Goal: Task Accomplishment & Management: Manage account settings

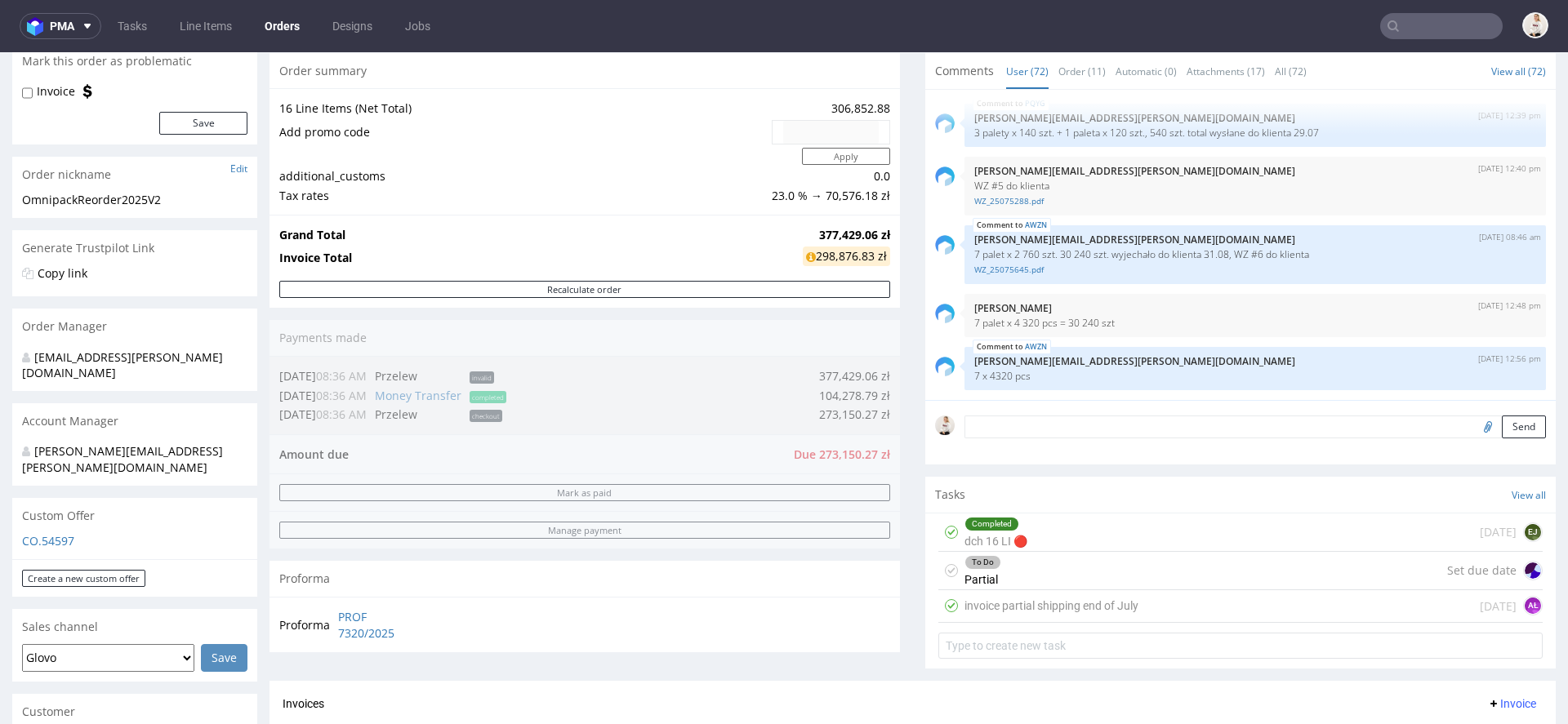
scroll to position [167, 0]
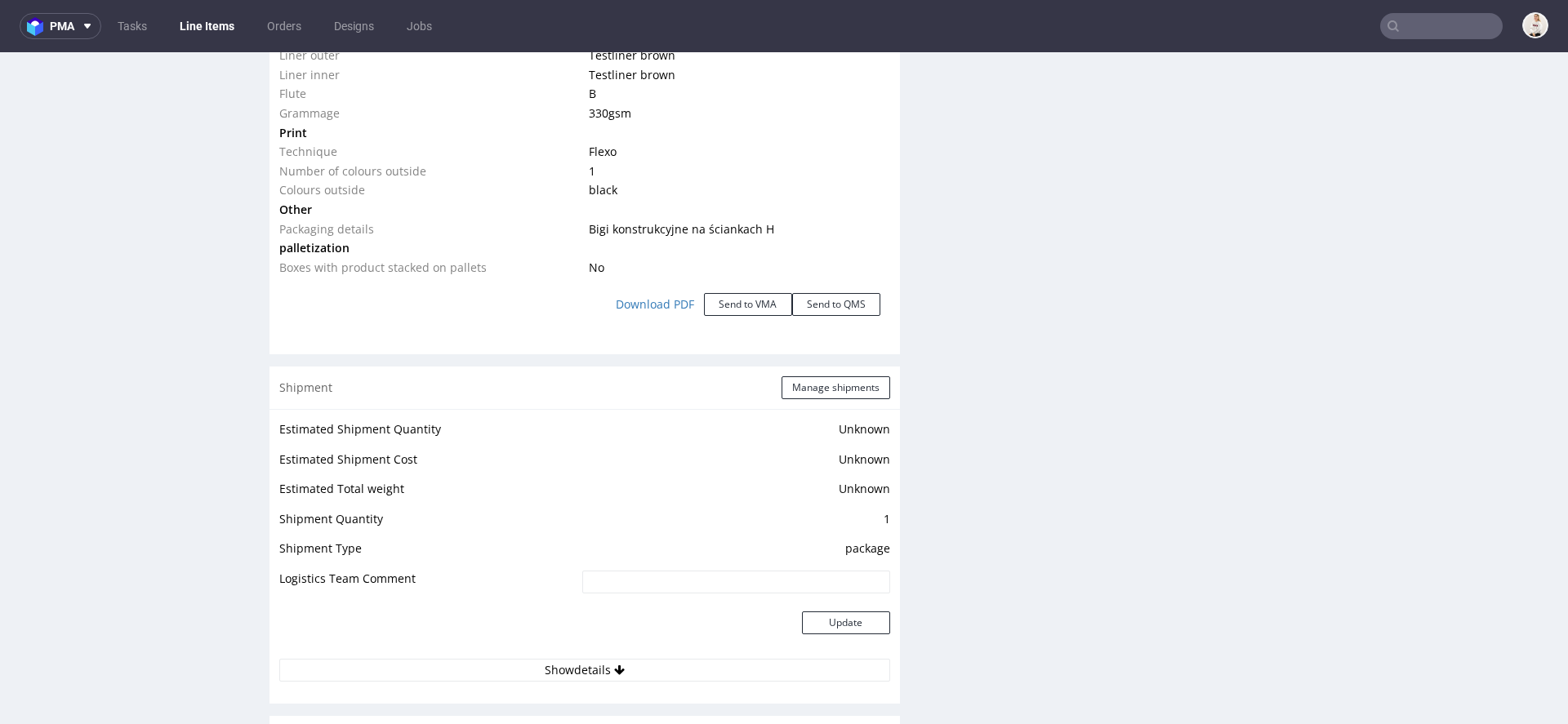
scroll to position [1754, 0]
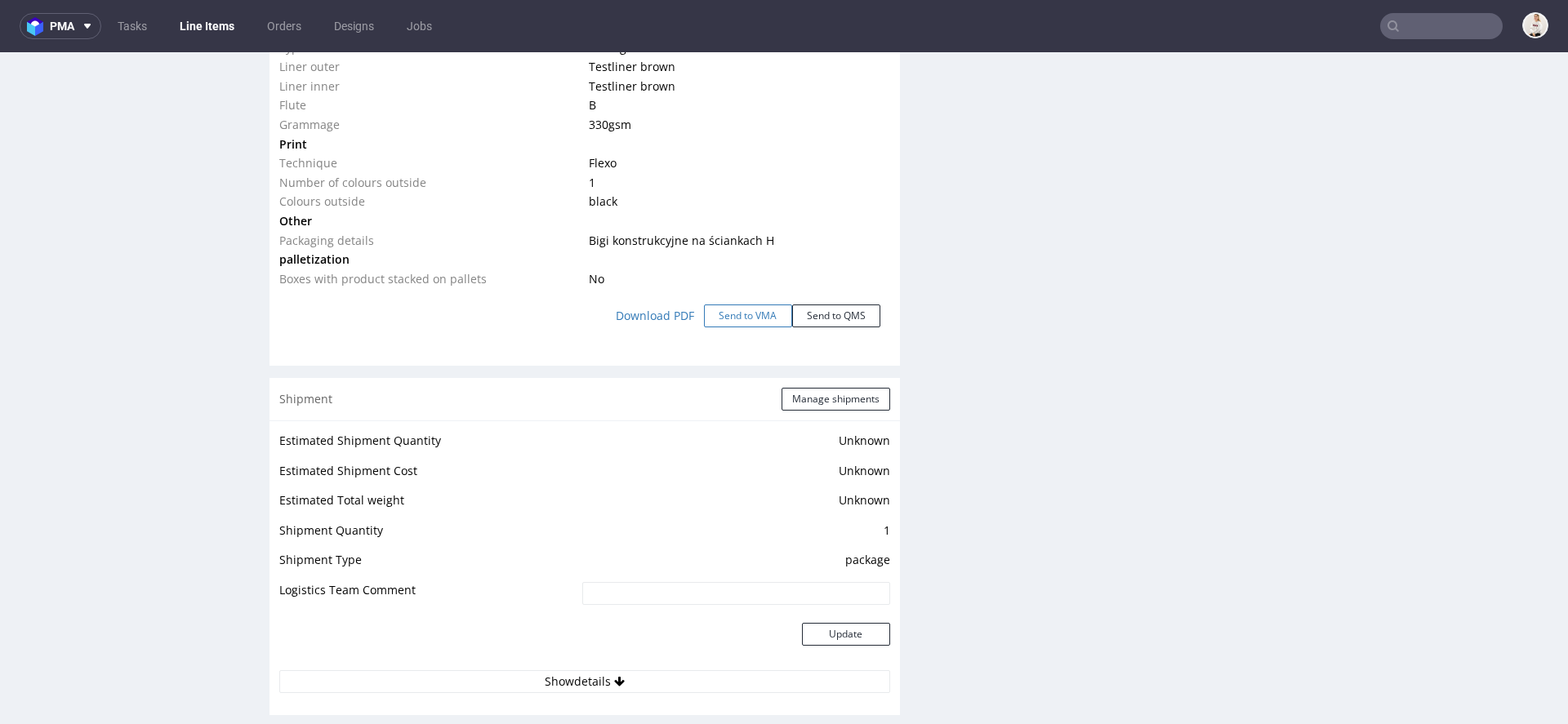
click at [754, 309] on button "Send to VMA" at bounding box center [747, 316] width 88 height 23
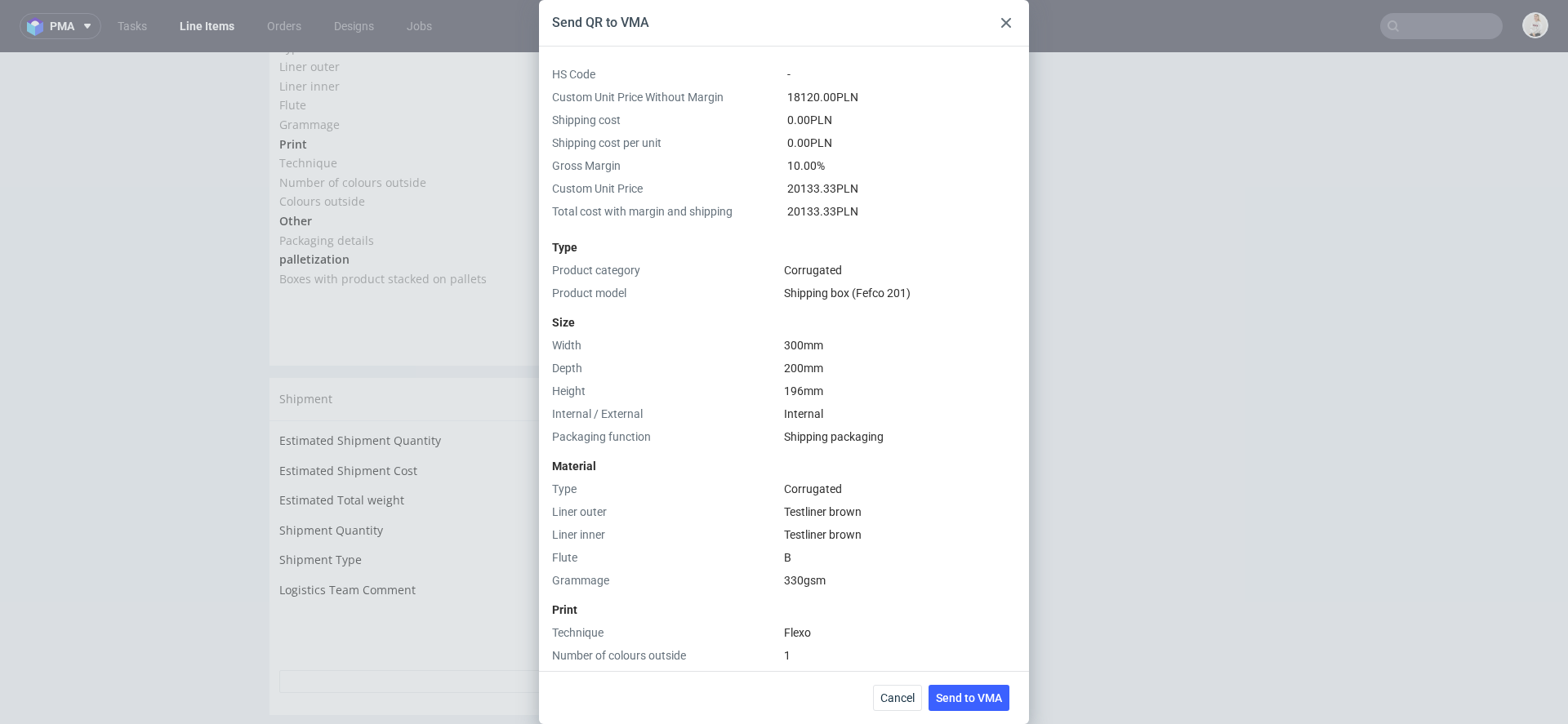
scroll to position [400, 0]
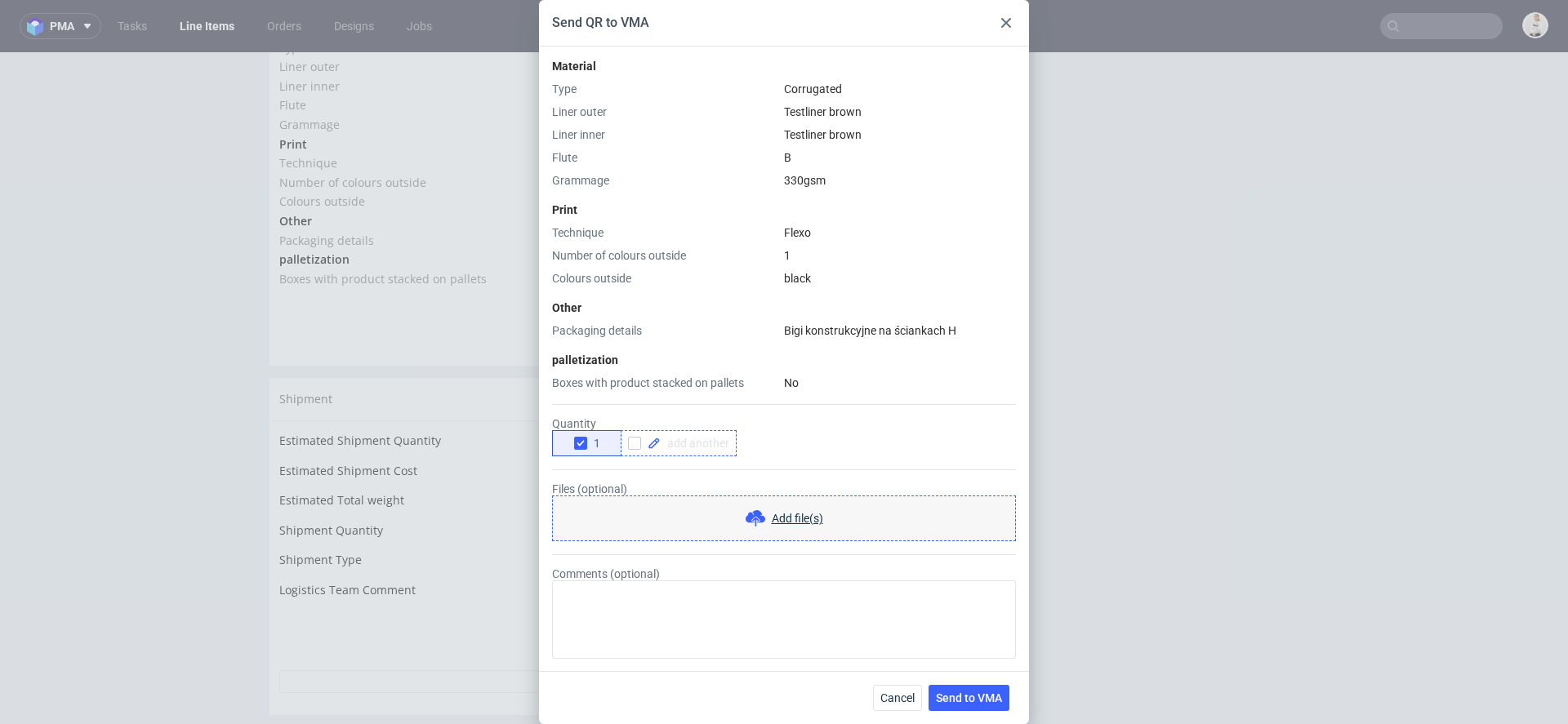
click at [683, 444] on span at bounding box center [694, 443] width 68 height 11
checkbox input "true"
click at [582, 444] on icon "button" at bounding box center [581, 443] width 11 height 11
click at [966, 695] on span "Send to VMA" at bounding box center [968, 698] width 67 height 11
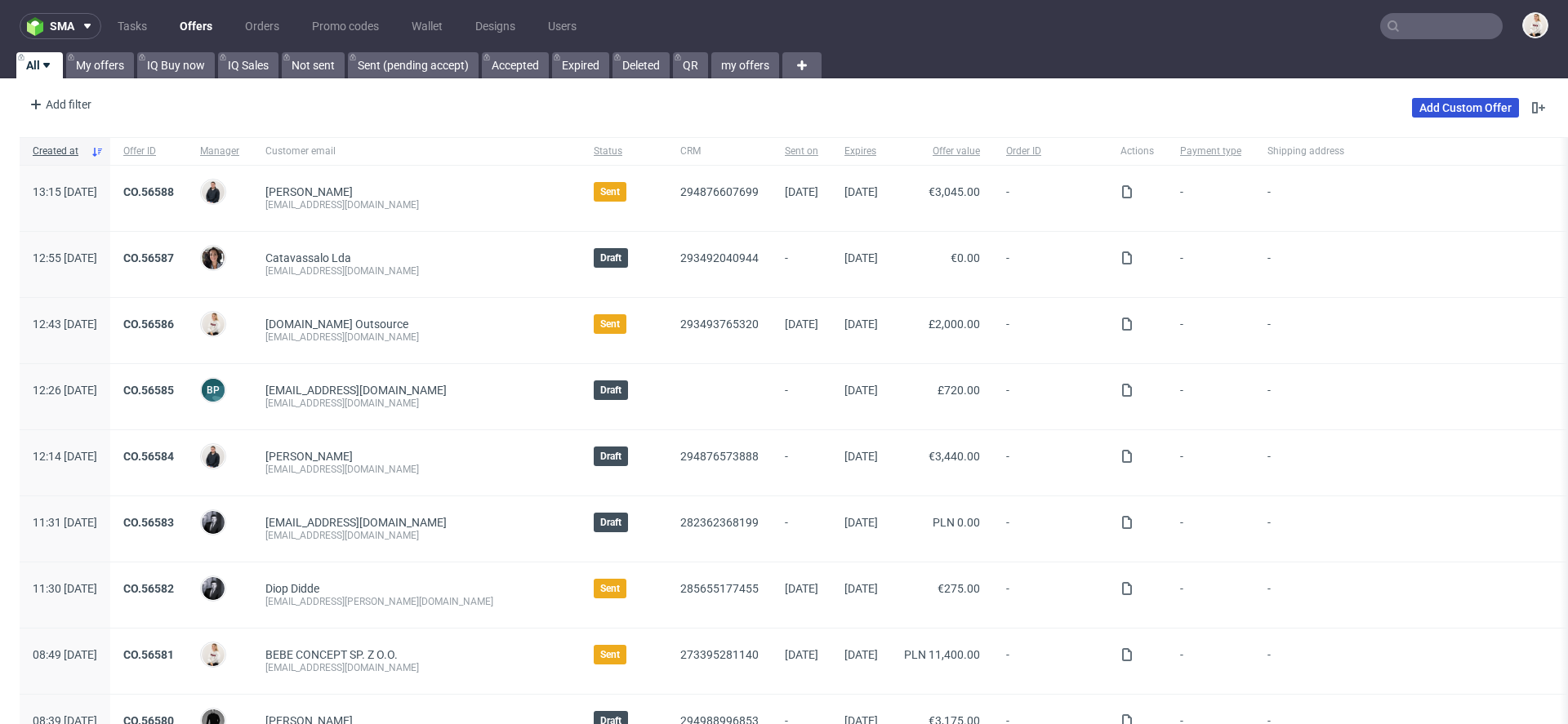
click at [1446, 103] on link "Add Custom Offer" at bounding box center [1465, 108] width 107 height 20
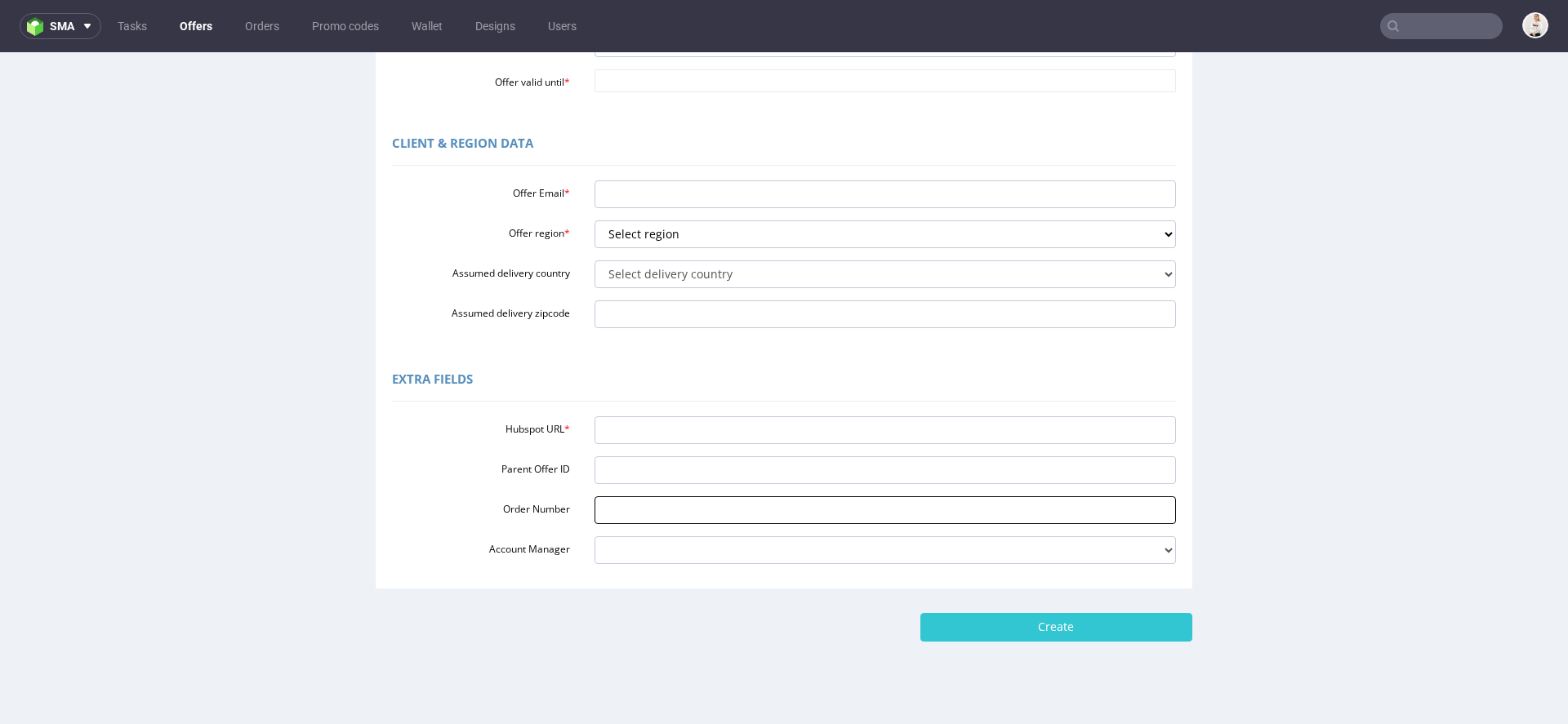
scroll to position [419, 0]
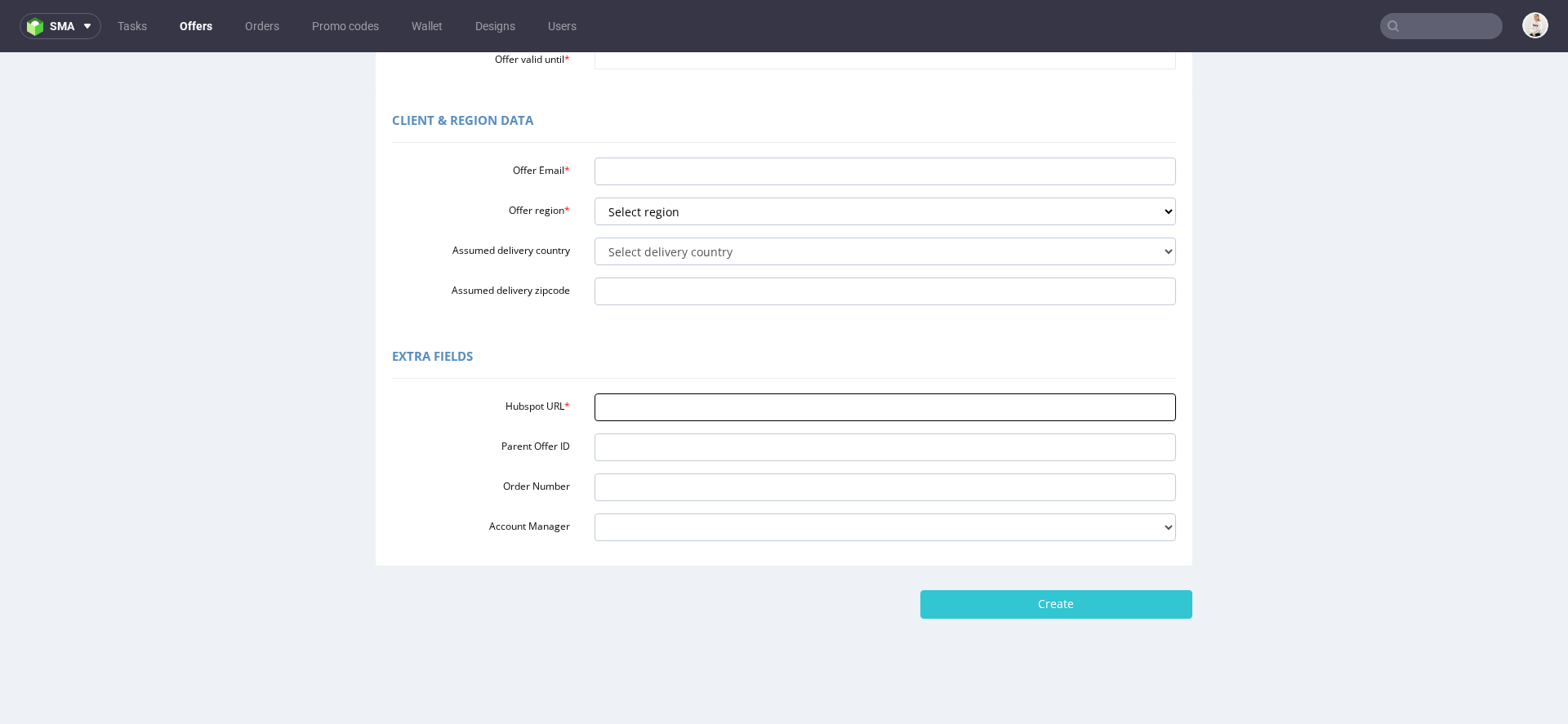
click at [632, 402] on input "Hubspot URL *" at bounding box center [885, 407] width 582 height 28
paste input "https://app-eu1.hubspot.com/contacts/25600958/record/0-3/295311642813/"
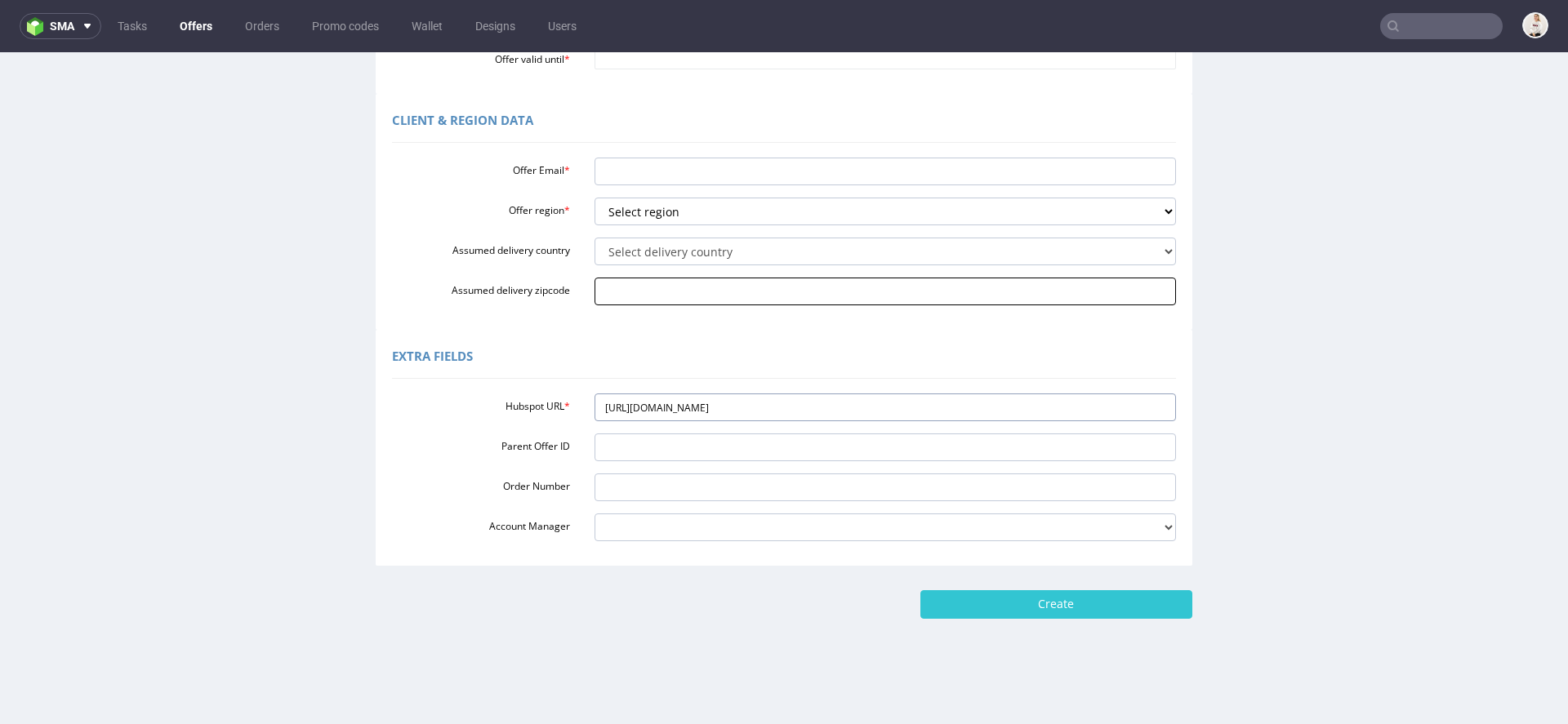
type input "https://app-eu1.hubspot.com/contacts/25600958/record/0-3/295311642813/"
click at [736, 301] on input "Assumed delivery zipcode" at bounding box center [885, 291] width 582 height 28
click at [555, 387] on div "Hubspot URL * https://app-eu1.hubspot.com/contacts/25600958/record/0-3/29531164…" at bounding box center [784, 464] width 784 height 154
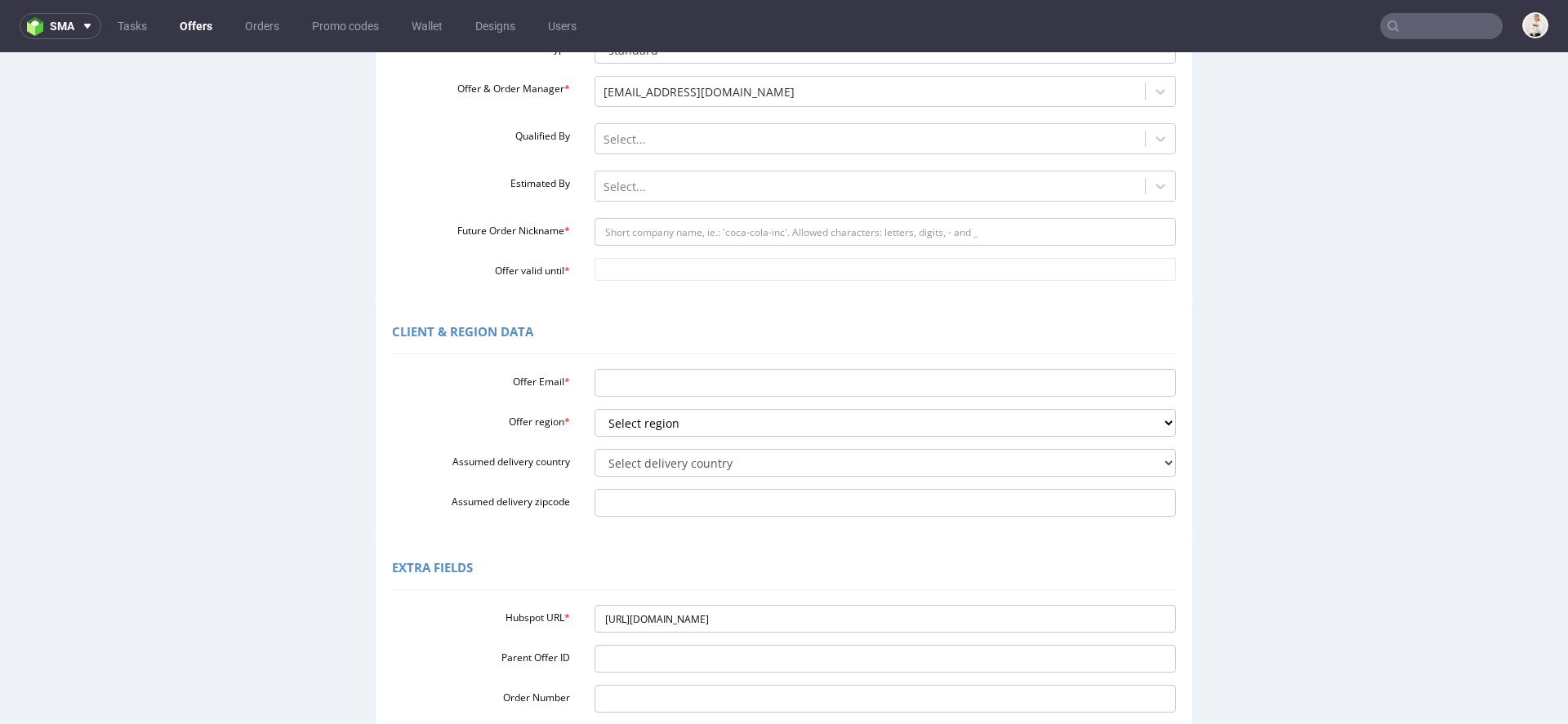
scroll to position [0, 0]
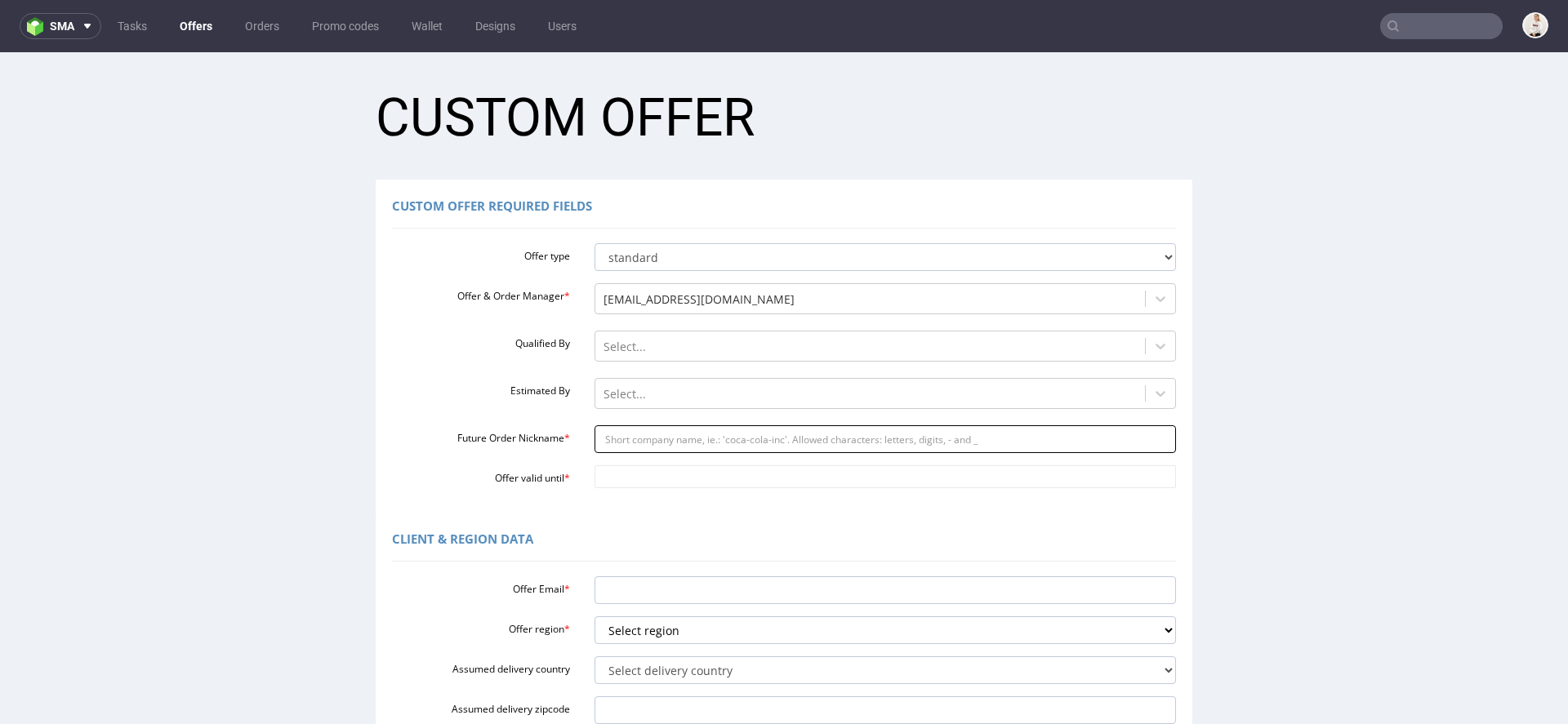
click at [645, 451] on input "Future Order Nickname *" at bounding box center [885, 439] width 582 height 28
paste input "igorprokopomnipackcom"
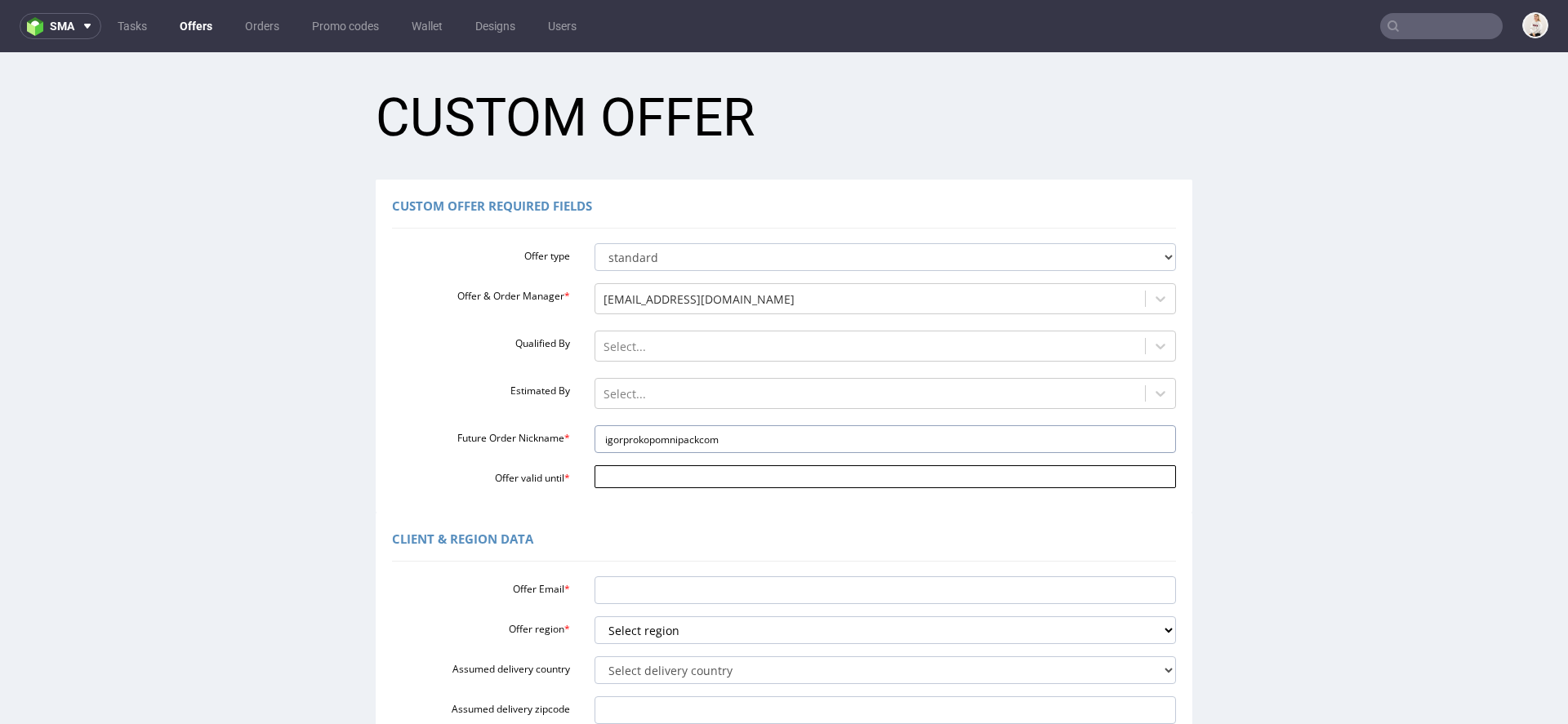
type input "igorprokopomnipackcom"
click at [635, 467] on body "Production Shipped DTP Orders Offers Shipments Designs Promotions Users Jobs Ad…" at bounding box center [784, 598] width 1568 height 1091
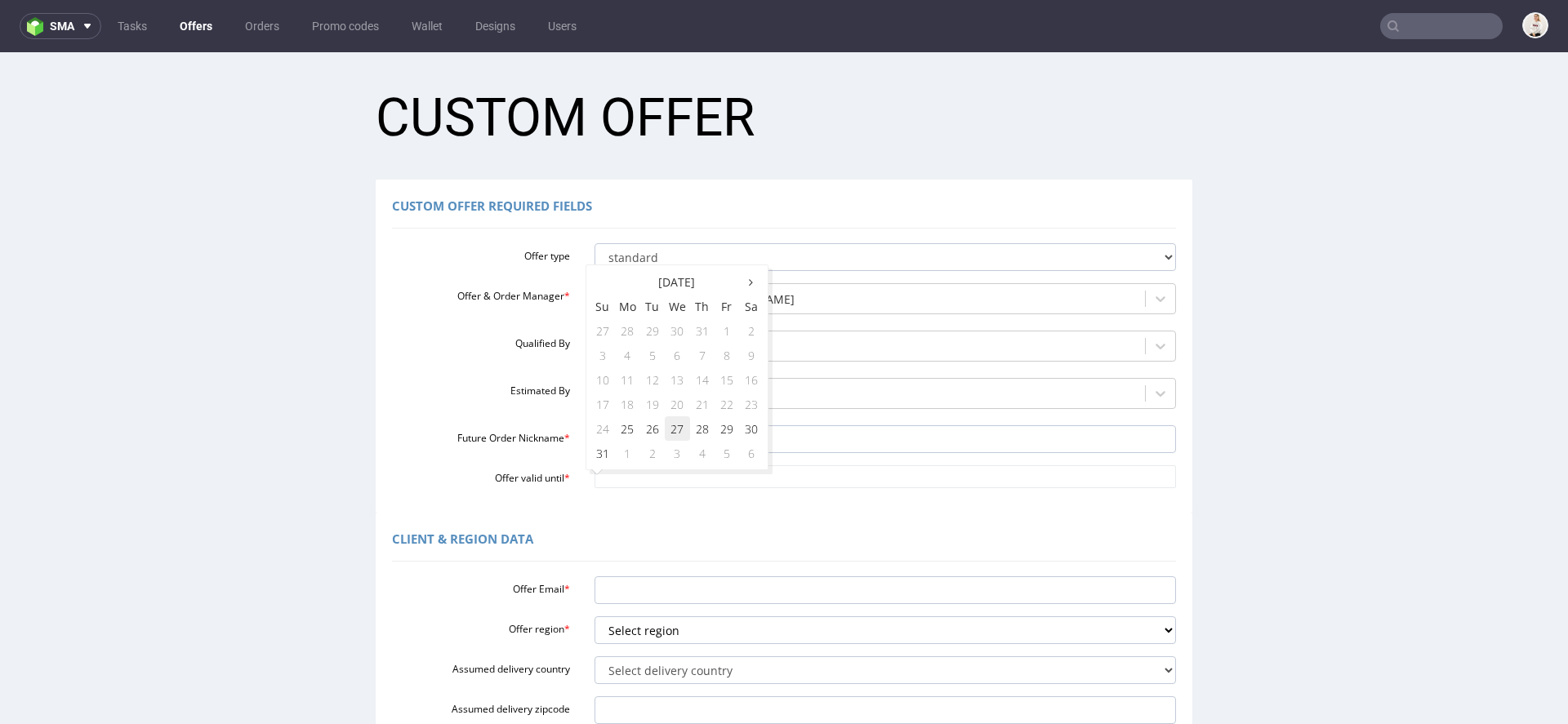
click at [684, 430] on td "27" at bounding box center [677, 428] width 25 height 25
type input "2025-08-27"
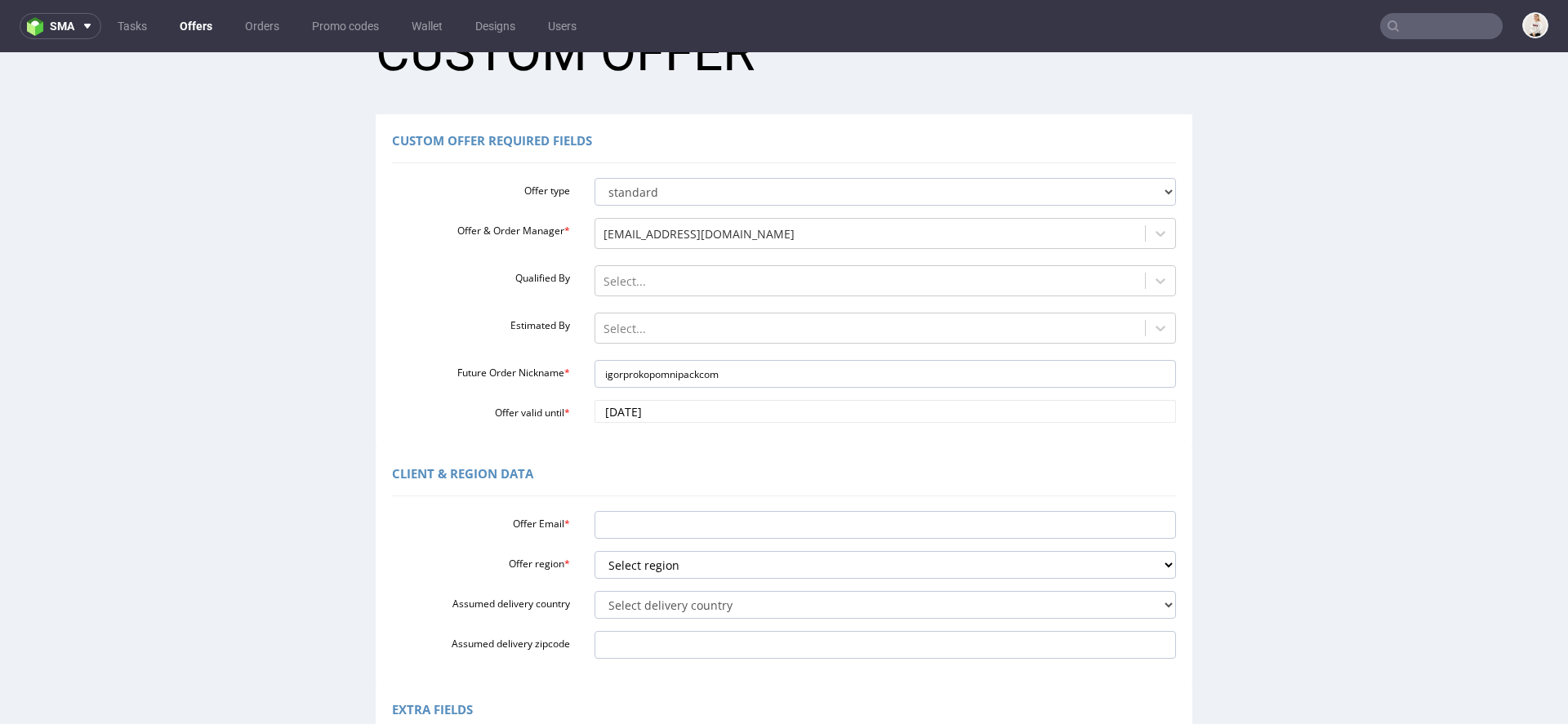
scroll to position [101, 0]
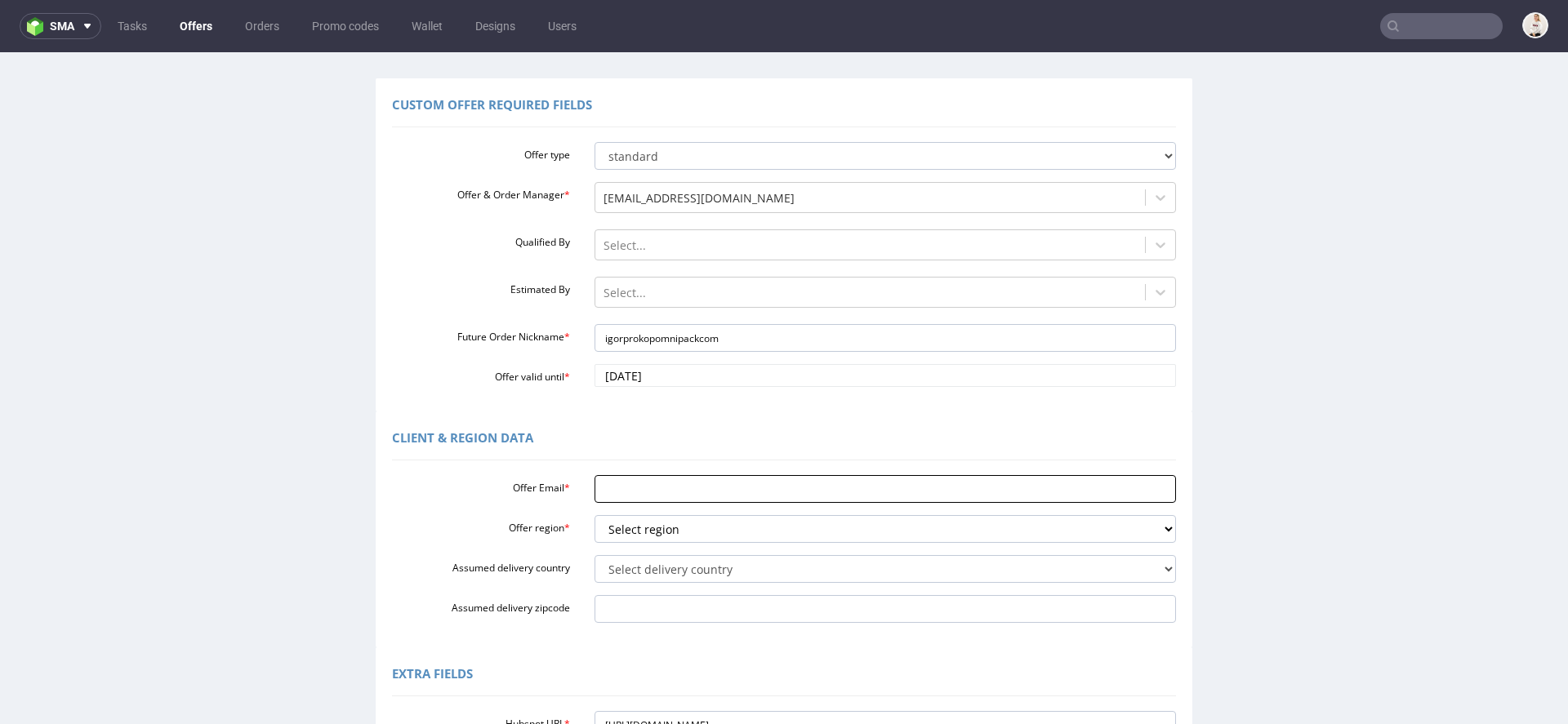
click at [667, 488] on input "Offer Email *" at bounding box center [885, 489] width 582 height 28
paste input "igor.prokop@omnipack.com"
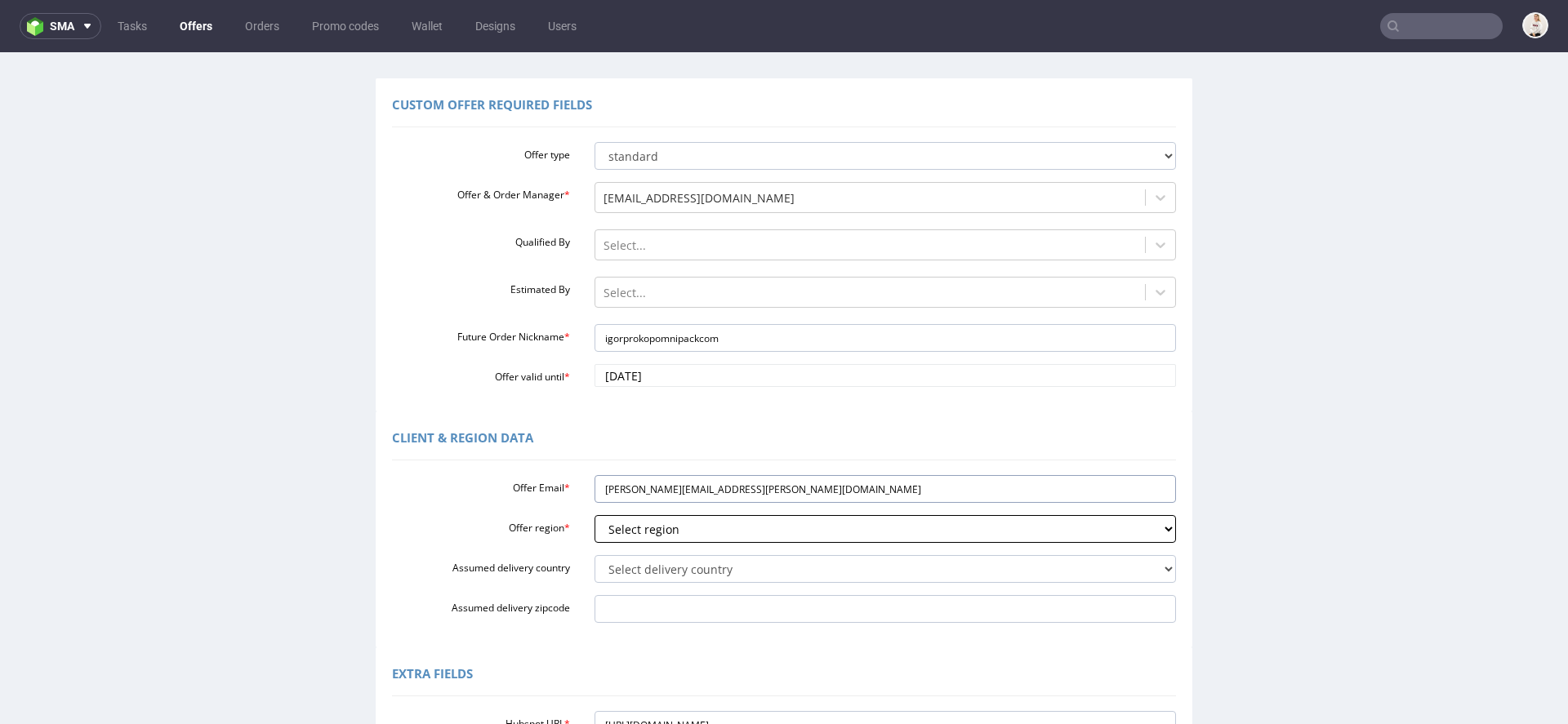
type input "igor.prokop@omnipack.com"
click at [651, 531] on select "Select region eu gb de pl fr it es" at bounding box center [885, 529] width 582 height 28
select select "pl"
click at [595, 515] on select "Select region eu gb de pl fr it es" at bounding box center [885, 529] width 582 height 28
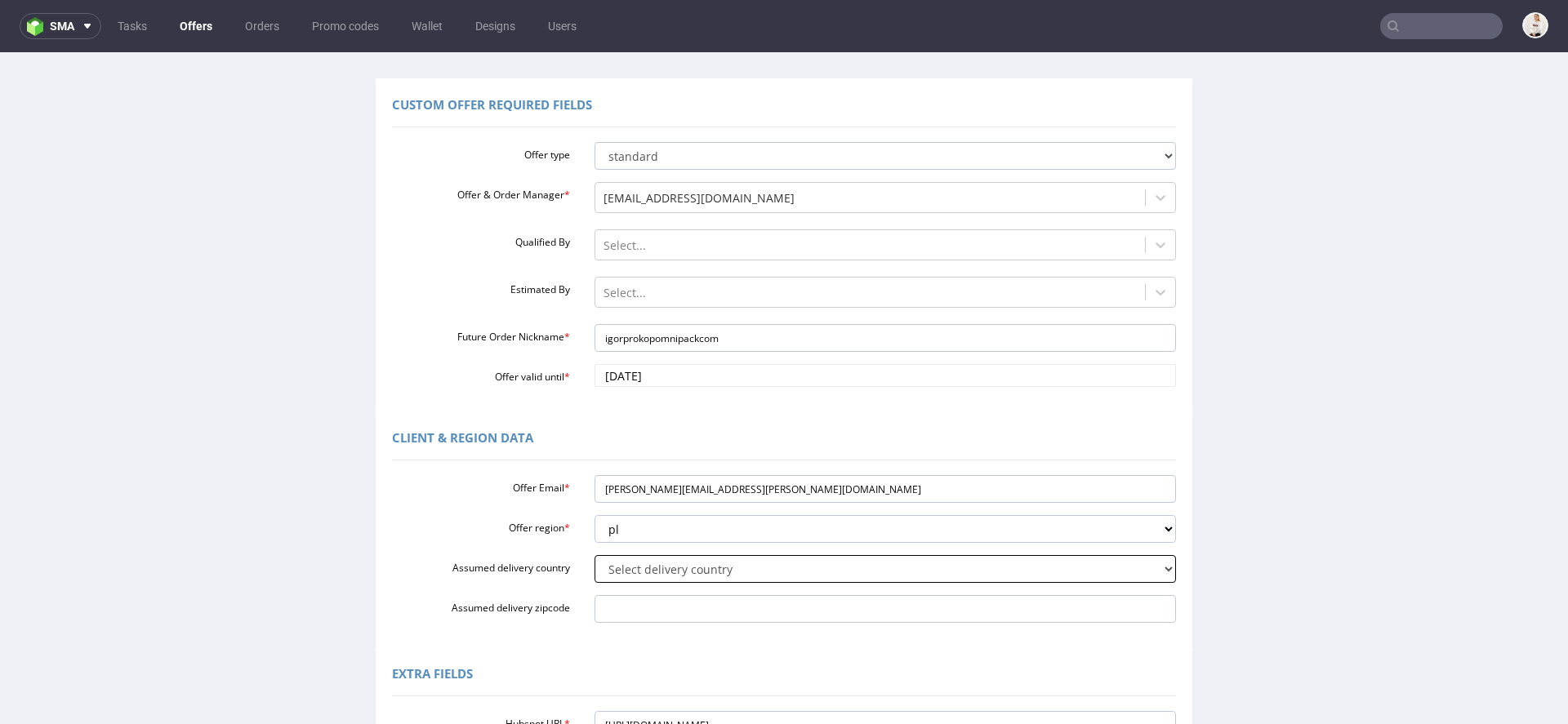
click at [630, 569] on select "Select delivery country Andorra Afghanistan Anguilla Albania Armenia Antarctica…" at bounding box center [885, 569] width 582 height 28
select select "179"
click at [595, 555] on select "Select delivery country Andorra Afghanistan Anguilla Albania Armenia Antarctica…" at bounding box center [885, 569] width 582 height 28
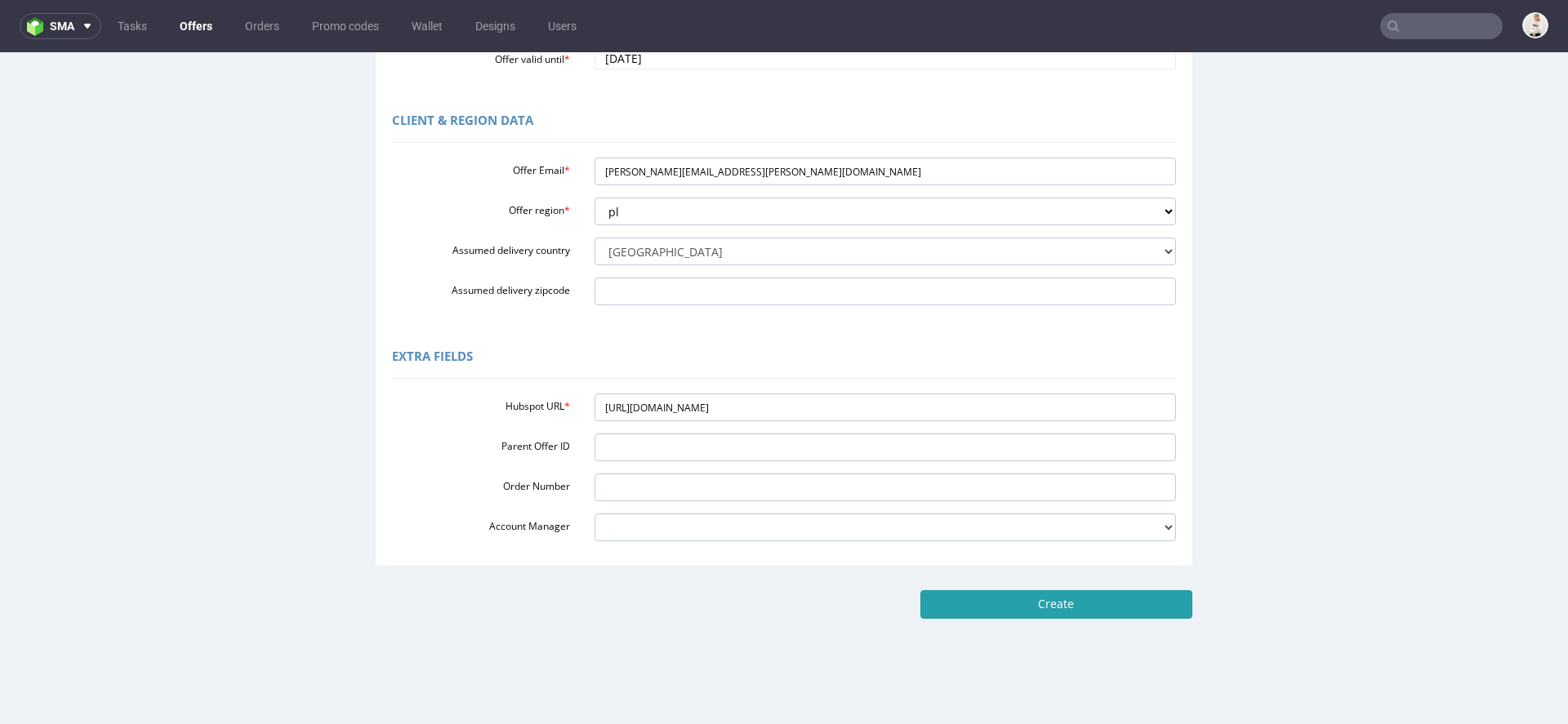
click at [1039, 593] on input "Create" at bounding box center [1055, 604] width 272 height 28
type input "Please wait..."
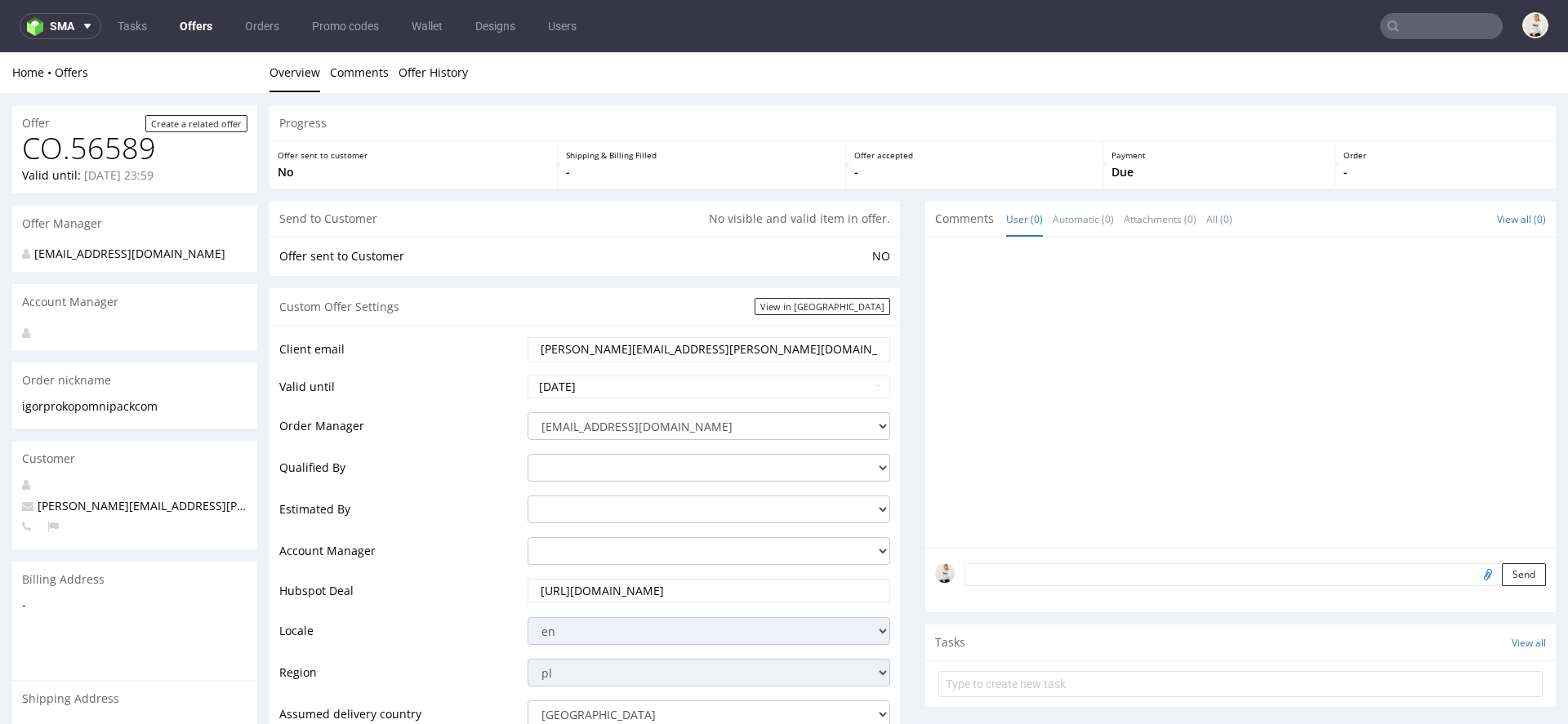
scroll to position [786, 0]
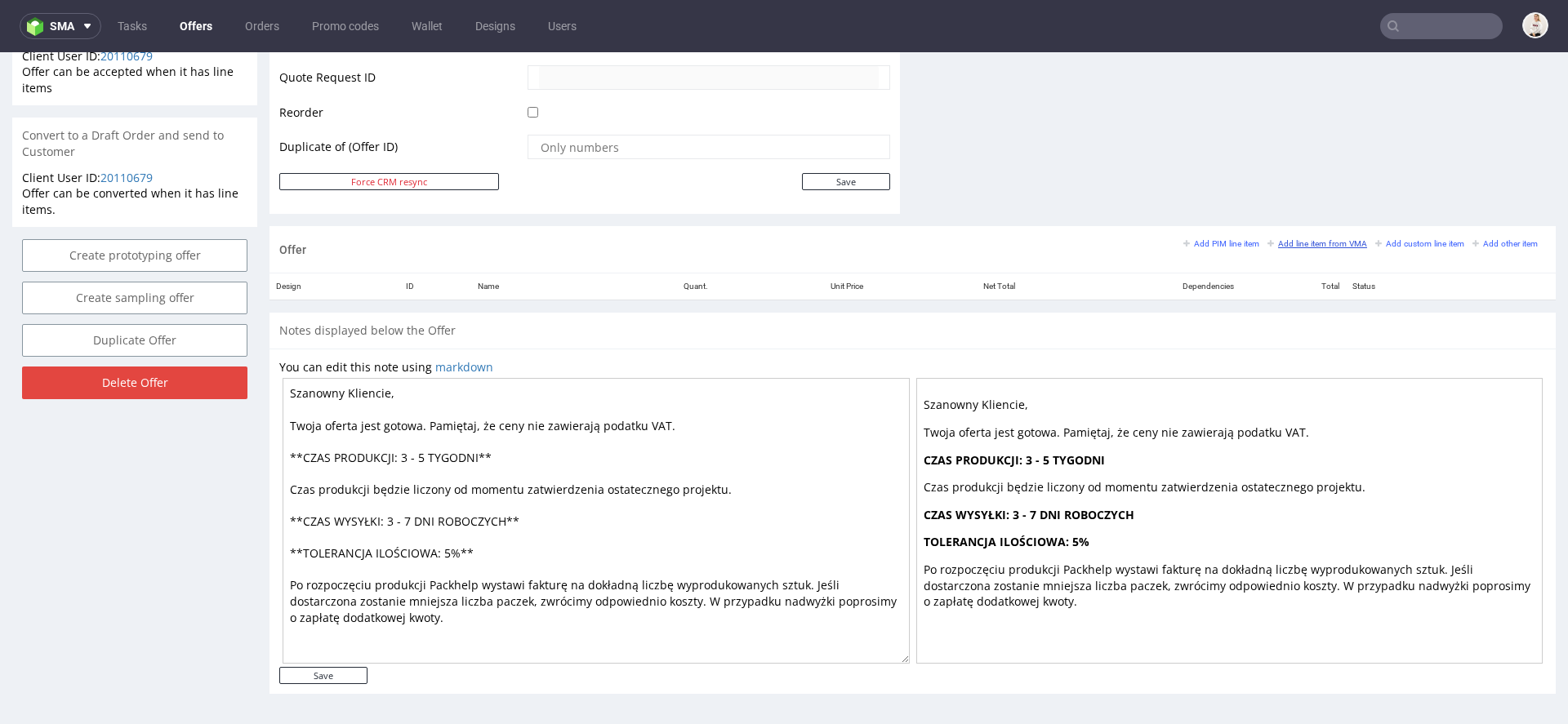
click at [1299, 239] on small "Add line item from VMA" at bounding box center [1317, 243] width 99 height 9
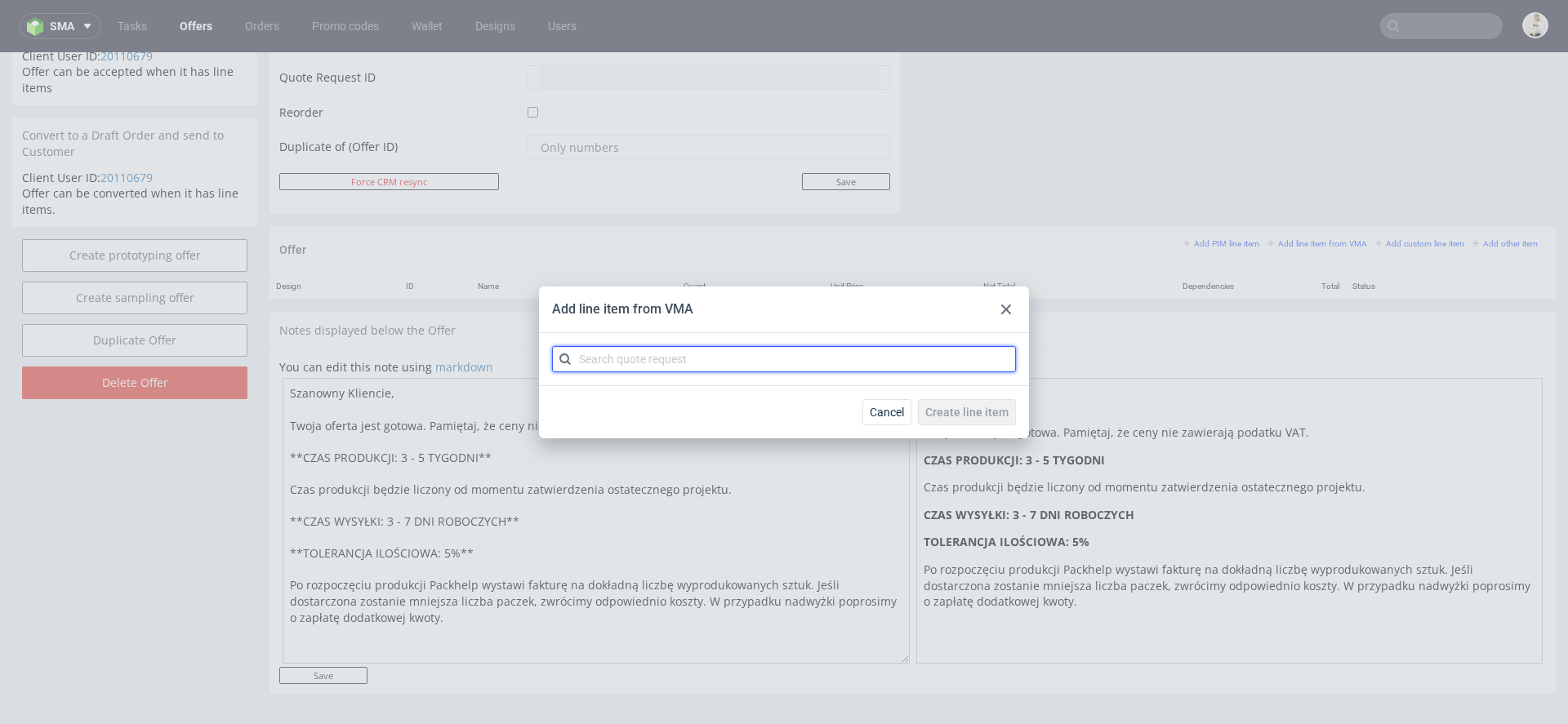
click at [940, 369] on input "text" at bounding box center [784, 359] width 464 height 26
paste input "CBDN"
type input "CBDN"
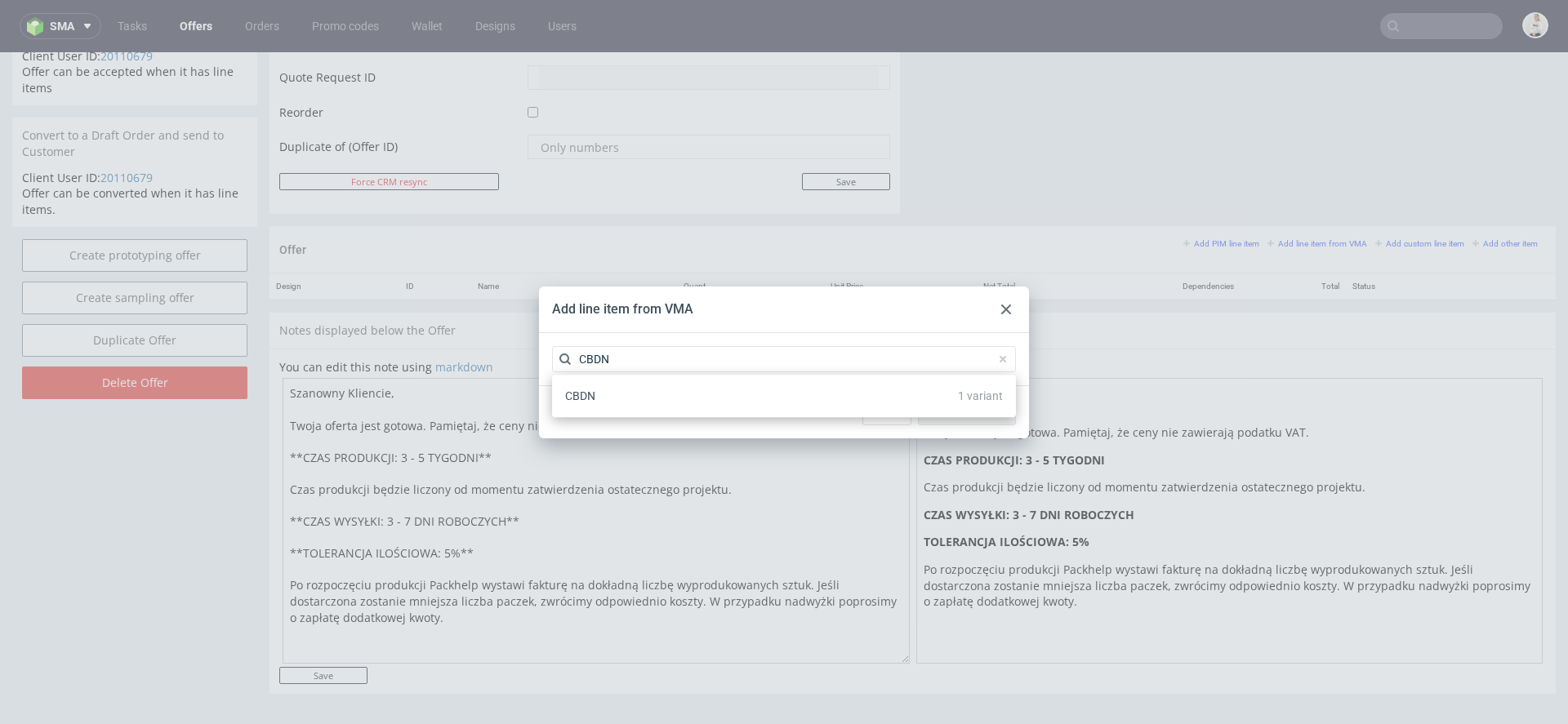
click at [730, 414] on div "CBDN 1 variant" at bounding box center [784, 396] width 464 height 43
click at [698, 400] on div "CBDN 1 variant" at bounding box center [784, 396] width 451 height 30
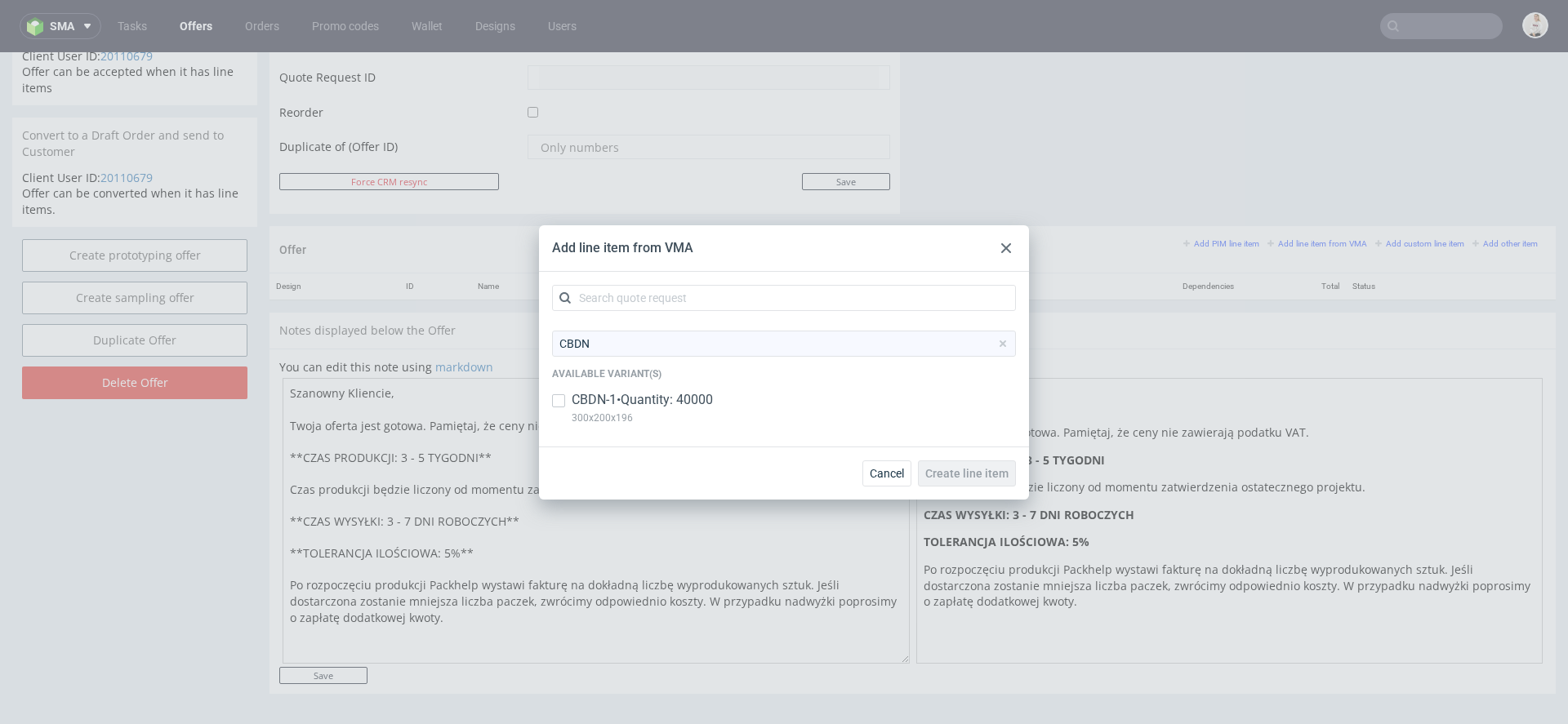
click at [686, 400] on p "CBDN-1 • Quantity: 40000" at bounding box center [642, 400] width 141 height 18
checkbox input "true"
click at [960, 459] on div "Cancel Create line item" at bounding box center [784, 473] width 490 height 53
click at [969, 479] on button "Create line item" at bounding box center [966, 474] width 98 height 26
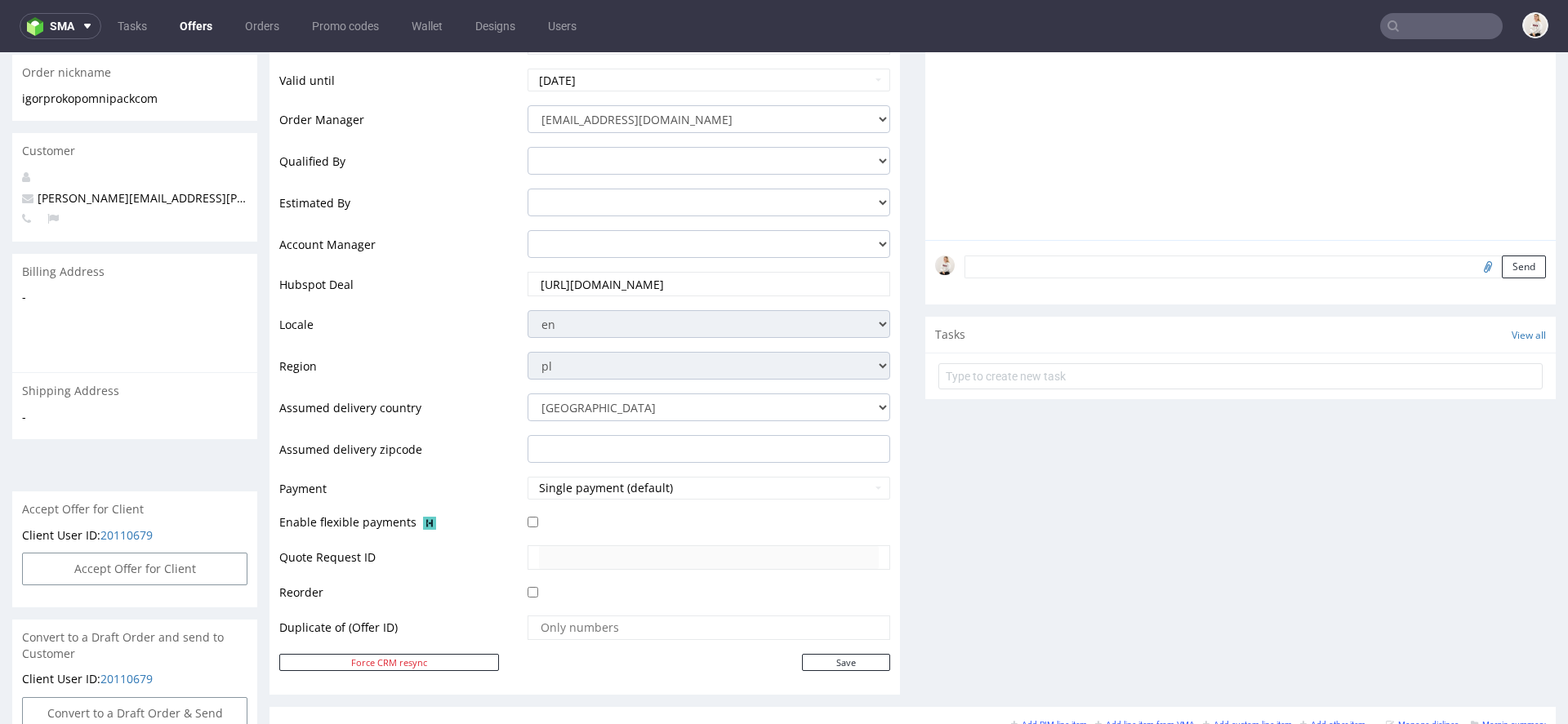
scroll to position [851, 0]
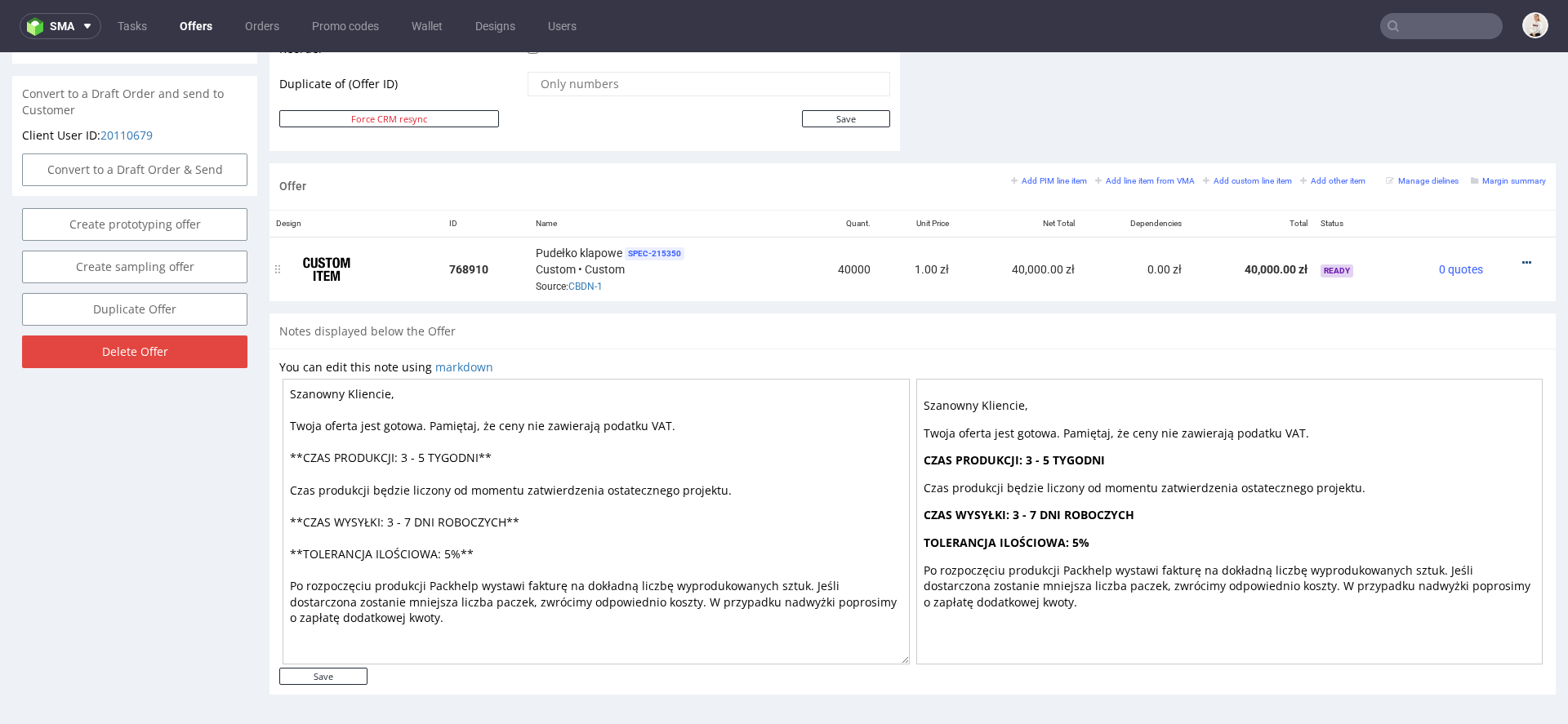
click at [1522, 258] on icon at bounding box center [1526, 263] width 9 height 11
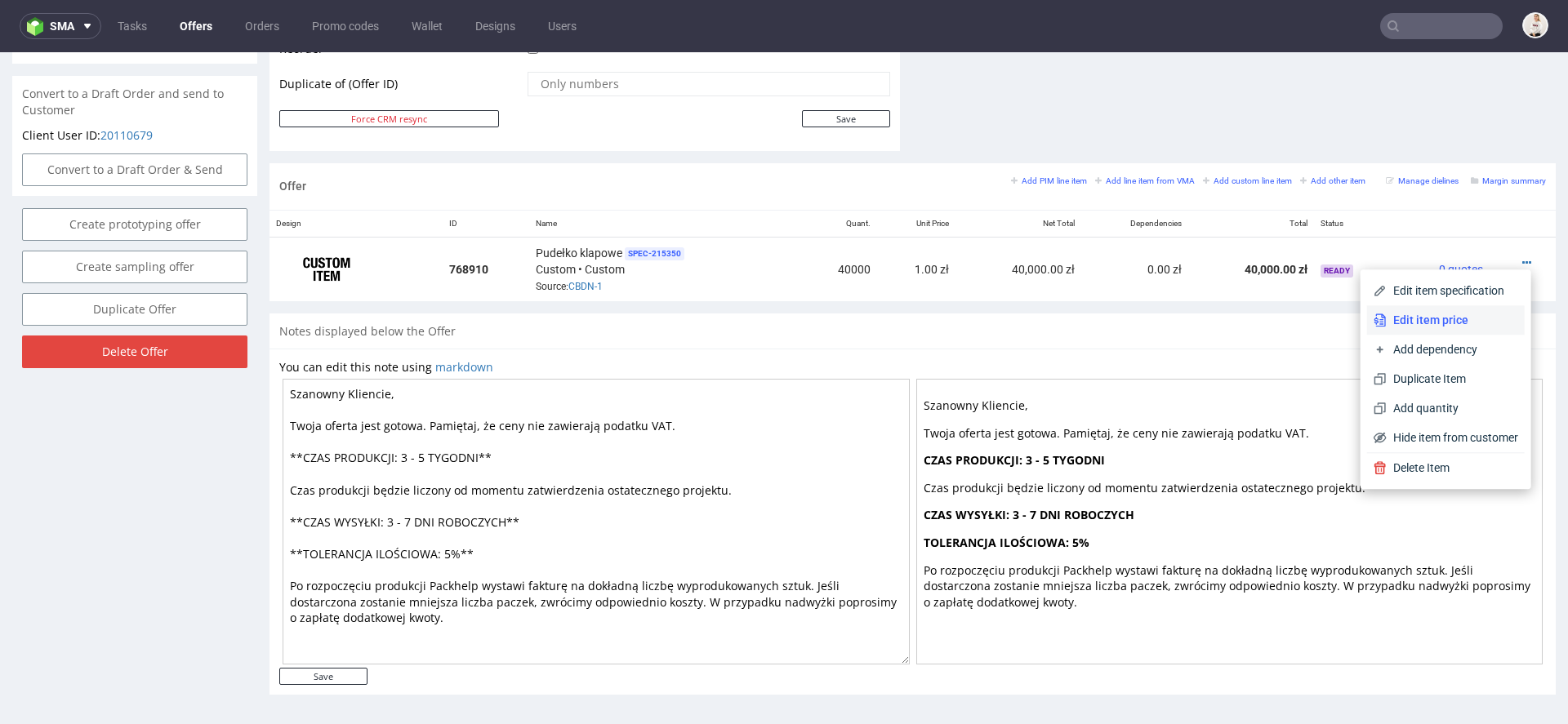
click at [1428, 324] on span "Edit item price" at bounding box center [1452, 320] width 131 height 16
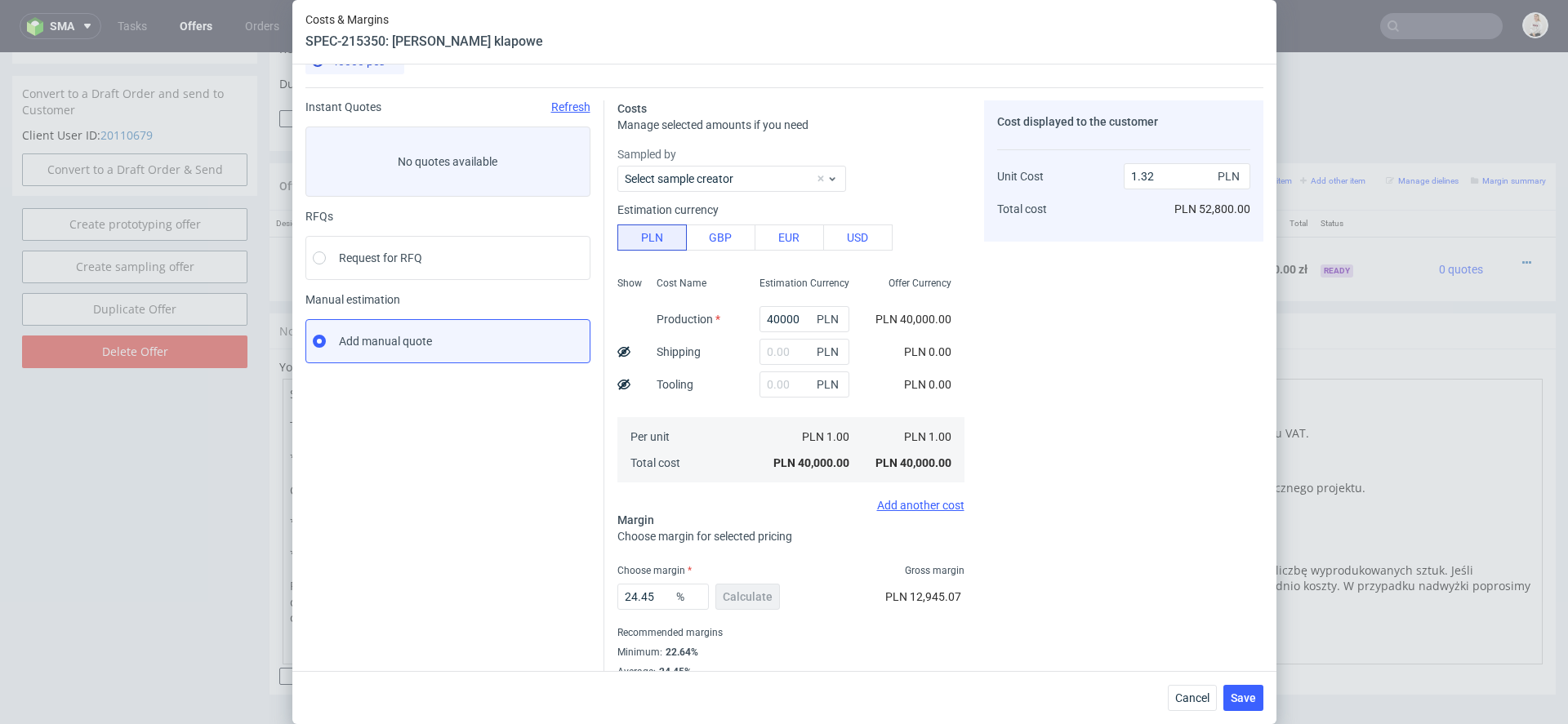
scroll to position [60, 0]
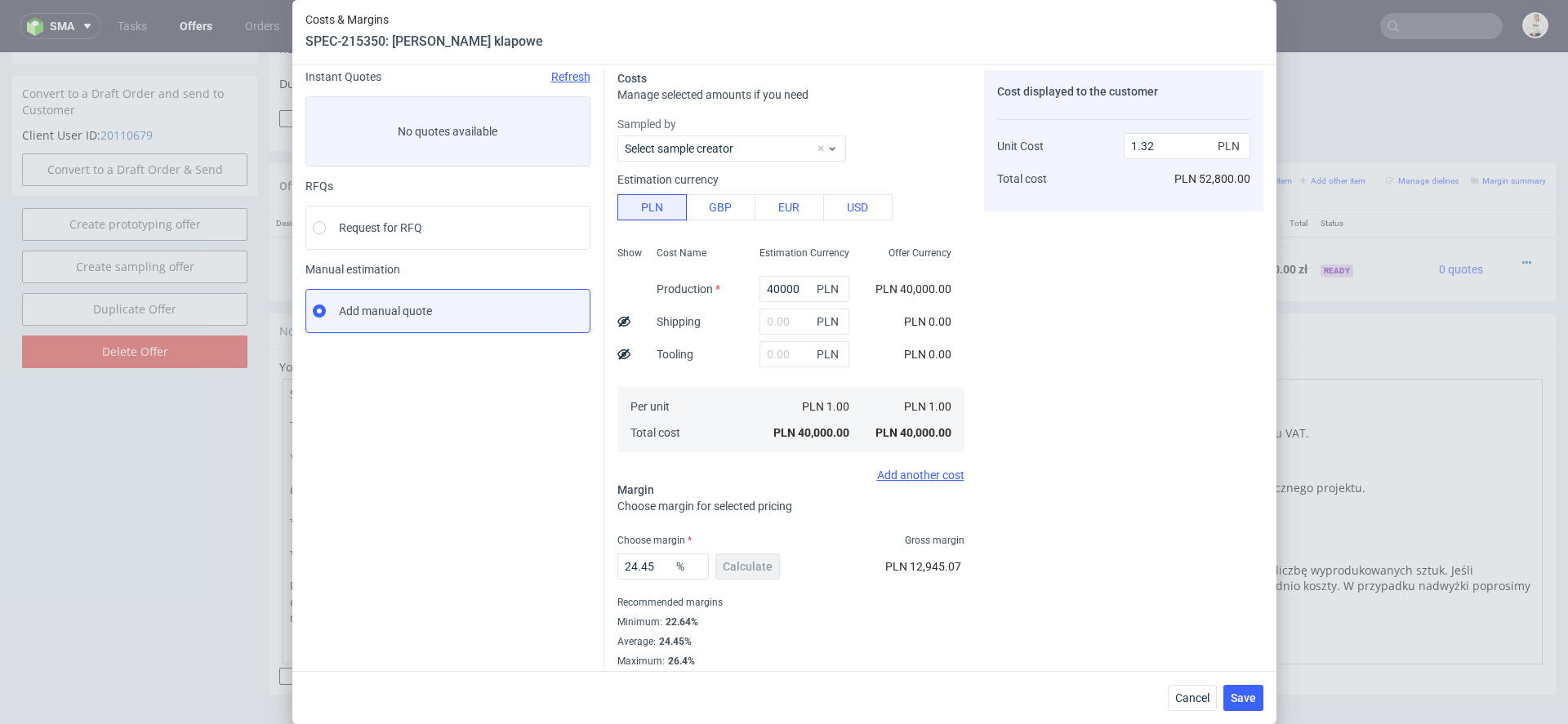
click at [1124, 465] on div "Cost displayed to the customer Unit Cost Total cost 1.32 PLN PLN 52,800.00" at bounding box center [1124, 369] width 279 height 598
click at [792, 284] on input "40000" at bounding box center [803, 289] width 90 height 26
paste input "20 400"
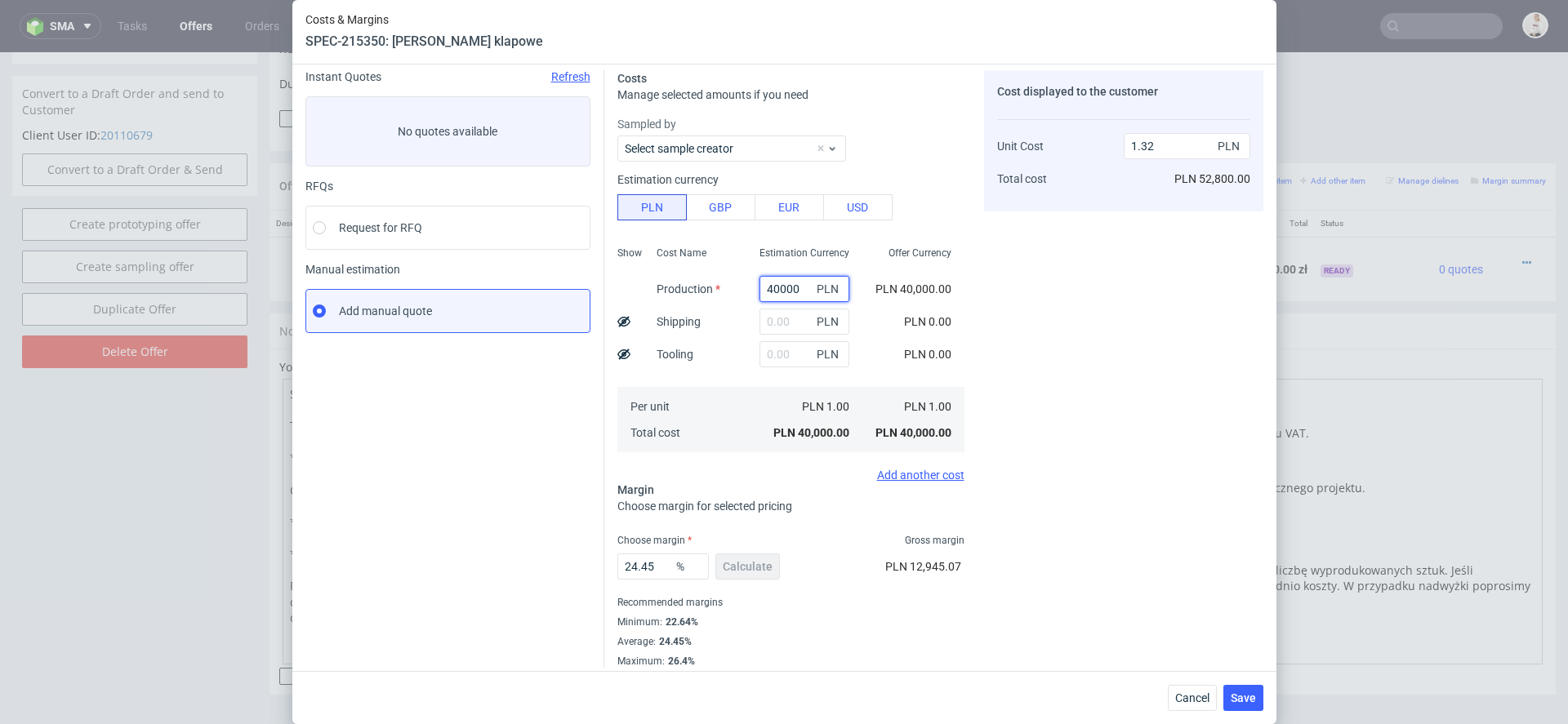
type input "20 400"
type input "0"
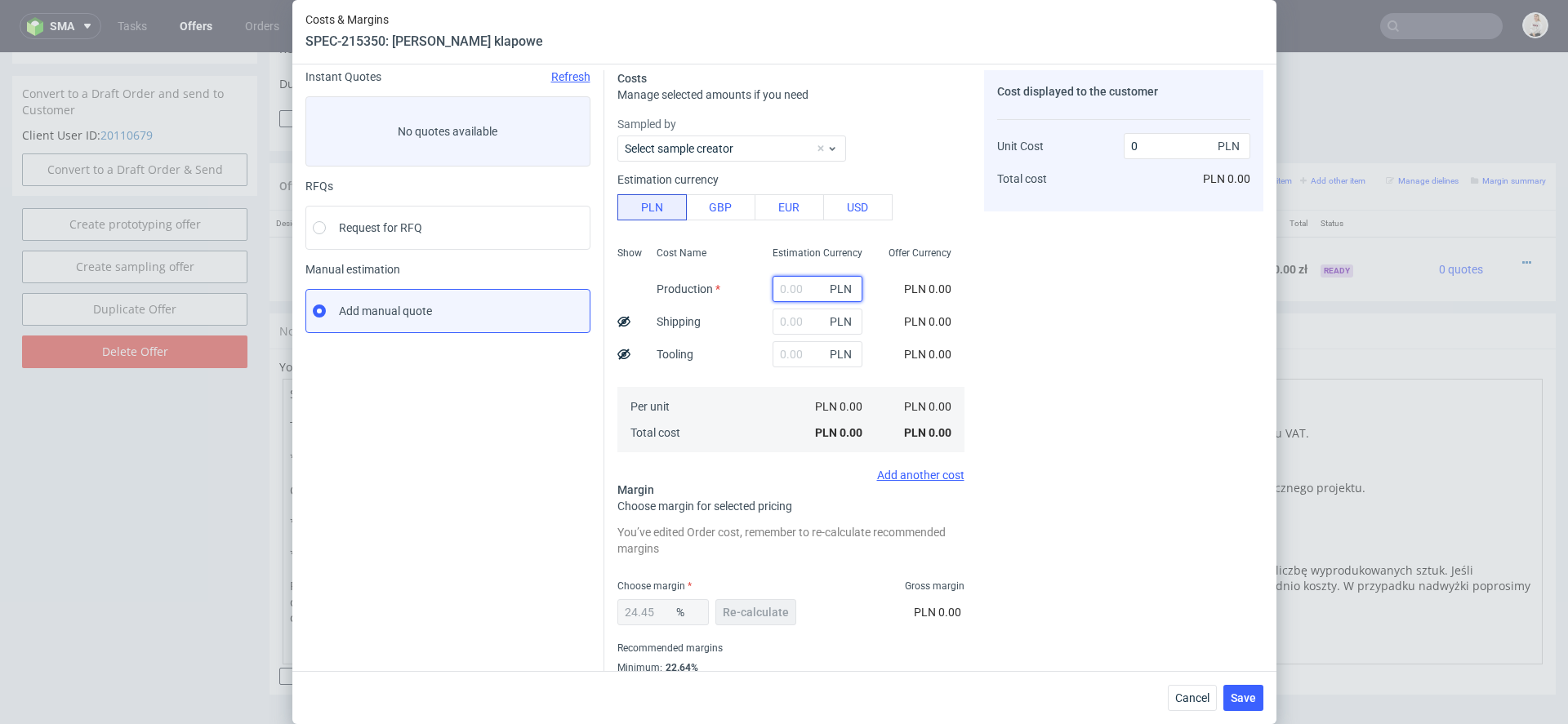
paste input "20 400"
click at [796, 293] on input "20 400" at bounding box center [816, 289] width 90 height 26
type input "20400"
type input "0.68"
type input "20400"
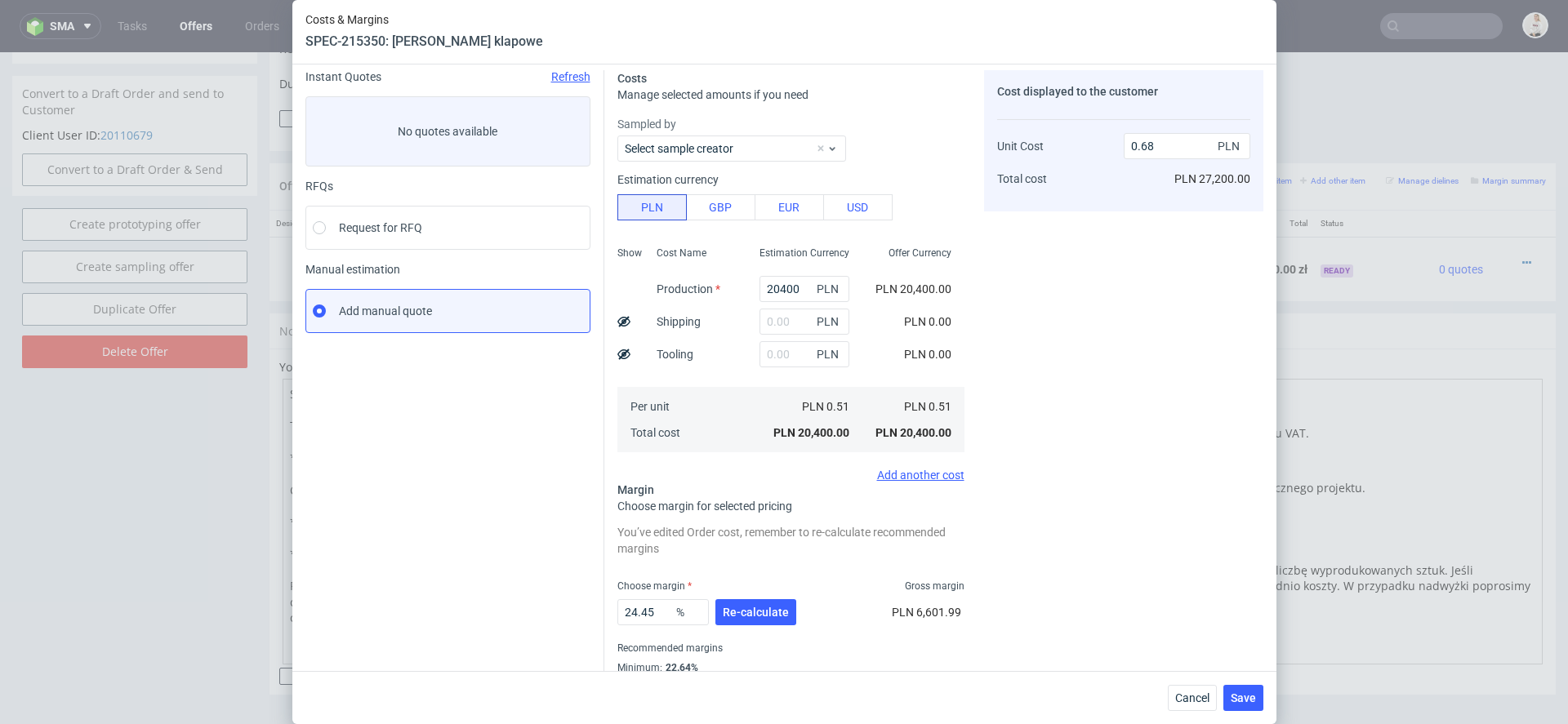
click at [998, 317] on div "Cost displayed to the customer Unit Cost Total cost 0.68 PLN PLN 27,200.00" at bounding box center [1124, 391] width 279 height 643
click at [1005, 364] on div "Cost displayed to the customer Unit Cost Total cost 0.68 PLN PLN 27,200.00" at bounding box center [1124, 391] width 279 height 643
click at [765, 610] on span "Re-calculate" at bounding box center [756, 612] width 67 height 11
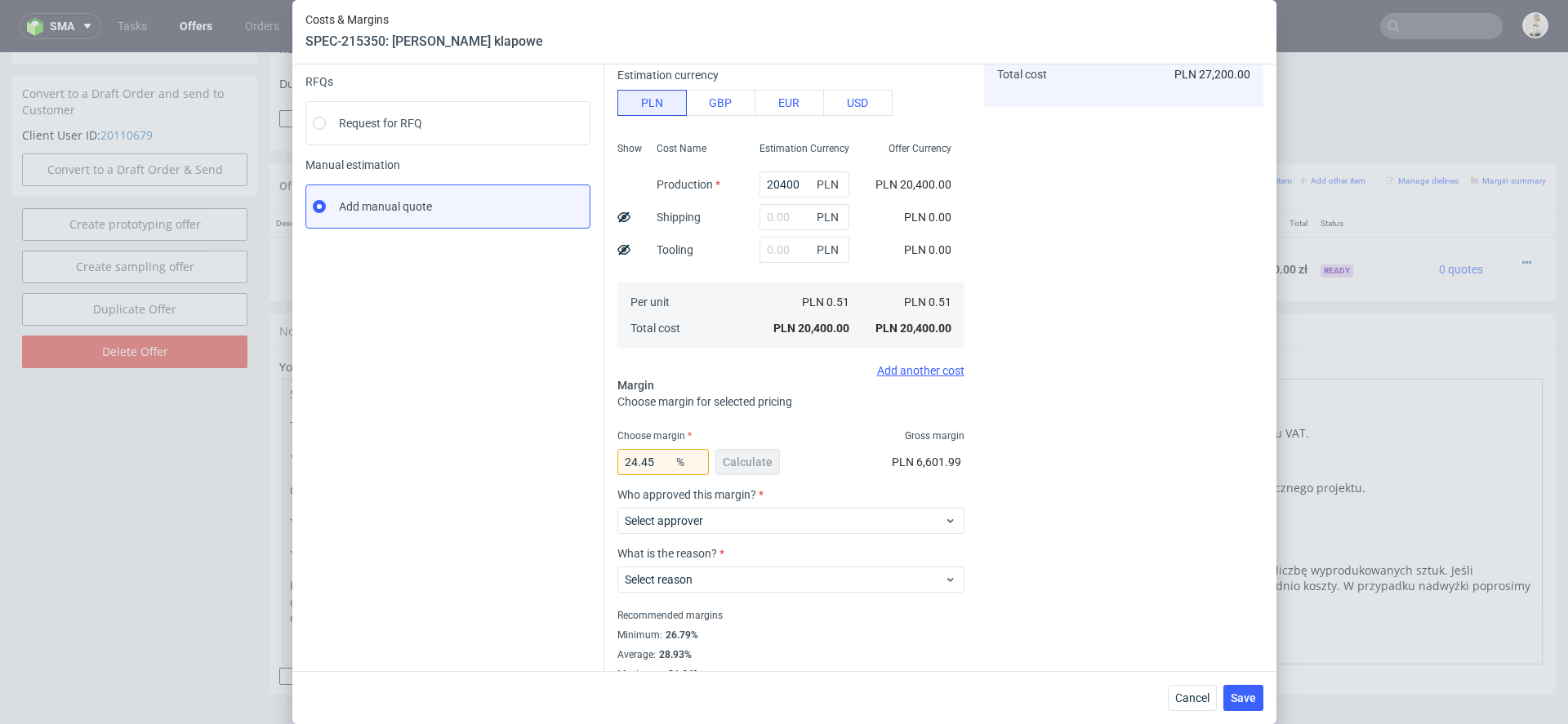
scroll to position [172, 0]
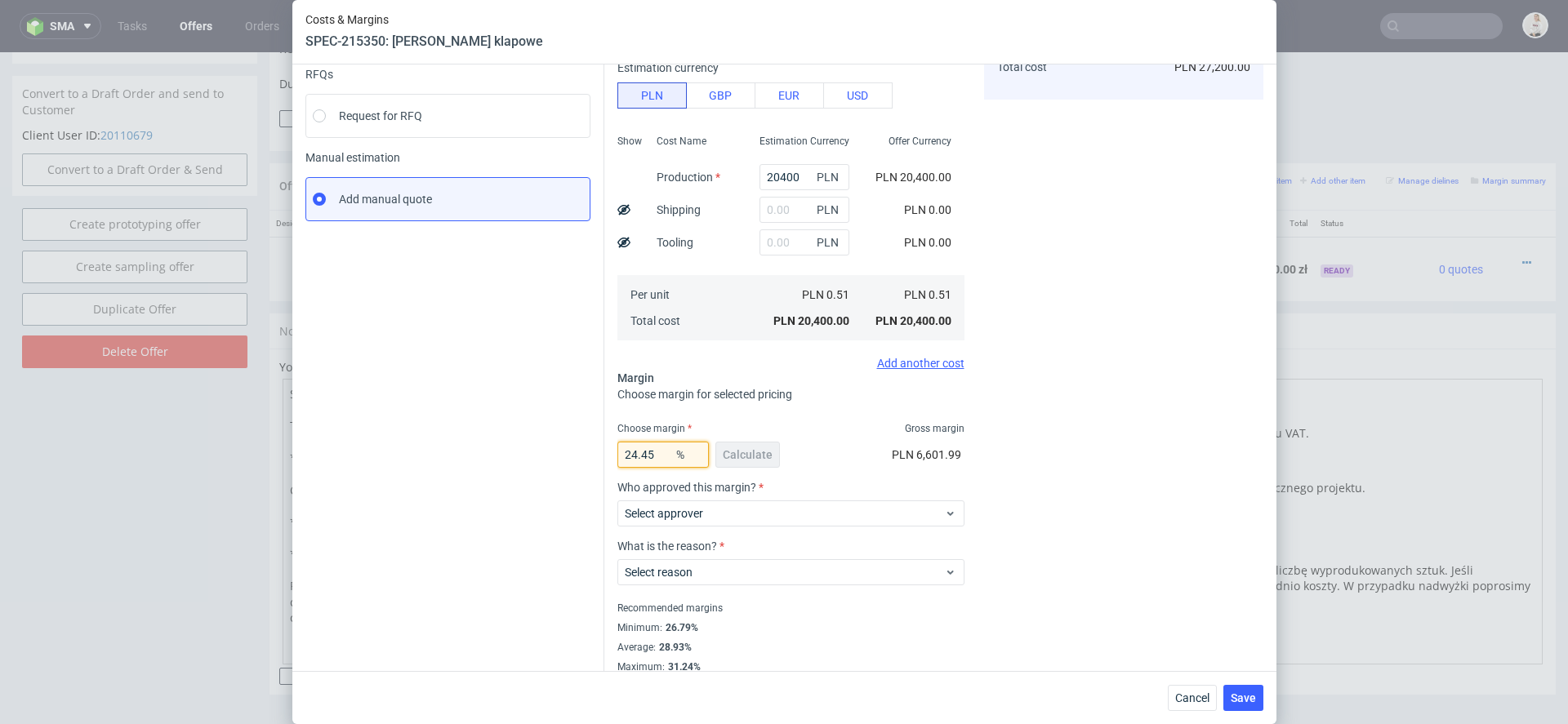
drag, startPoint x: 654, startPoint y: 456, endPoint x: 481, endPoint y: 449, distance: 173.1
click at [481, 449] on div "Instant Quotes Refresh No quotes available RFQs Request for RFQ Manual estimati…" at bounding box center [784, 309] width 958 height 728
type input "27"
type input "0.7"
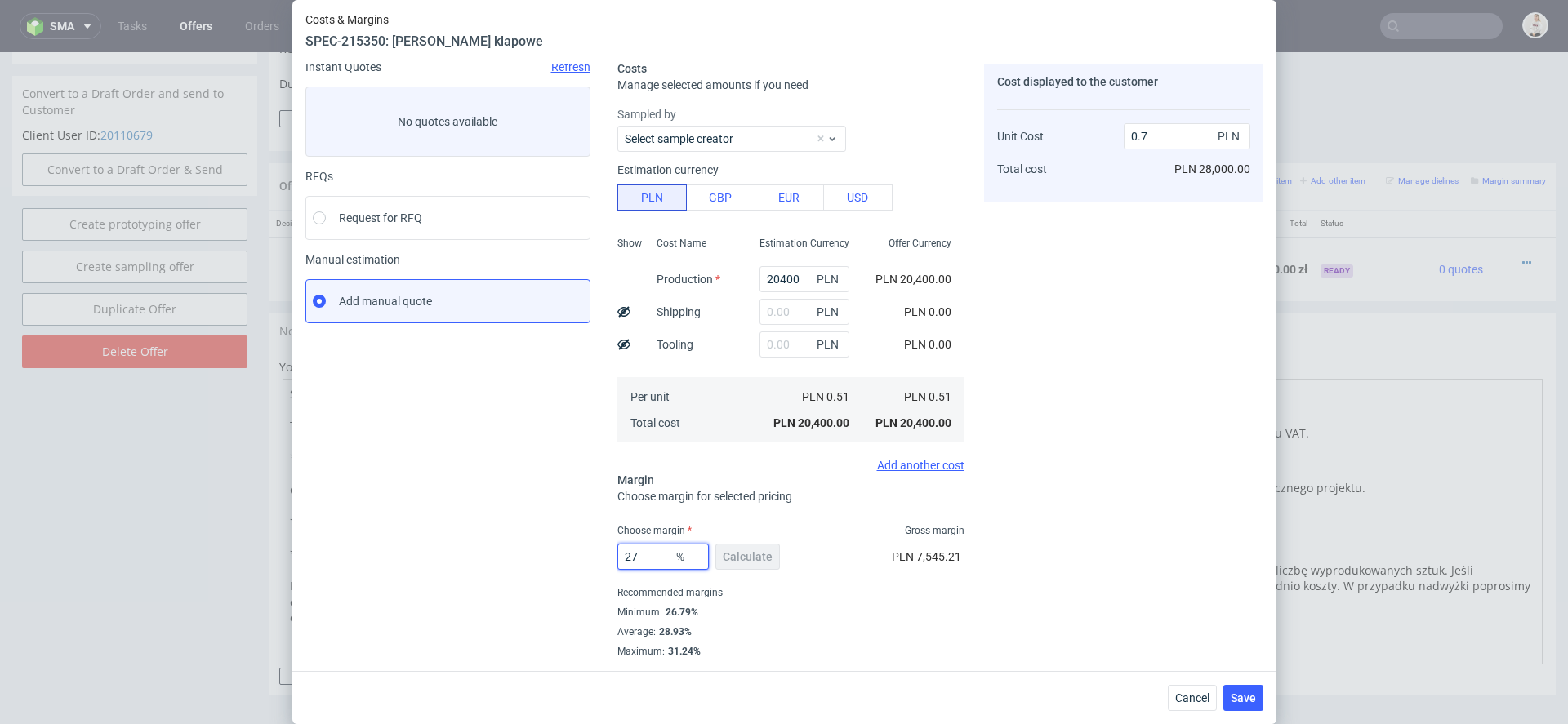
scroll to position [68, 0]
type input "27"
click at [1115, 516] on div "Cost displayed to the customer Unit Cost Total cost 0.7 PLN PLN 28,000.00" at bounding box center [1124, 360] width 279 height 598
click at [1246, 696] on span "Save" at bounding box center [1243, 698] width 25 height 11
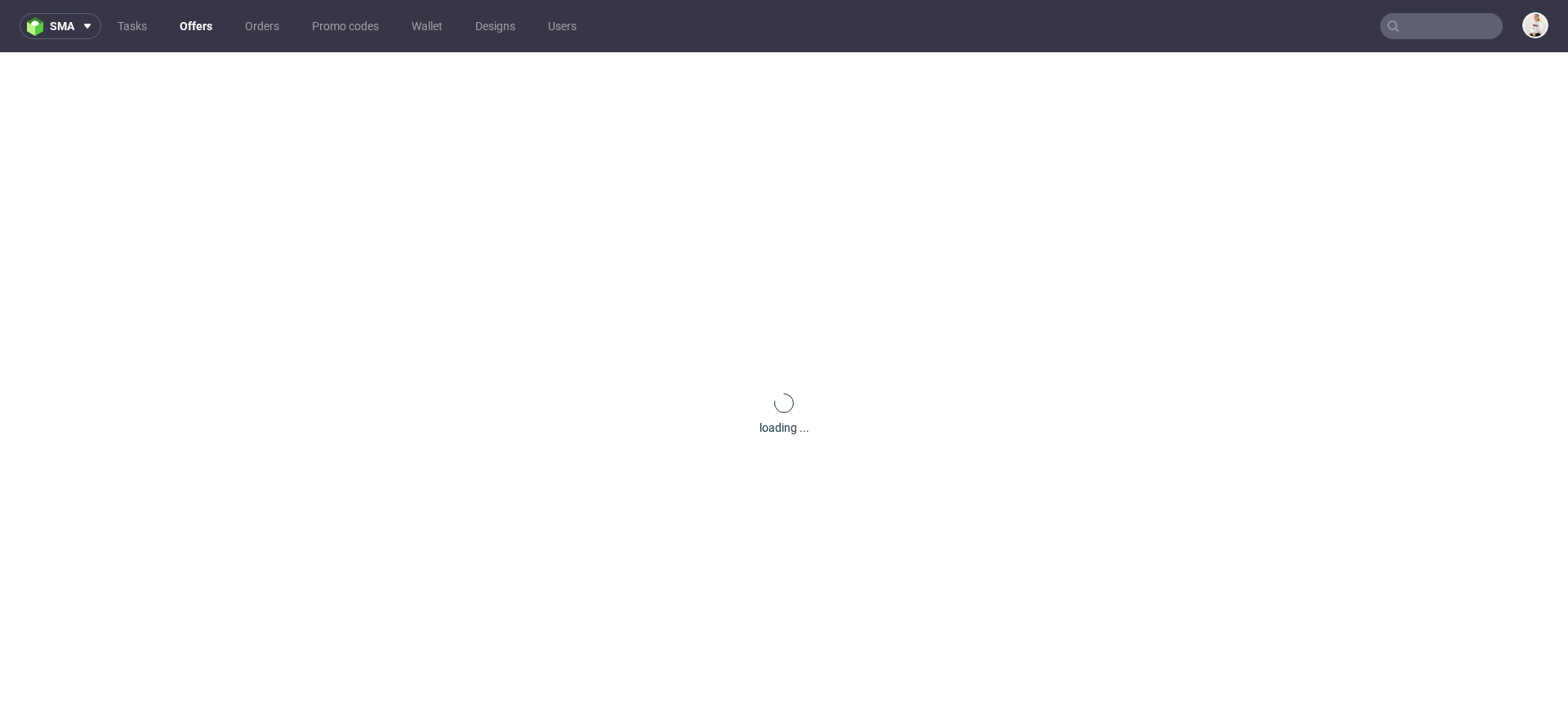
scroll to position [0, 0]
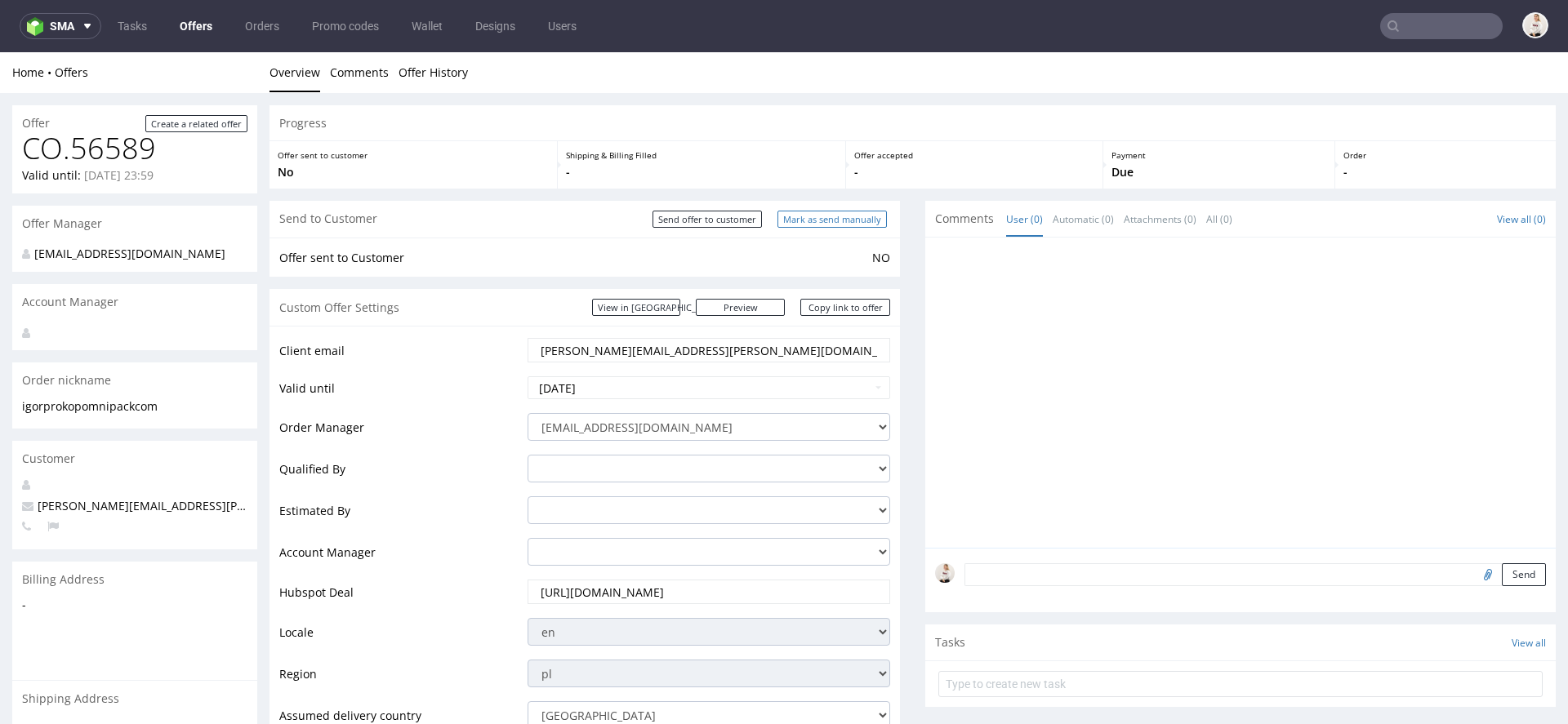
click at [853, 216] on input "Mark as send manually" at bounding box center [831, 218] width 109 height 17
type input "In progress..."
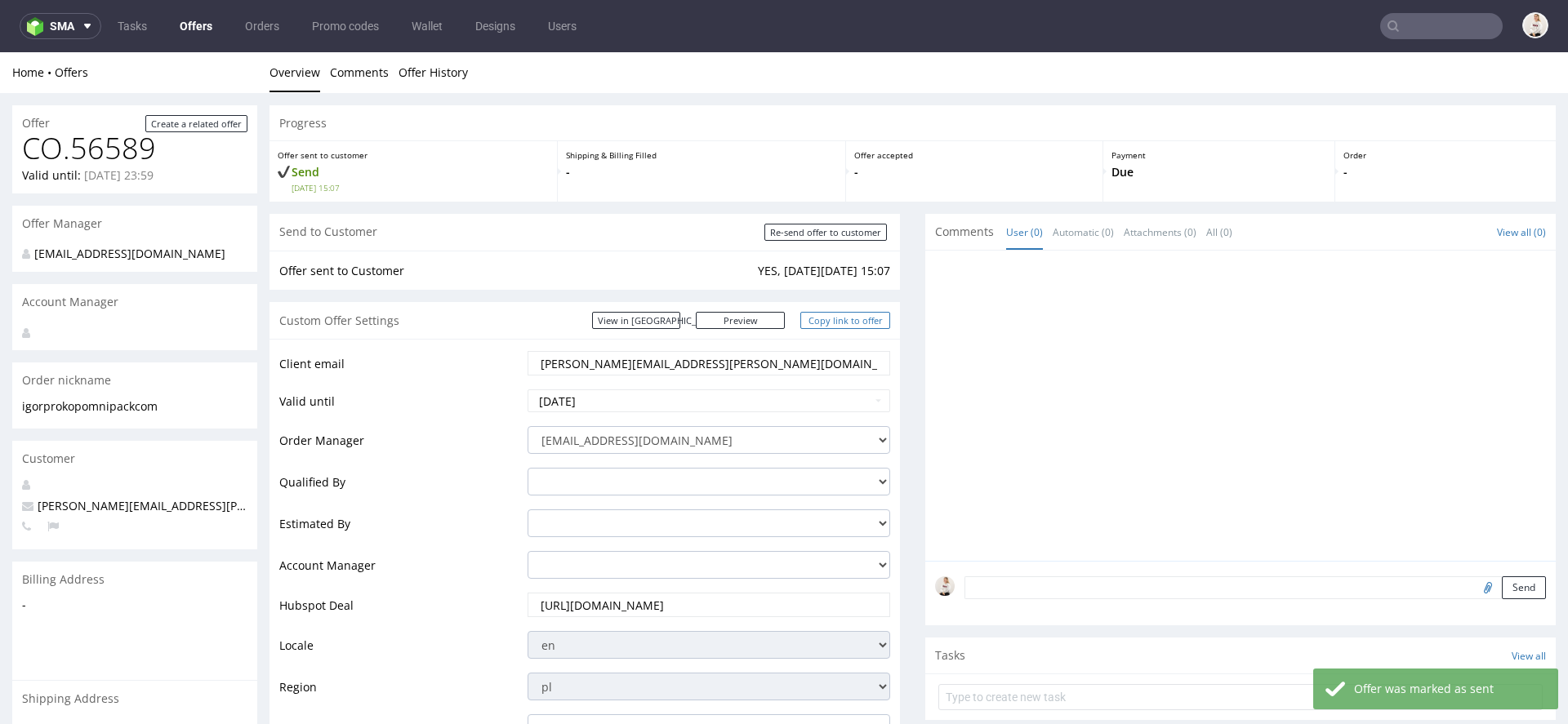
click at [846, 322] on link "Copy link to offer" at bounding box center [844, 320] width 90 height 17
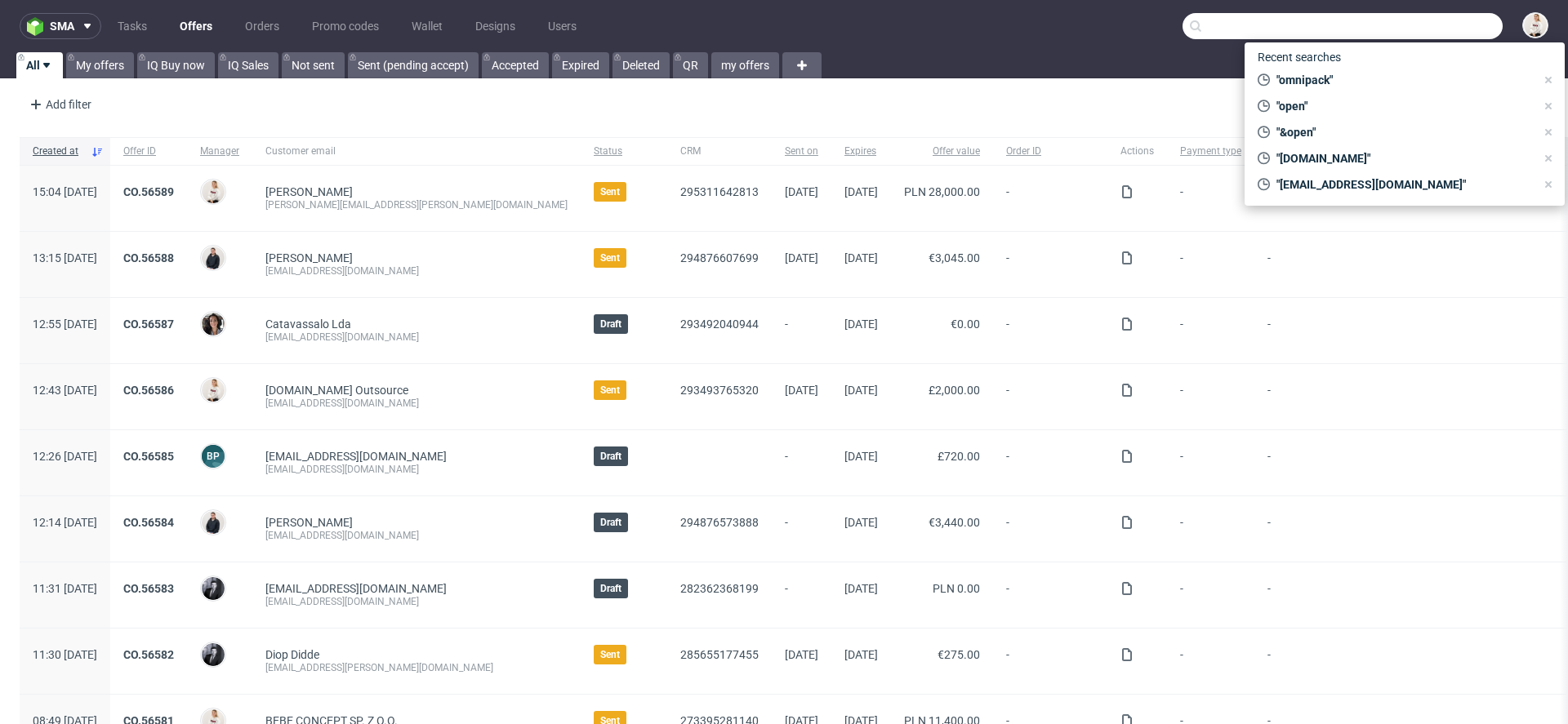
click at [1448, 13] on input "text" at bounding box center [1342, 26] width 320 height 26
paste input "[EMAIL_ADDRESS][DOMAIN_NAME]"
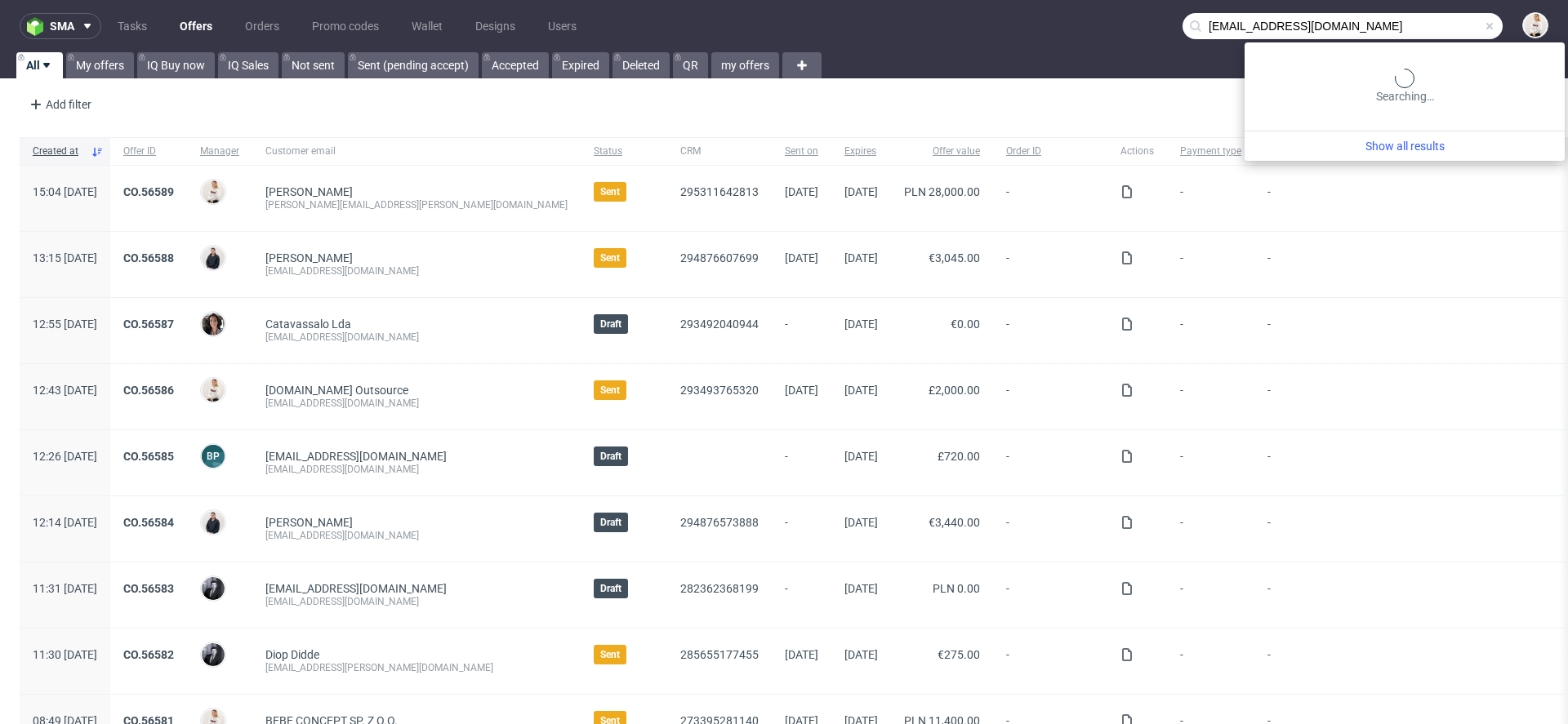
type input "[EMAIL_ADDRESS][DOMAIN_NAME]"
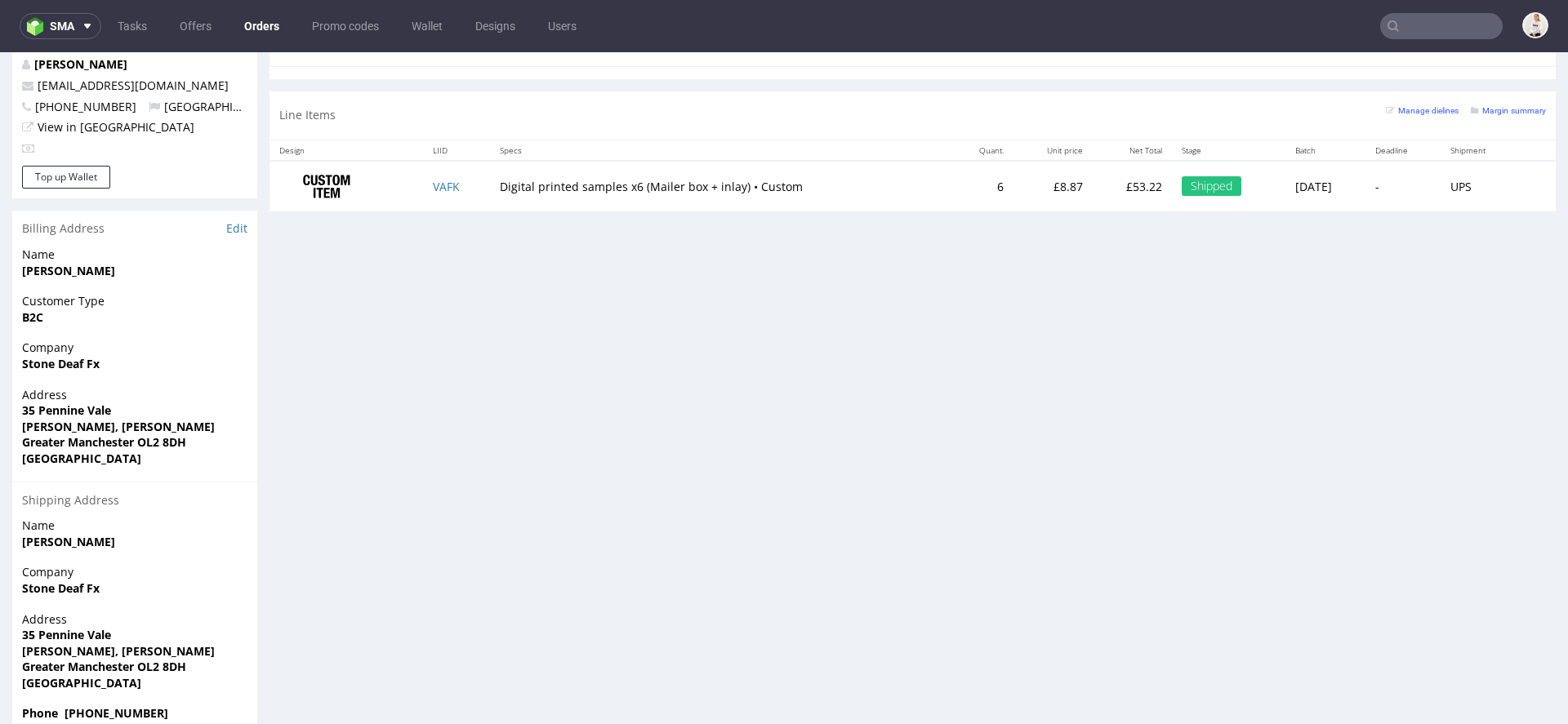
scroll to position [4, 0]
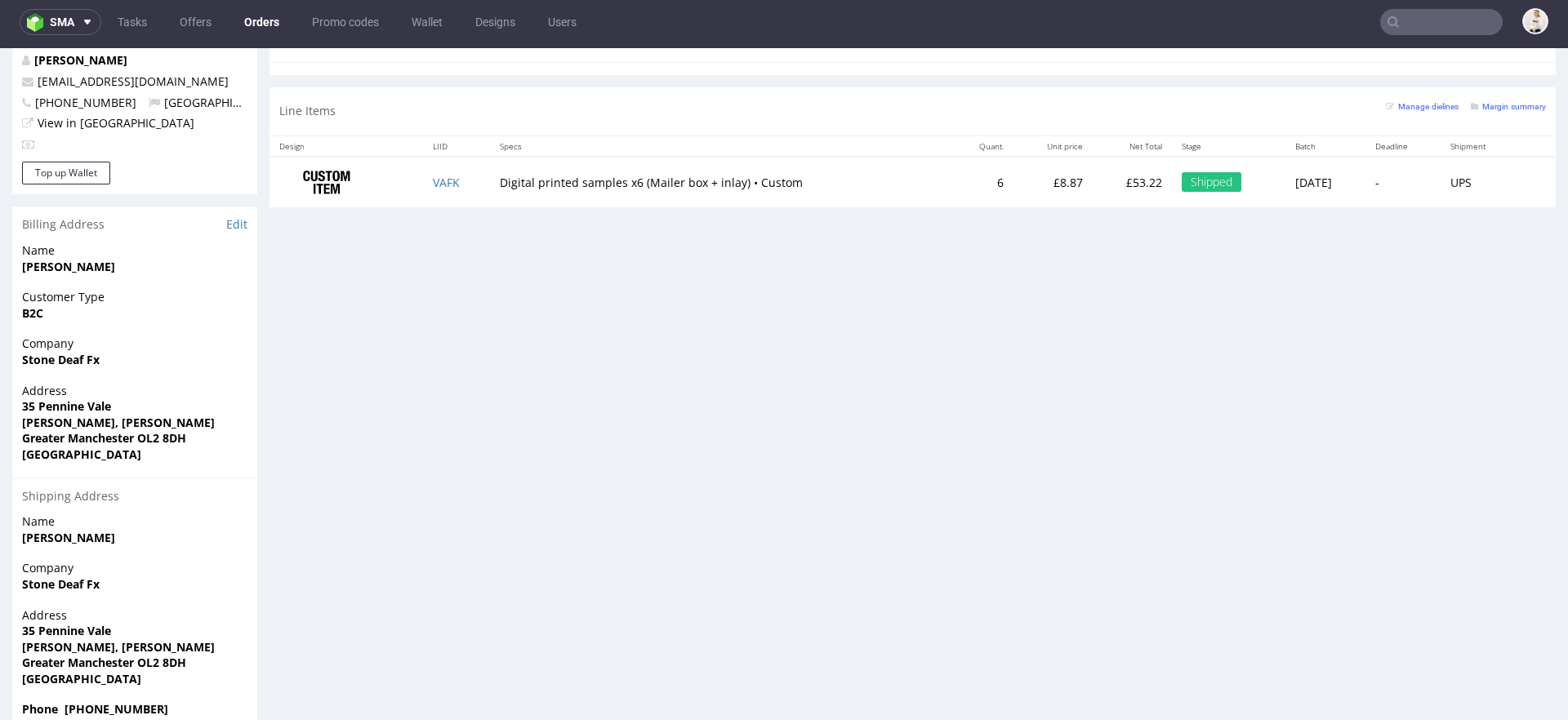
click at [102, 701] on strong "Phone [PHONE_NUMBER]" at bounding box center [95, 708] width 146 height 16
drag, startPoint x: 64, startPoint y: 676, endPoint x: 195, endPoint y: 678, distance: 131.0
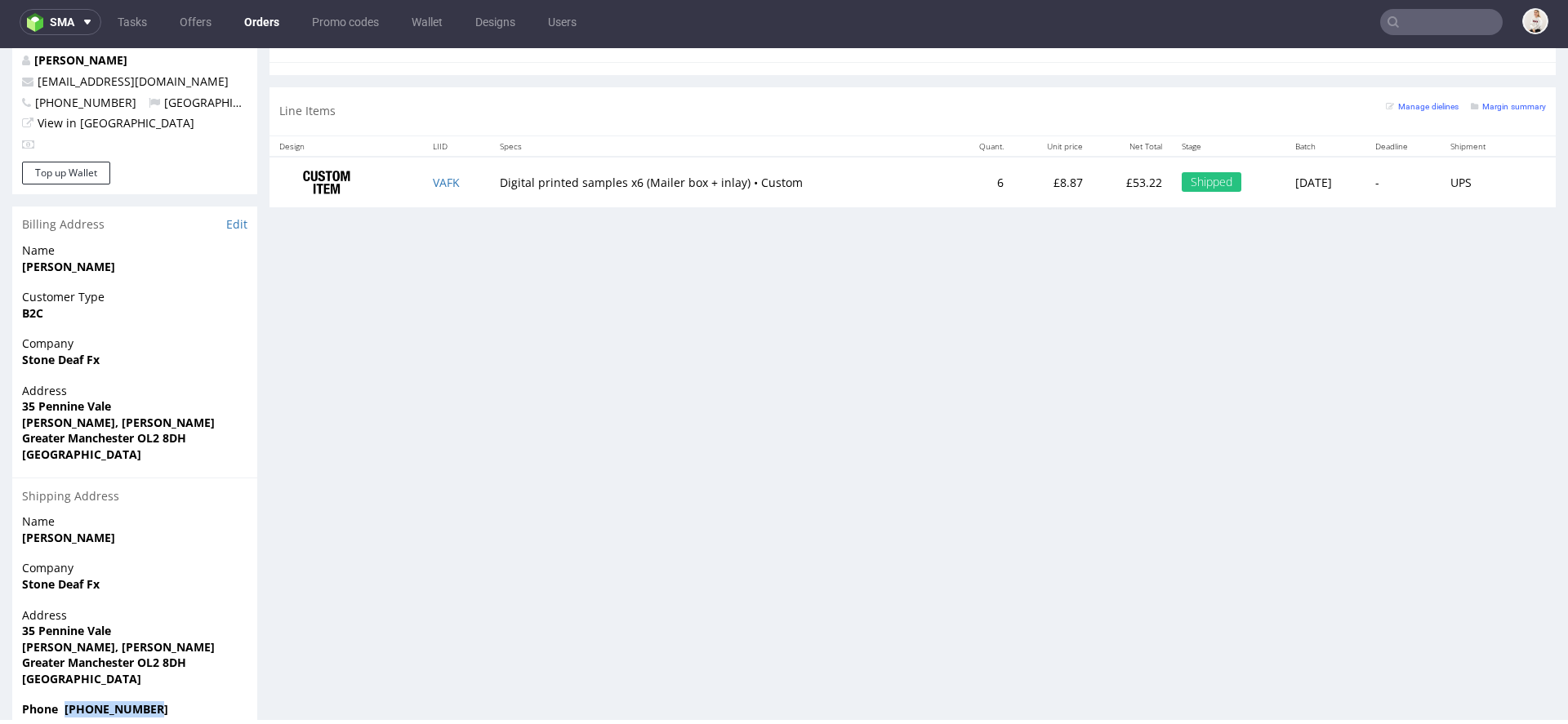
click at [195, 701] on span "Phone [PHONE_NUMBER]" at bounding box center [135, 709] width 225 height 16
copy strong "[PHONE_NUMBER]"
click at [1429, 16] on input "text" at bounding box center [1441, 22] width 122 height 26
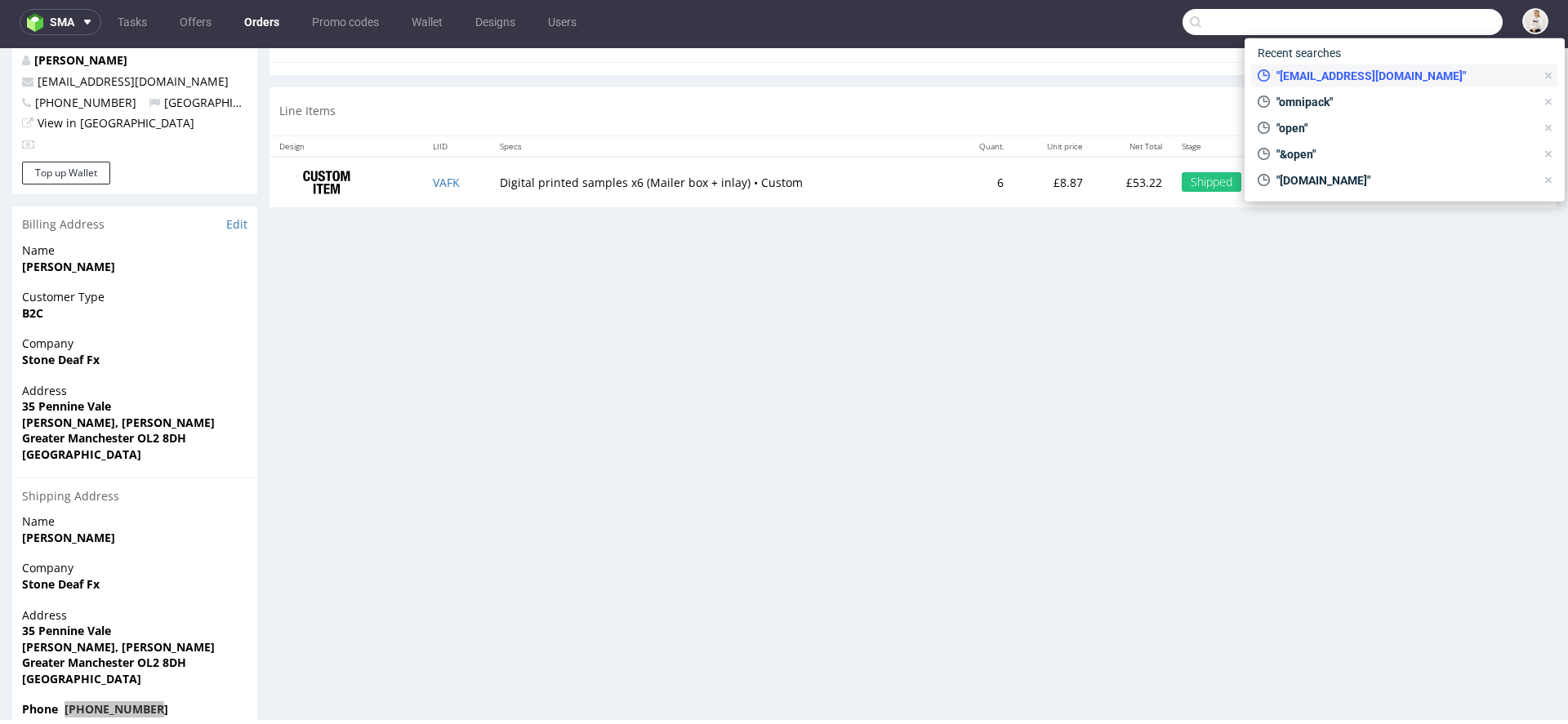
click at [1402, 73] on span ""luke@stonedeaffx.com"" at bounding box center [1402, 76] width 265 height 16
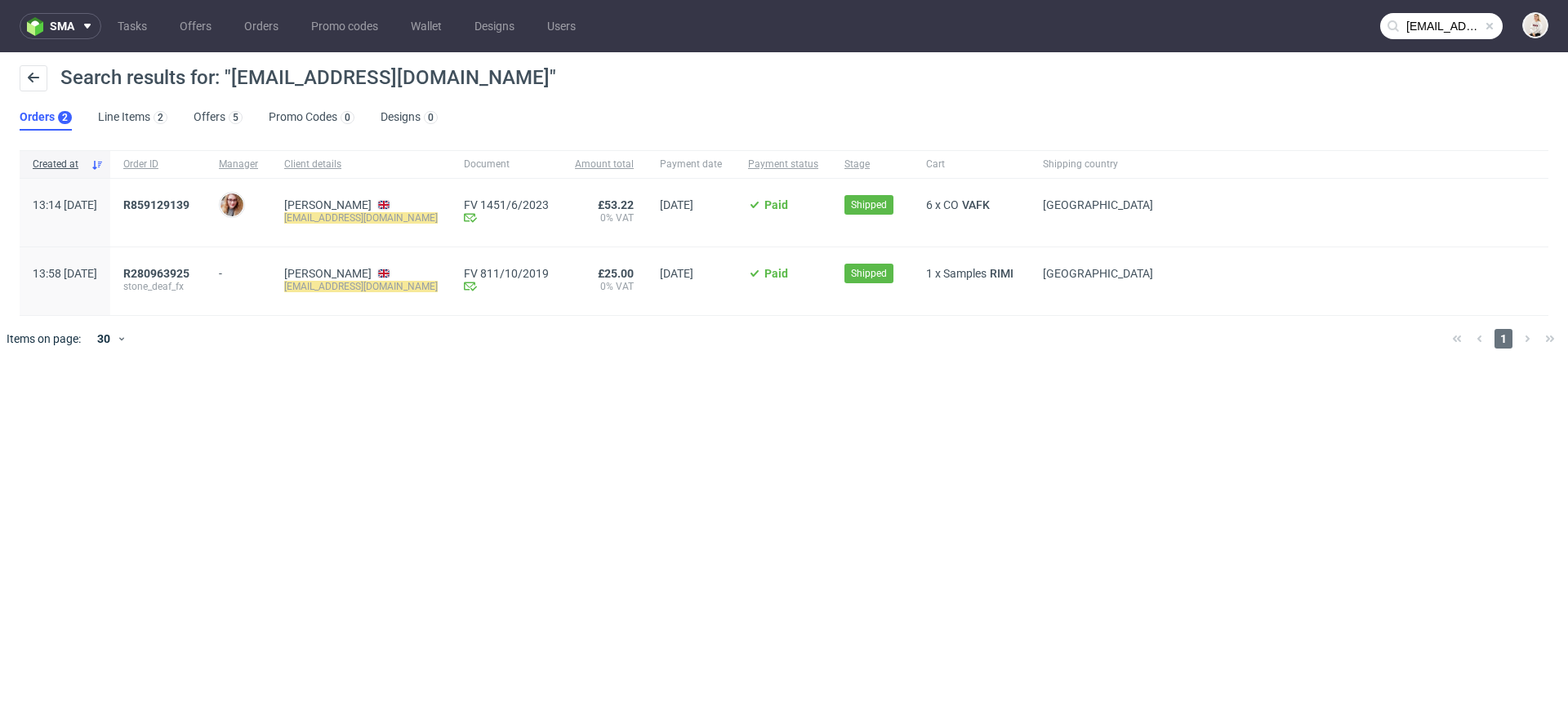
click at [244, 110] on ul "Orders 2 Line Items 2 Offers 5 Promo Codes 0 Designs 0" at bounding box center [235, 117] width 431 height 26
click at [209, 117] on link "Offers 5" at bounding box center [218, 117] width 49 height 26
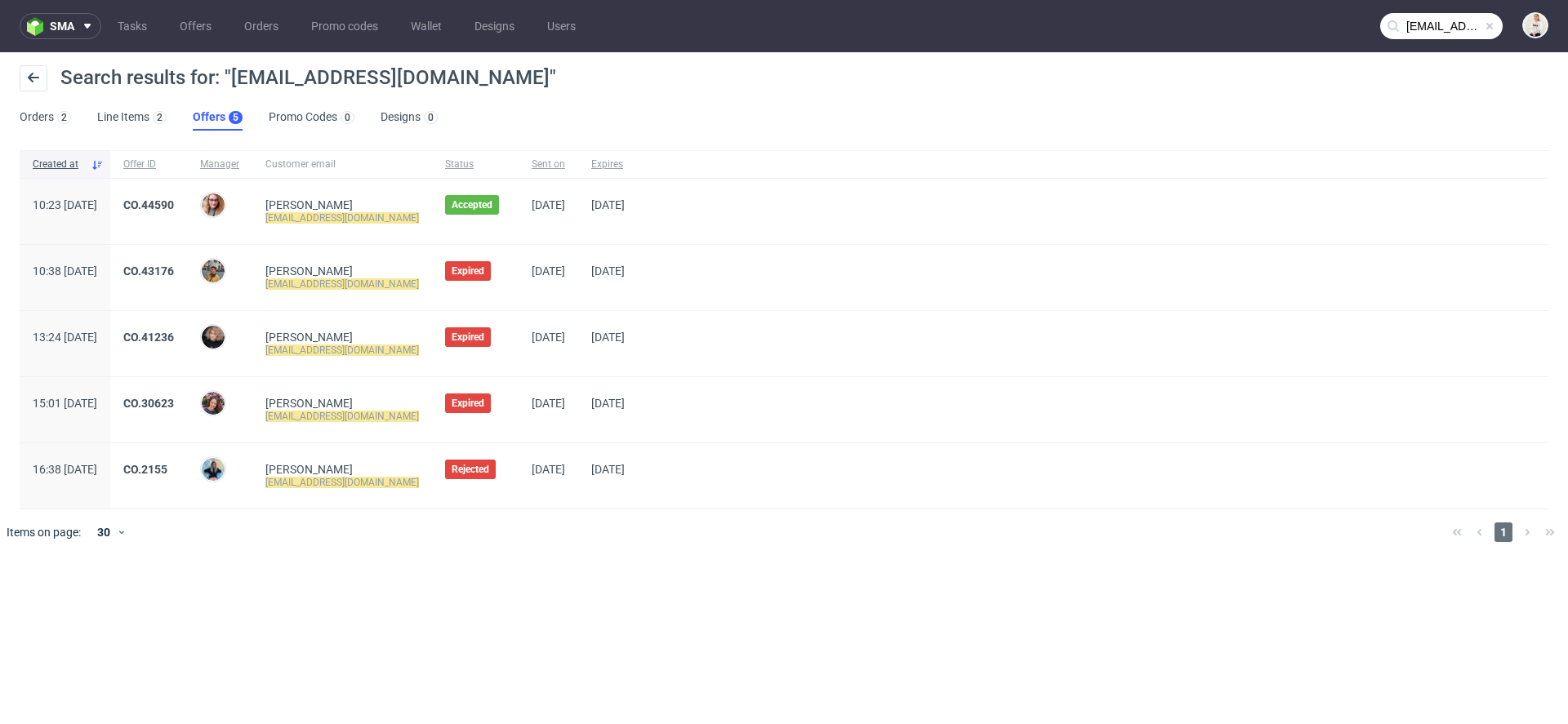
click at [1448, 32] on input "[EMAIL_ADDRESS][DOMAIN_NAME]" at bounding box center [1441, 26] width 122 height 26
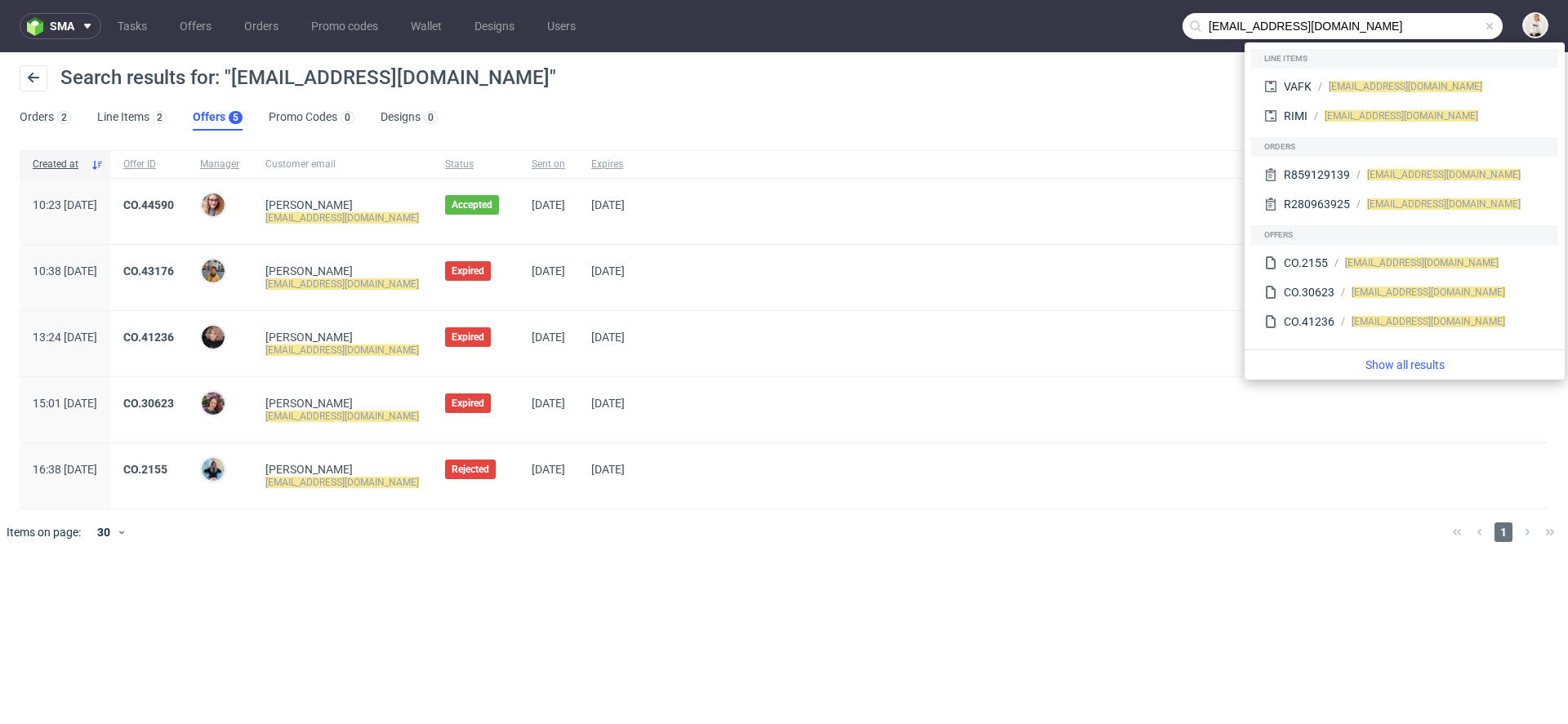
drag, startPoint x: 1241, startPoint y: 33, endPoint x: 1112, endPoint y: 6, distance: 131.8
click at [1112, 6] on nav "sma Tasks Offers Orders Promo codes Wallet Designs Users luke@stonedeaffx.com" at bounding box center [784, 26] width 1568 height 53
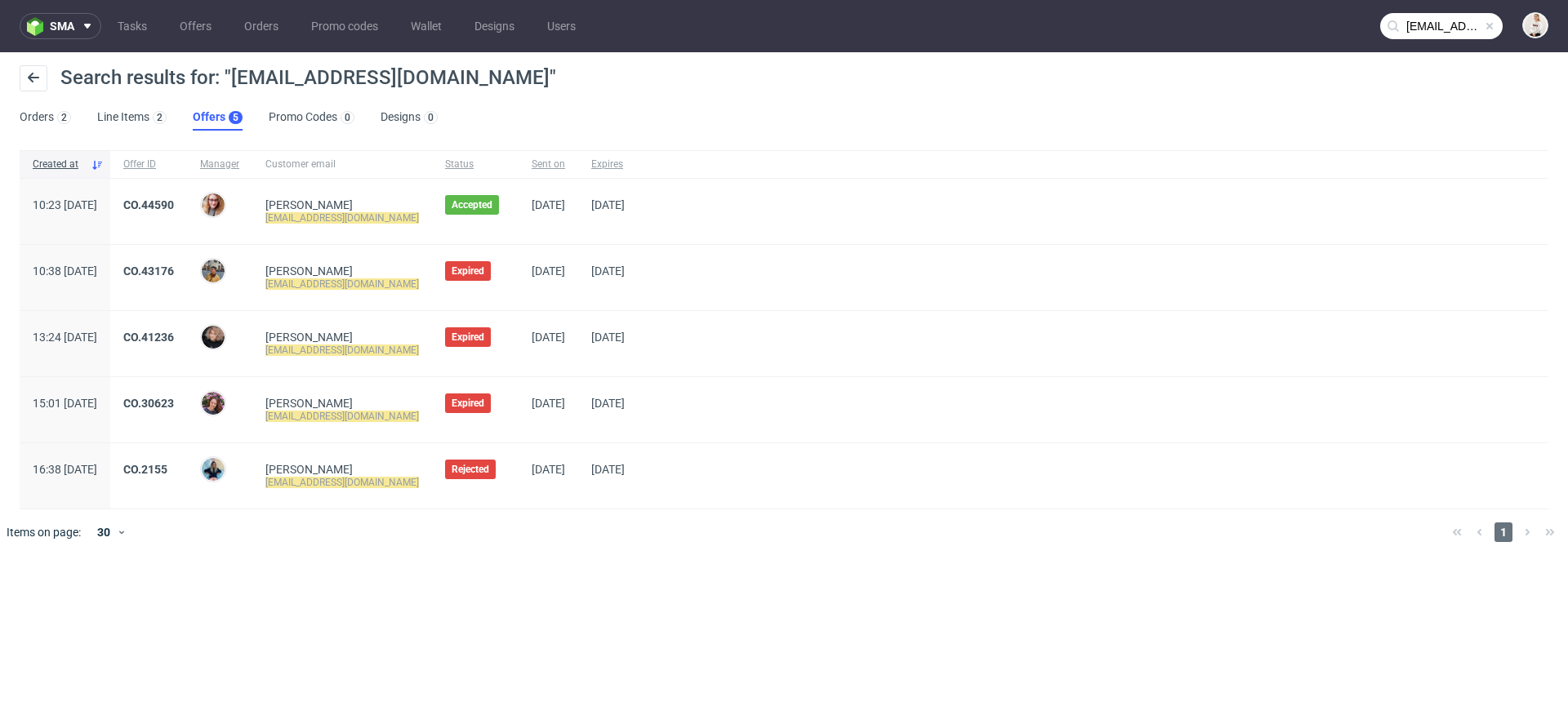
click at [1429, 25] on input "[EMAIL_ADDRESS][DOMAIN_NAME]" at bounding box center [1441, 26] width 122 height 26
click at [1446, 38] on input "[EMAIL_ADDRESS][DOMAIN_NAME]" at bounding box center [1441, 26] width 122 height 26
drag, startPoint x: 1440, startPoint y: 33, endPoint x: 1349, endPoint y: 17, distance: 92.4
click at [1349, 17] on nav "sma Tasks Offers Orders Promo codes Wallet Designs Users luke@stonedeaffx.com" at bounding box center [784, 26] width 1568 height 53
click at [1455, 39] on input "[EMAIL_ADDRESS][DOMAIN_NAME]" at bounding box center [1441, 26] width 122 height 26
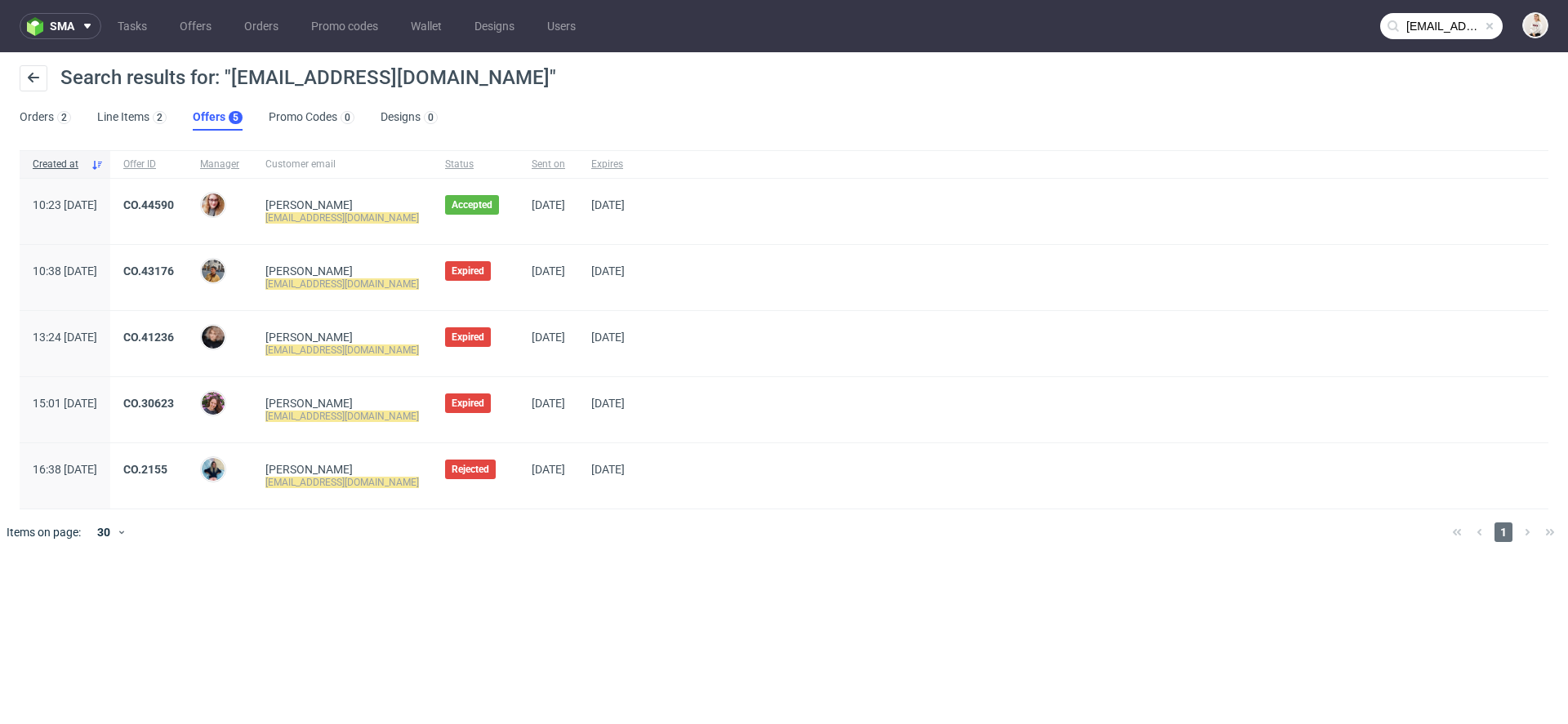
drag, startPoint x: 1435, startPoint y: 31, endPoint x: 1285, endPoint y: 9, distance: 151.6
click at [1285, 9] on nav "sma Tasks Offers Orders Promo codes Wallet Designs Users luke@stonedeaffx.com" at bounding box center [784, 26] width 1568 height 53
type input "stonedeaffx.com"
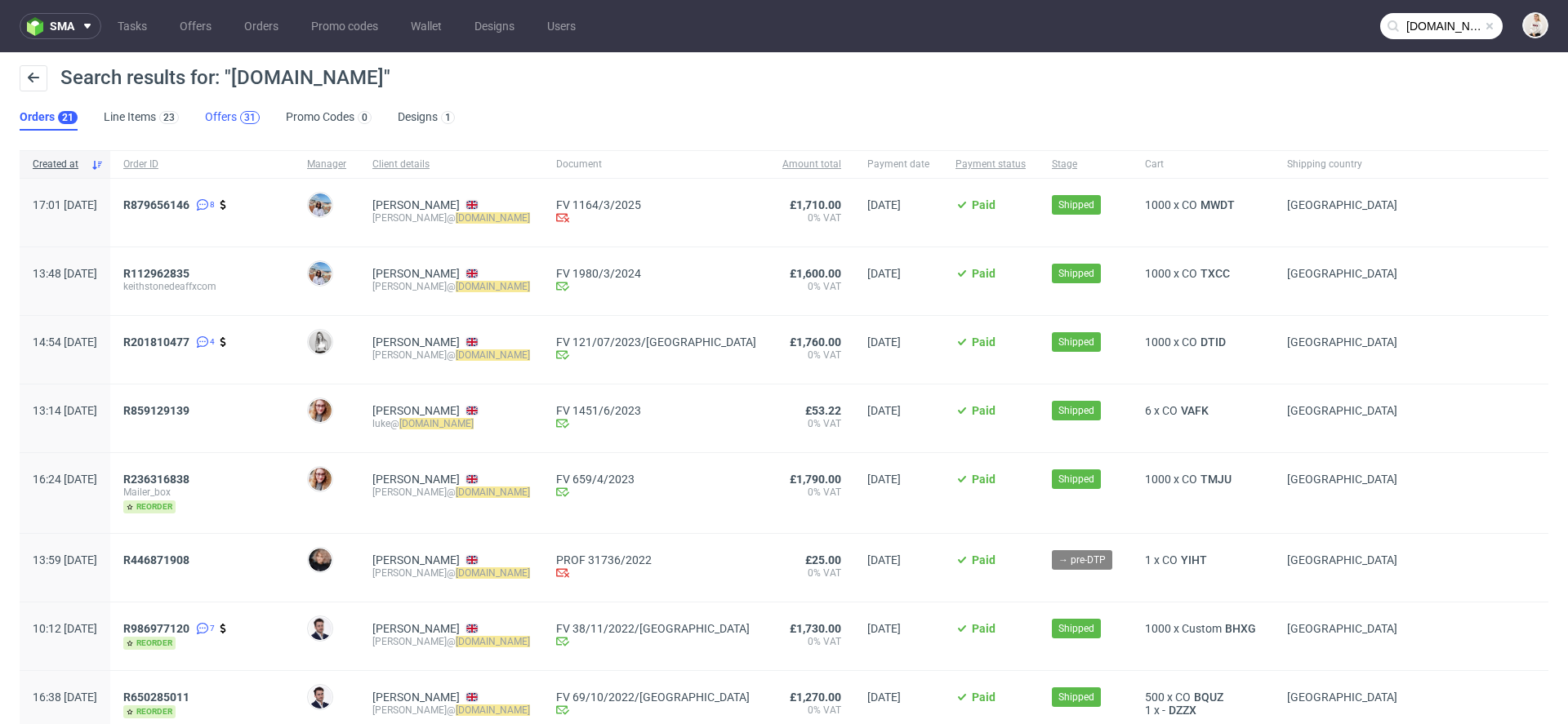
click at [245, 114] on div "31" at bounding box center [250, 117] width 11 height 11
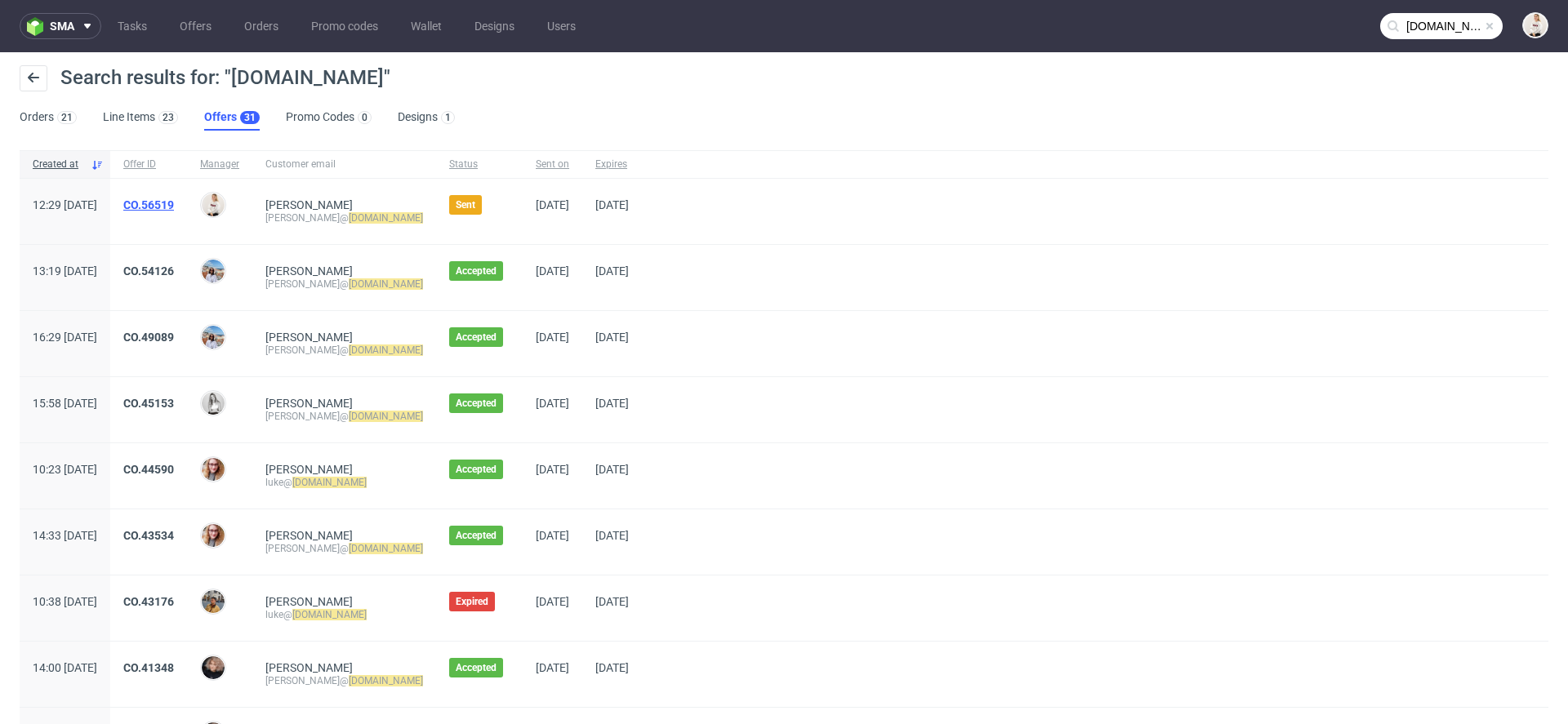
click at [174, 204] on link "CO.56519" at bounding box center [149, 205] width 51 height 13
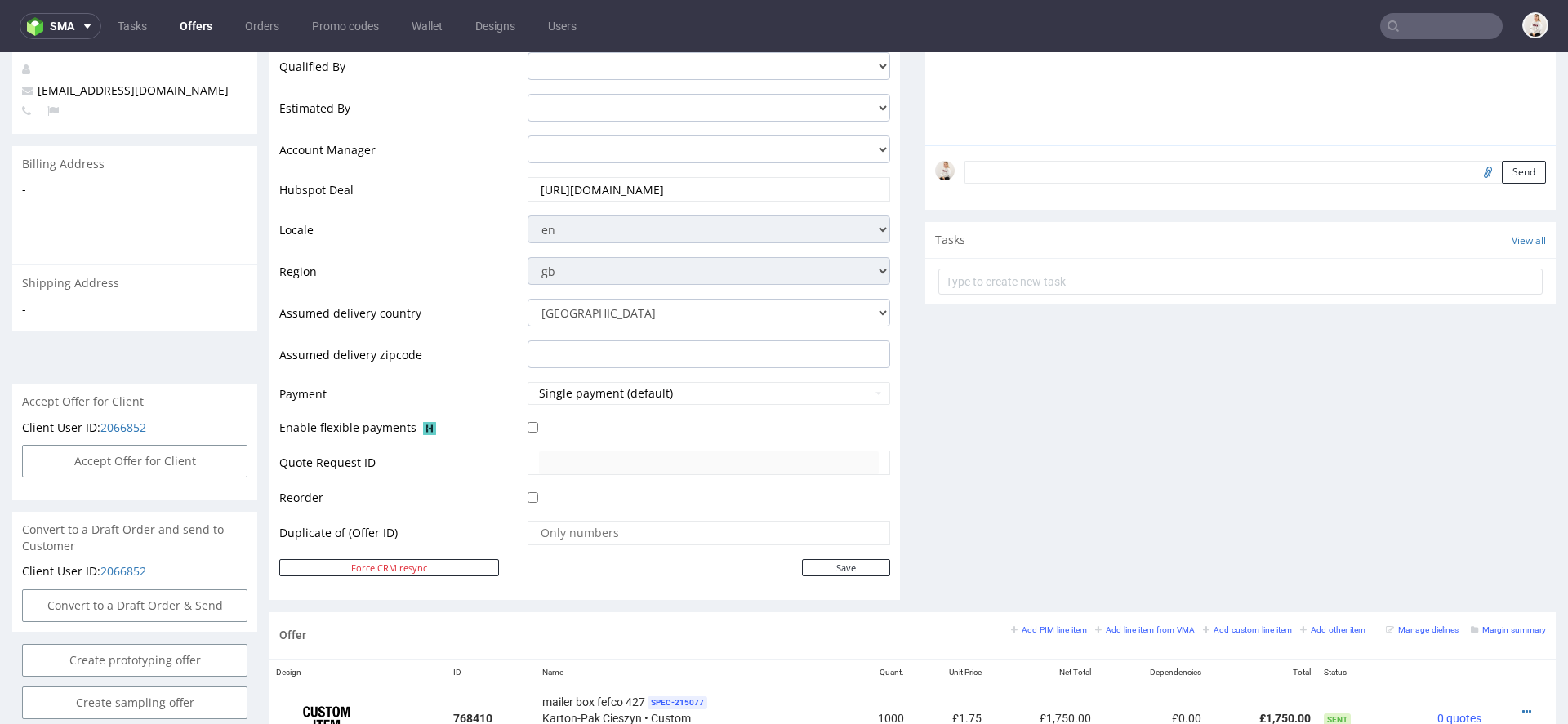
scroll to position [461, 0]
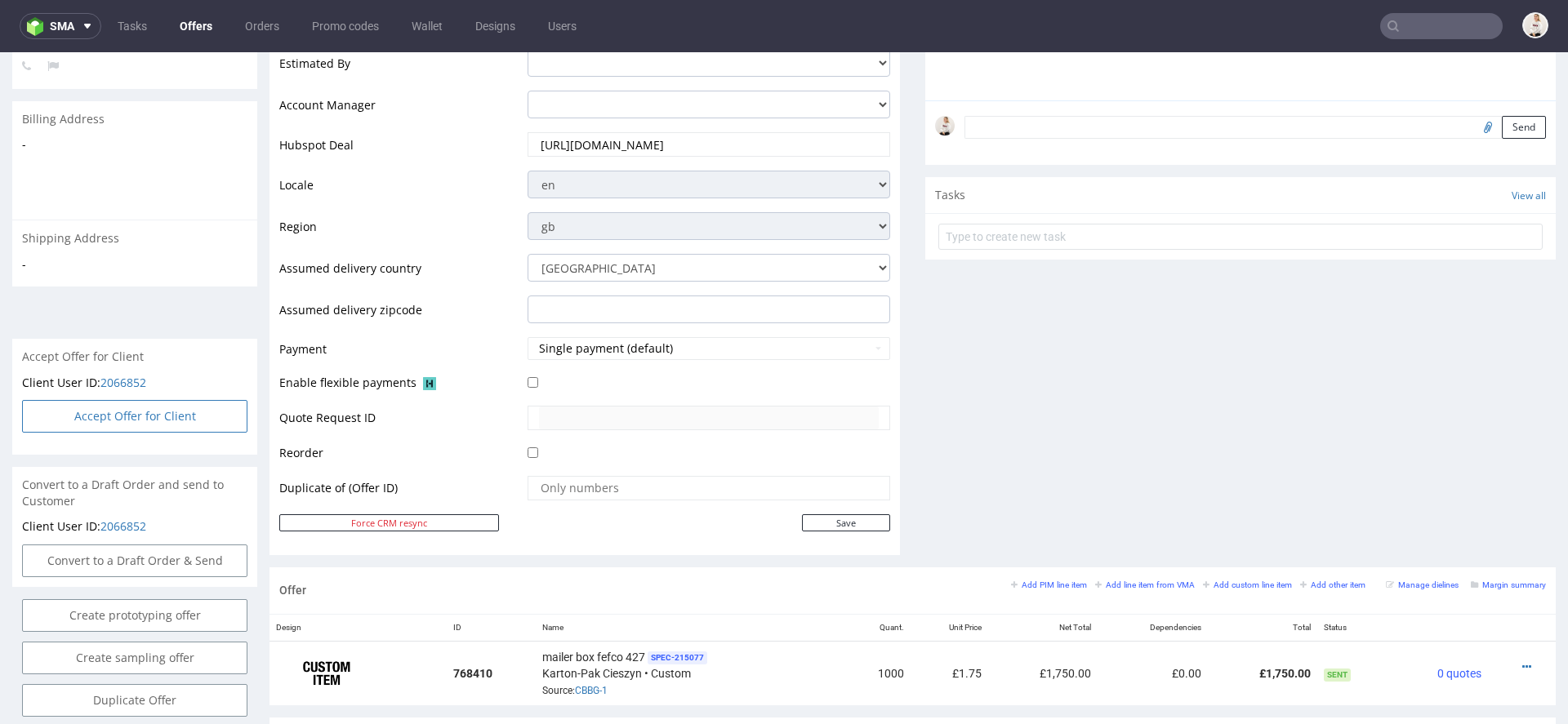
click at [187, 424] on button "Accept Offer for Client" at bounding box center [135, 416] width 225 height 33
select select "77"
select select "1073"
select select "b2c"
select select "77"
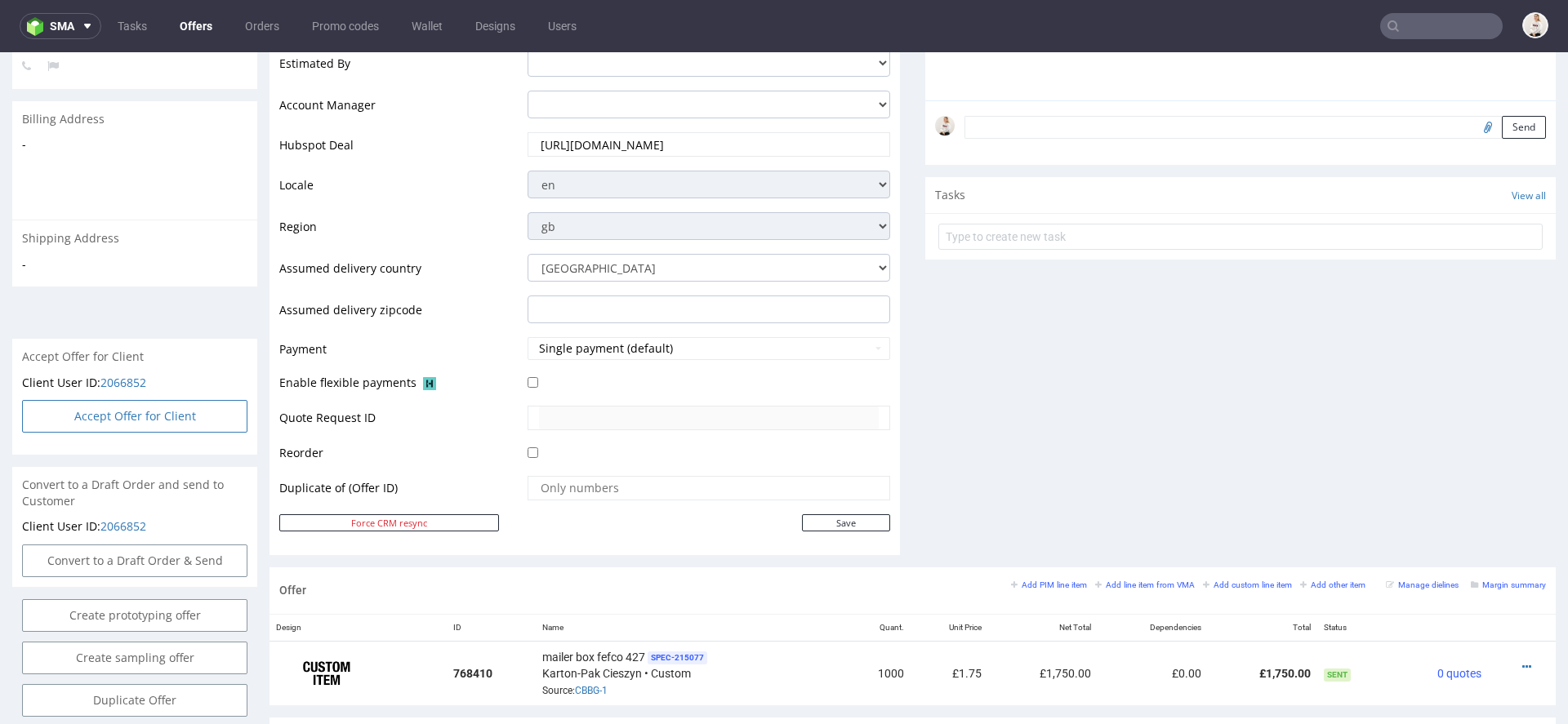
select select "1073"
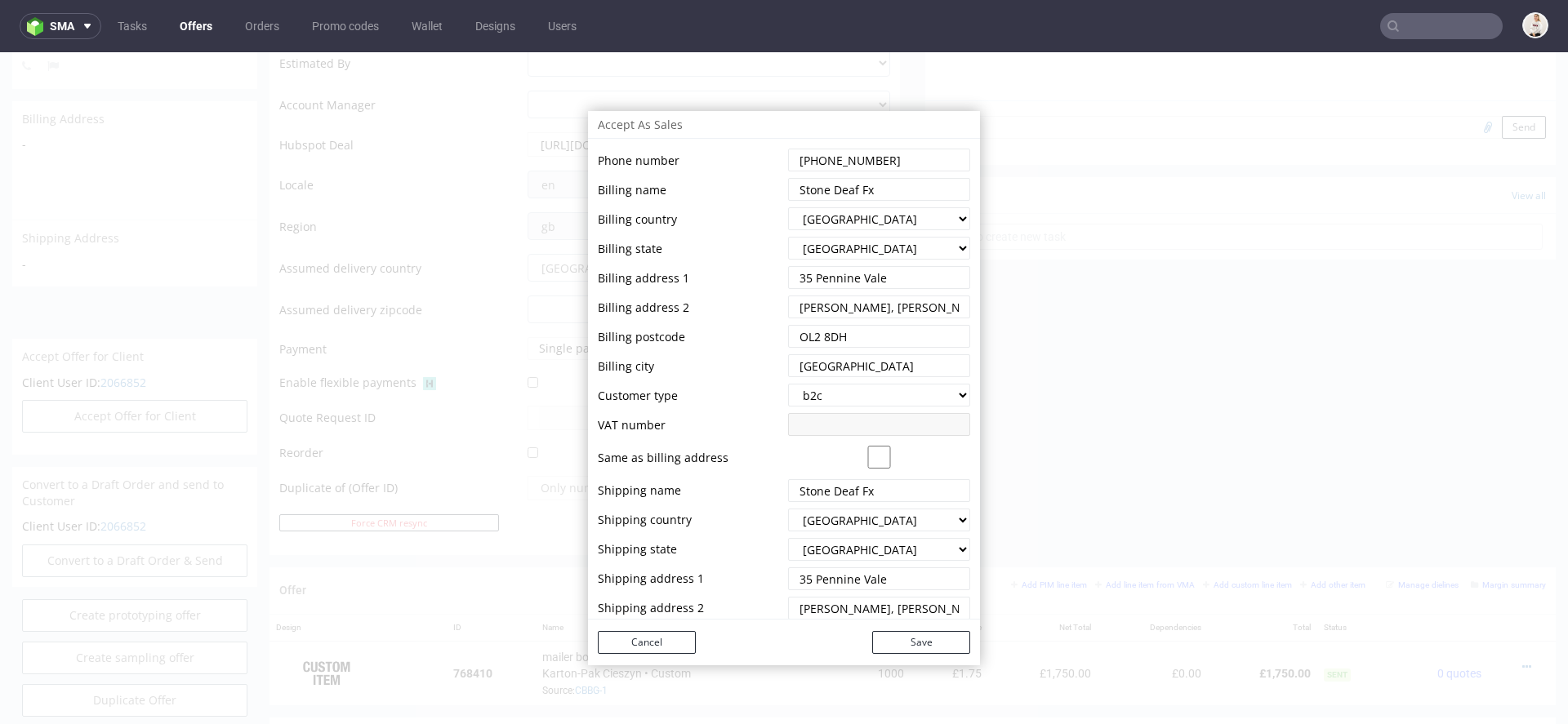
scroll to position [0, 0]
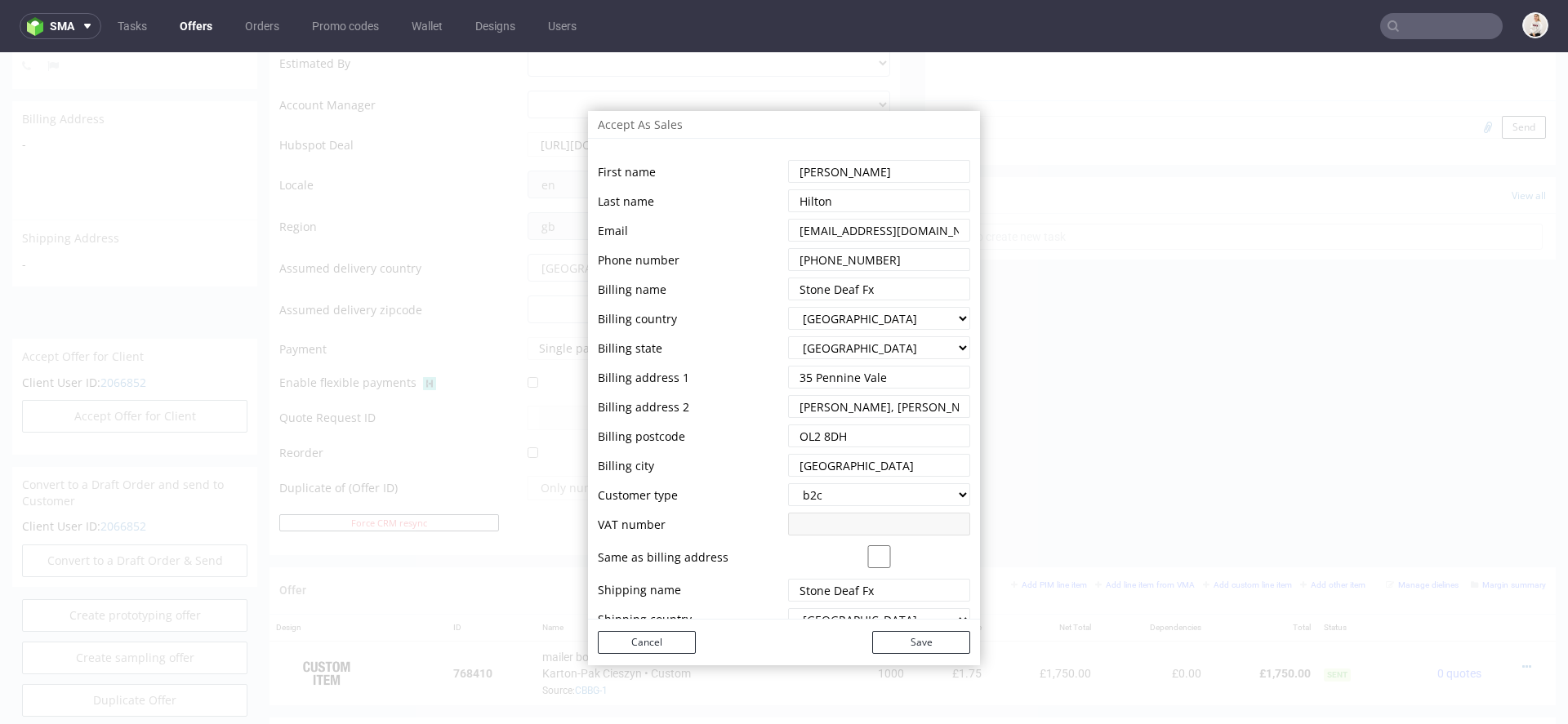
drag, startPoint x: 886, startPoint y: 291, endPoint x: 664, endPoint y: 291, distance: 222.0
click at [664, 291] on tr "Billing name" at bounding box center [784, 289] width 372 height 26
paste input "Tone Factory Ltd"
type input "Tone Factory Ltd"
click at [730, 309] on td "Billing country" at bounding box center [691, 318] width 186 height 26
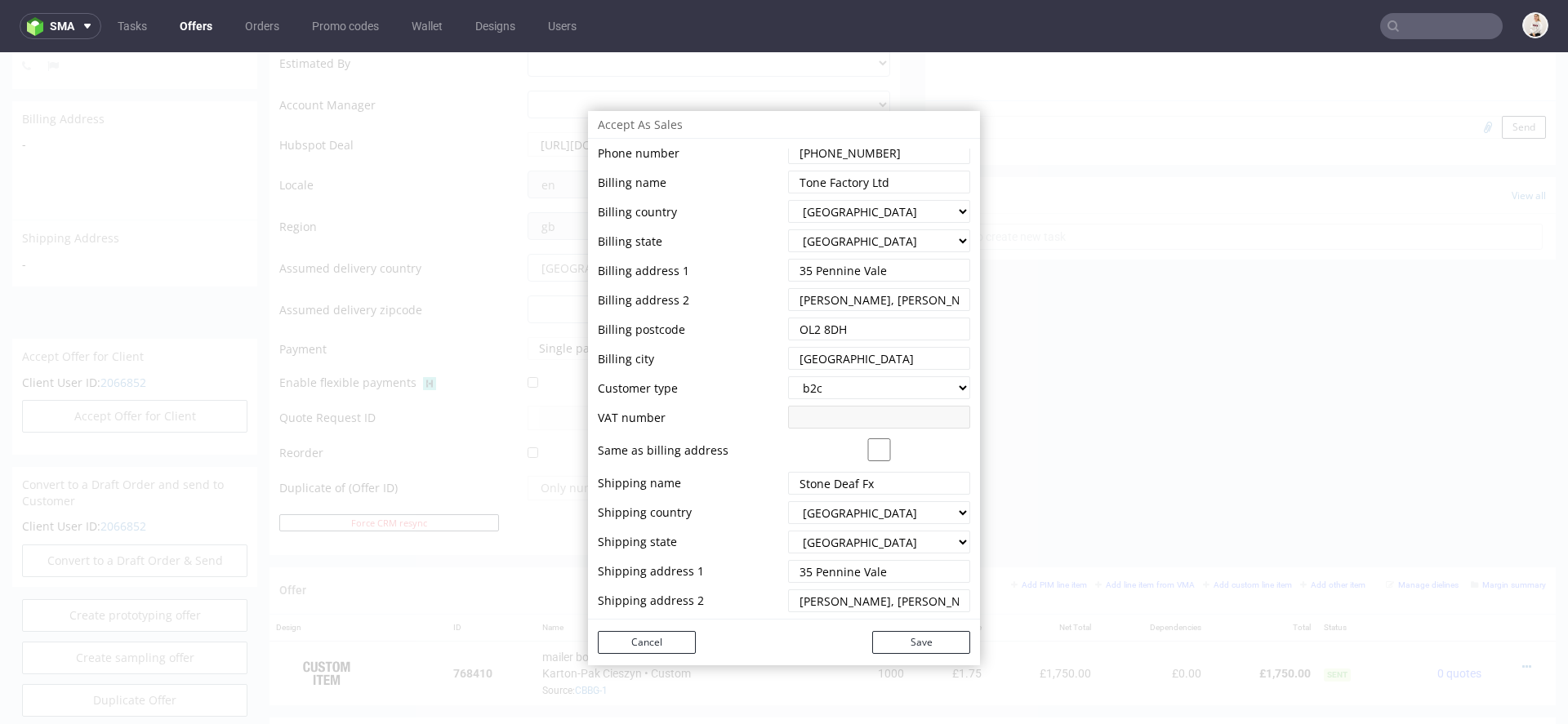
scroll to position [164, 0]
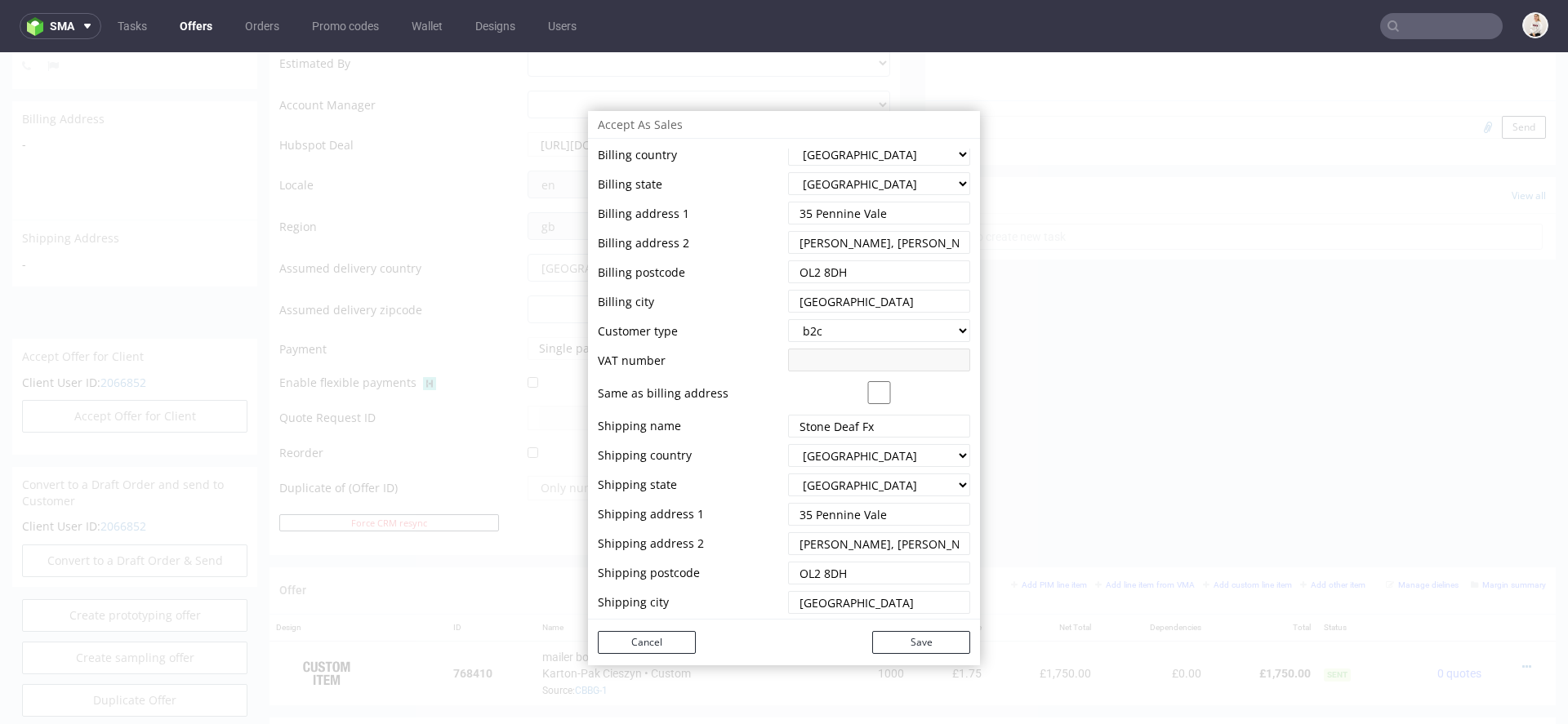
drag, startPoint x: 890, startPoint y: 221, endPoint x: 740, endPoint y: 221, distance: 150.0
click at [740, 221] on tr "Billing address 1" at bounding box center [784, 213] width 372 height 26
drag, startPoint x: 885, startPoint y: 215, endPoint x: 749, endPoint y: 207, distance: 136.2
click at [749, 207] on tr "Billing address 1" at bounding box center [784, 213] width 372 height 26
paste input "3 Sunfield Estate"
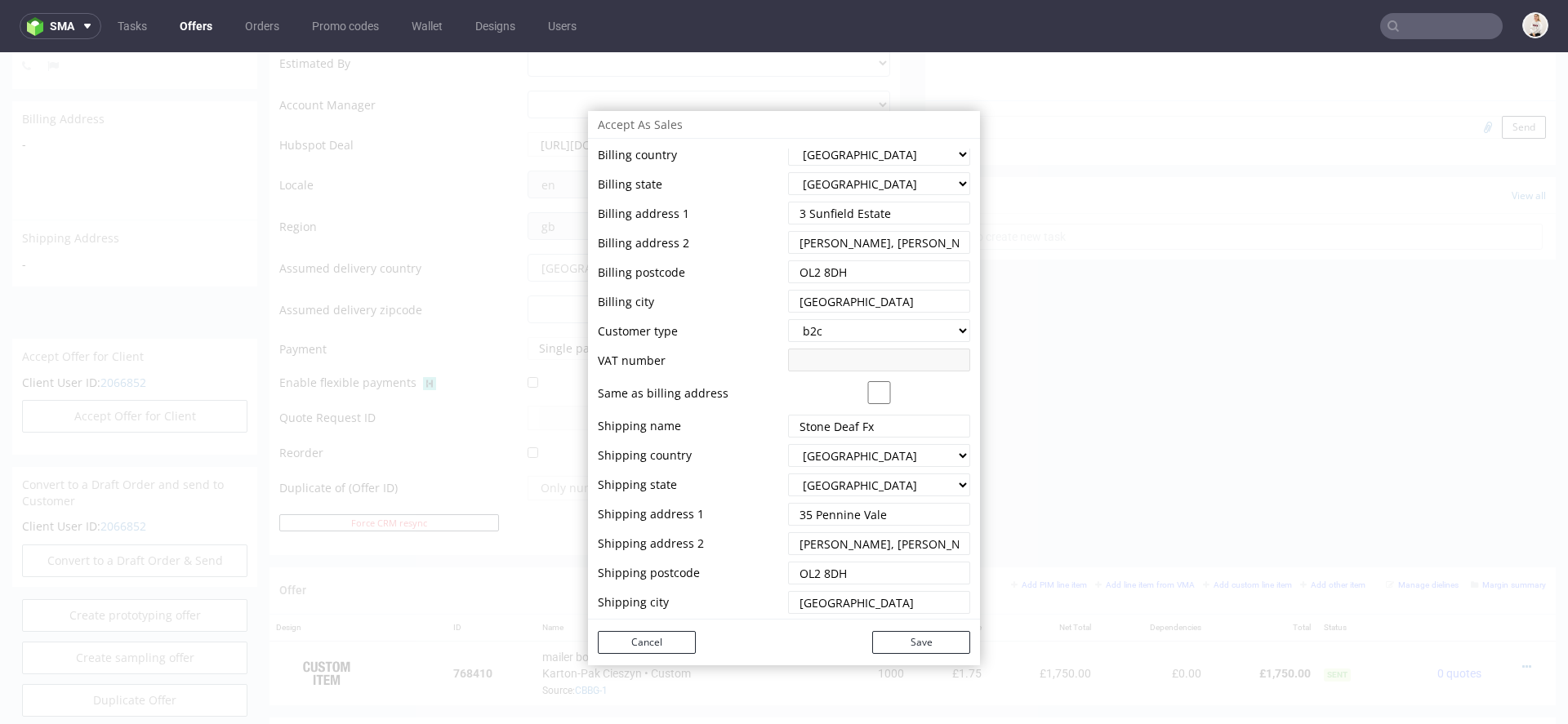
type input "3 Sunfield Estate"
click at [756, 227] on td at bounding box center [691, 227] width 186 height 3
drag, startPoint x: 818, startPoint y: 245, endPoint x: 750, endPoint y: 236, distance: 68.6
click at [750, 236] on tr "Billing address 2" at bounding box center [784, 242] width 372 height 26
paste input "Diggle, Oldham"
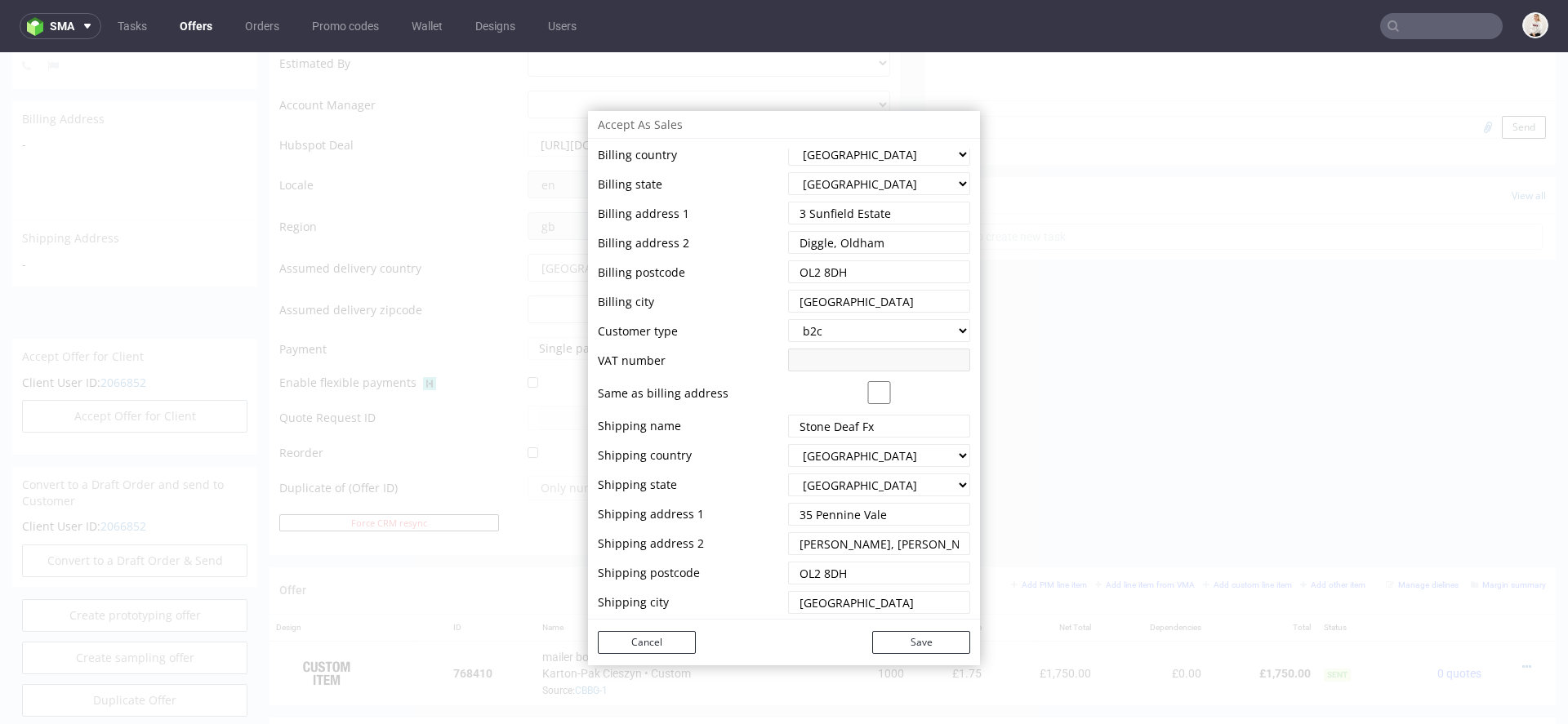
type input "Diggle, Oldham"
click at [748, 274] on td "Billing postcode" at bounding box center [691, 272] width 186 height 26
drag, startPoint x: 858, startPoint y: 273, endPoint x: 692, endPoint y: 258, distance: 166.7
click at [692, 259] on tr "Billing postcode" at bounding box center [784, 272] width 372 height 26
paste input "OL3 5PS"
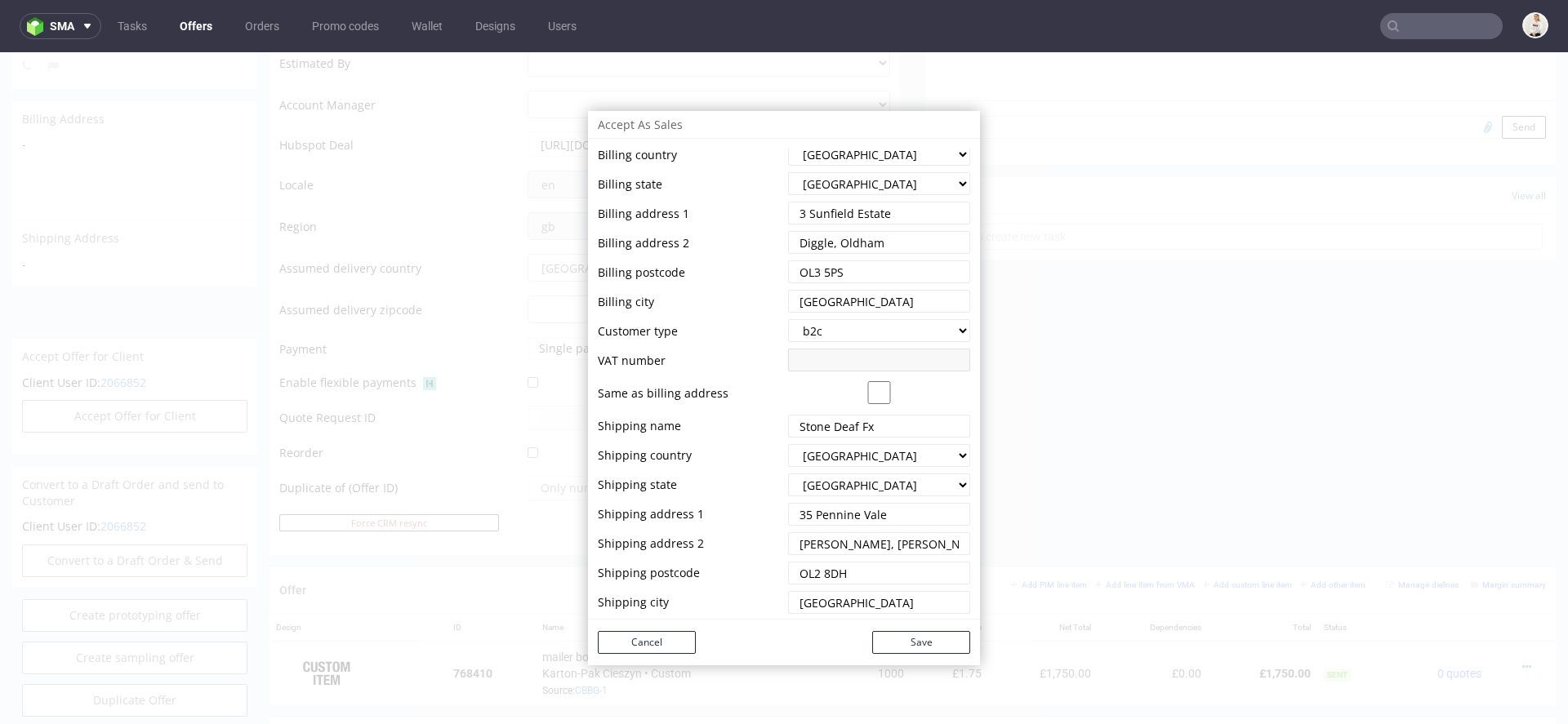
type input "OL3 5PS"
click at [709, 306] on td "Billing city" at bounding box center [691, 301] width 186 height 26
drag, startPoint x: 882, startPoint y: 429, endPoint x: 706, endPoint y: 429, distance: 176.0
click at [706, 429] on tr "Shipping name" at bounding box center [784, 426] width 372 height 26
paste input "Saddleworth Business Centre"
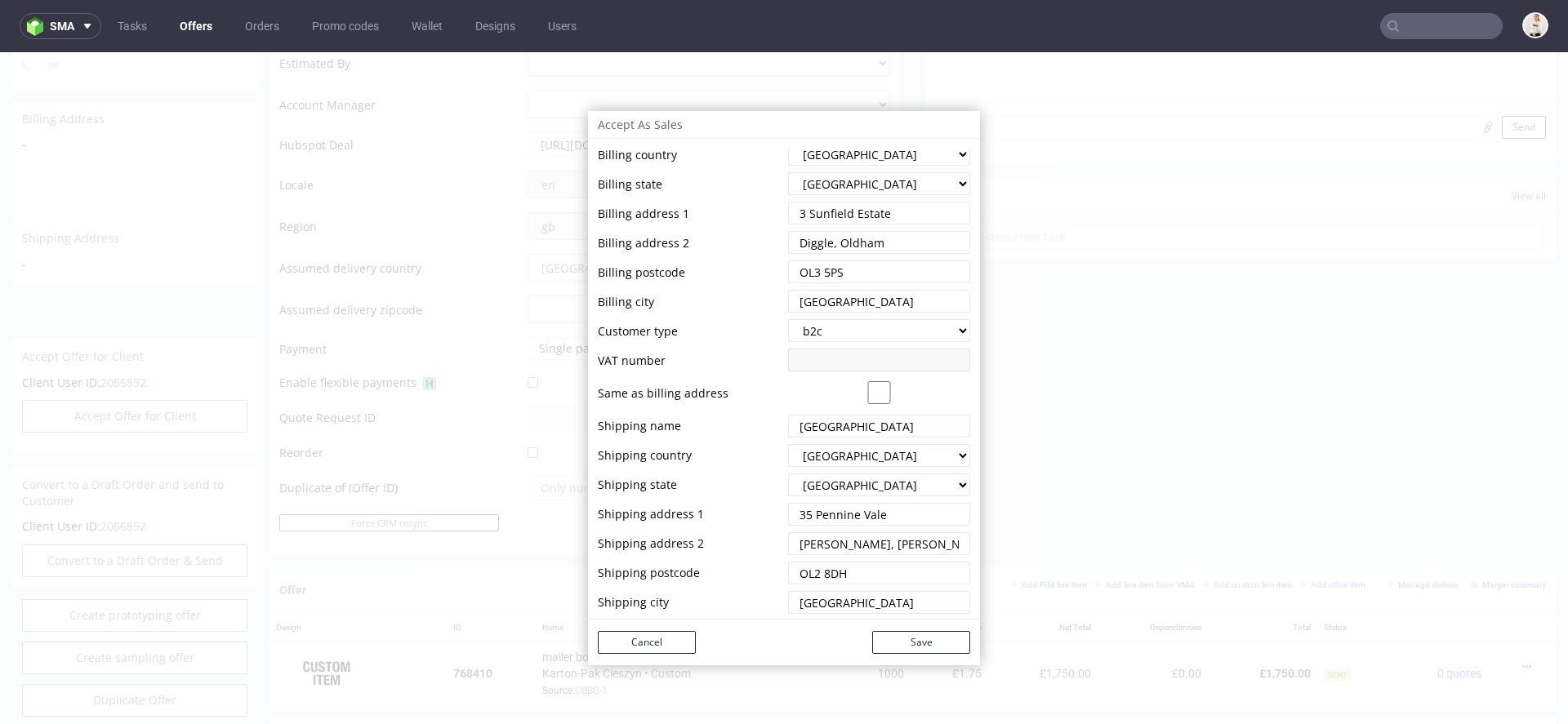
type input "Saddleworth Business Centre"
click at [710, 450] on td "Shipping country" at bounding box center [691, 456] width 186 height 26
click at [848, 506] on input "string" at bounding box center [879, 514] width 182 height 23
drag, startPoint x: 824, startPoint y: 546, endPoint x: 681, endPoint y: 544, distance: 143.0
click at [681, 544] on tr "Shipping address 2" at bounding box center [784, 543] width 372 height 26
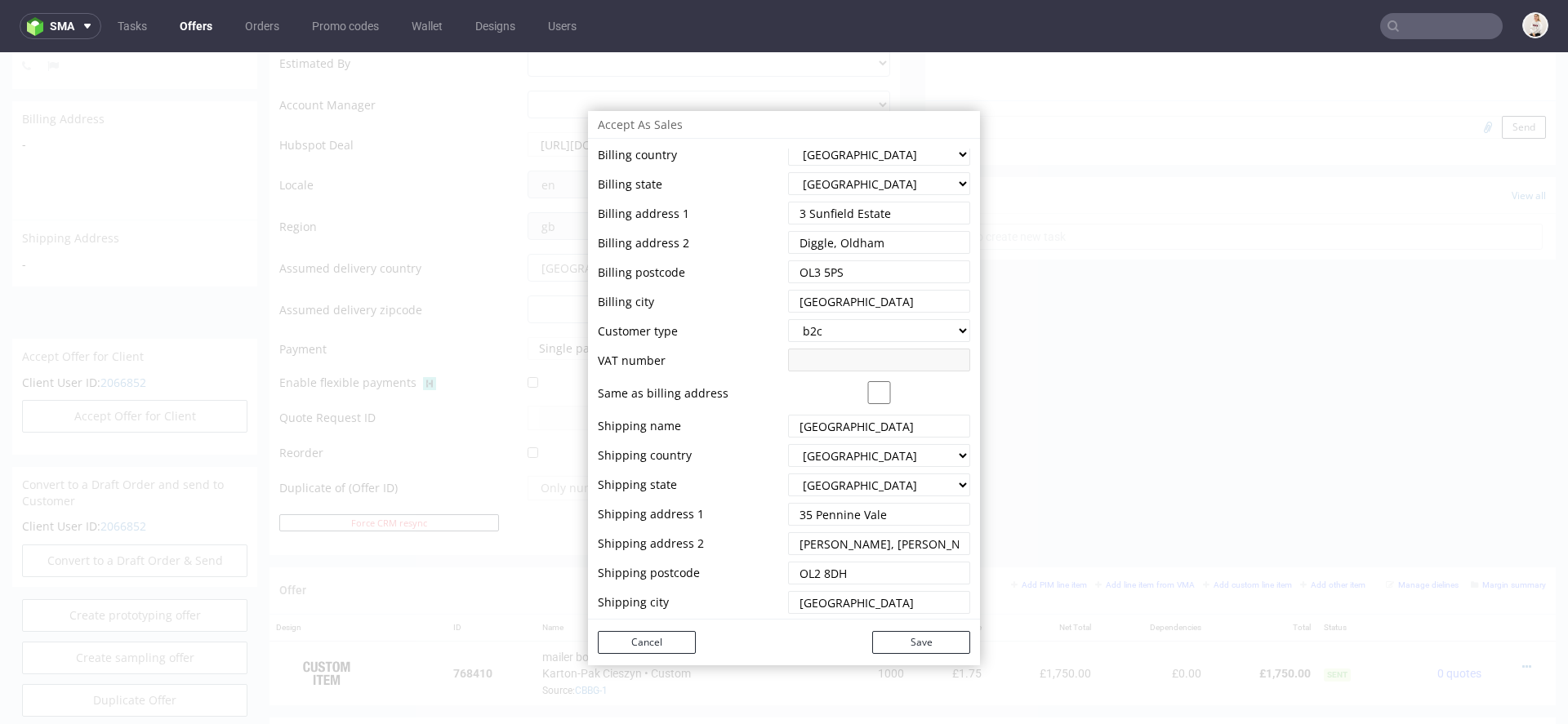
paste input "Oldham Oldham"
click at [866, 543] on input "string" at bounding box center [879, 543] width 182 height 23
click at [683, 543] on td "Shipping address 2" at bounding box center [691, 543] width 186 height 26
click at [790, 544] on input "string" at bounding box center [879, 543] width 182 height 23
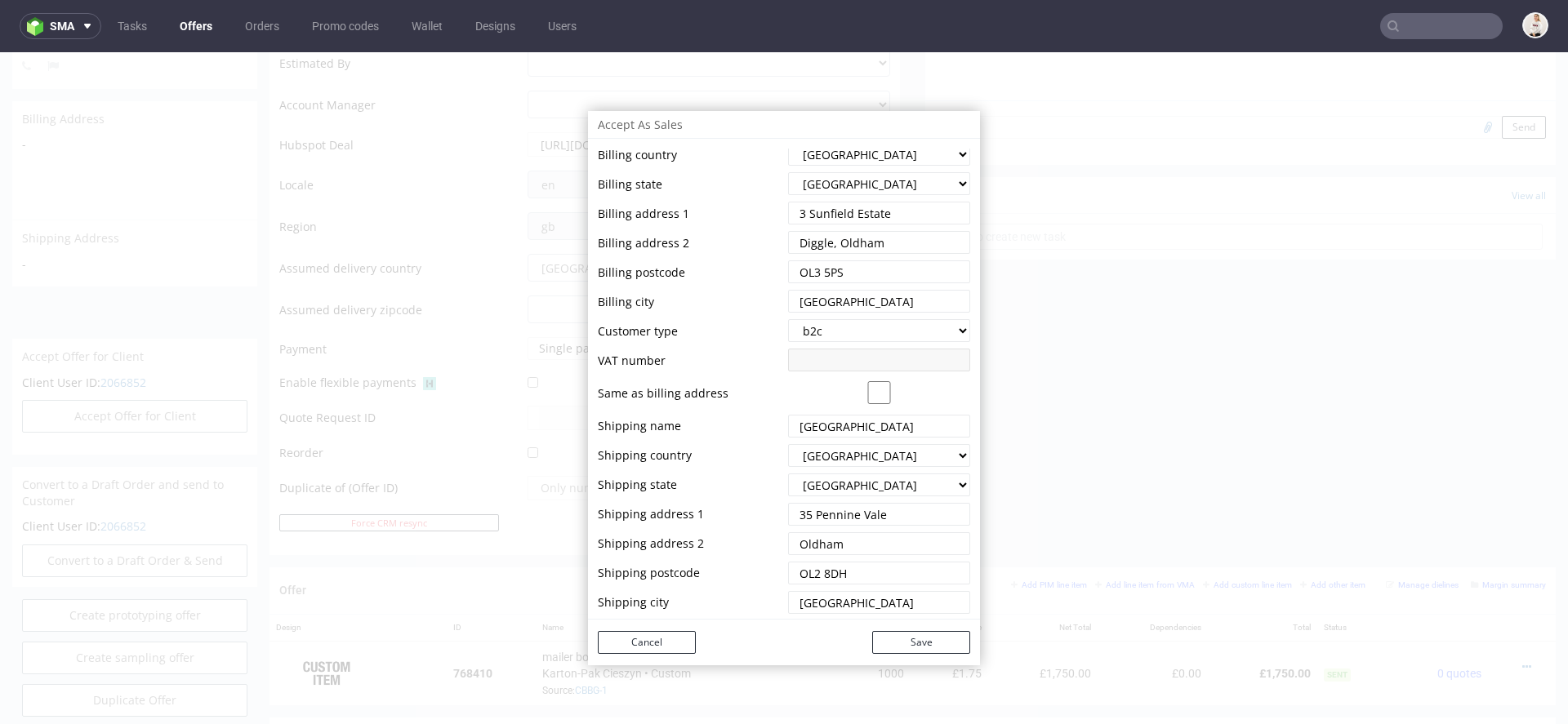
paste input "Delph Oldham"
type input "Delph, Oldham"
click at [724, 532] on td "Shipping address 2" at bounding box center [691, 543] width 186 height 26
drag, startPoint x: 853, startPoint y: 575, endPoint x: 722, endPoint y: 557, distance: 132.2
click at [722, 557] on tbody "First name Last name Email Phone number Billing name Billing country --- Austri…" at bounding box center [784, 306] width 372 height 624
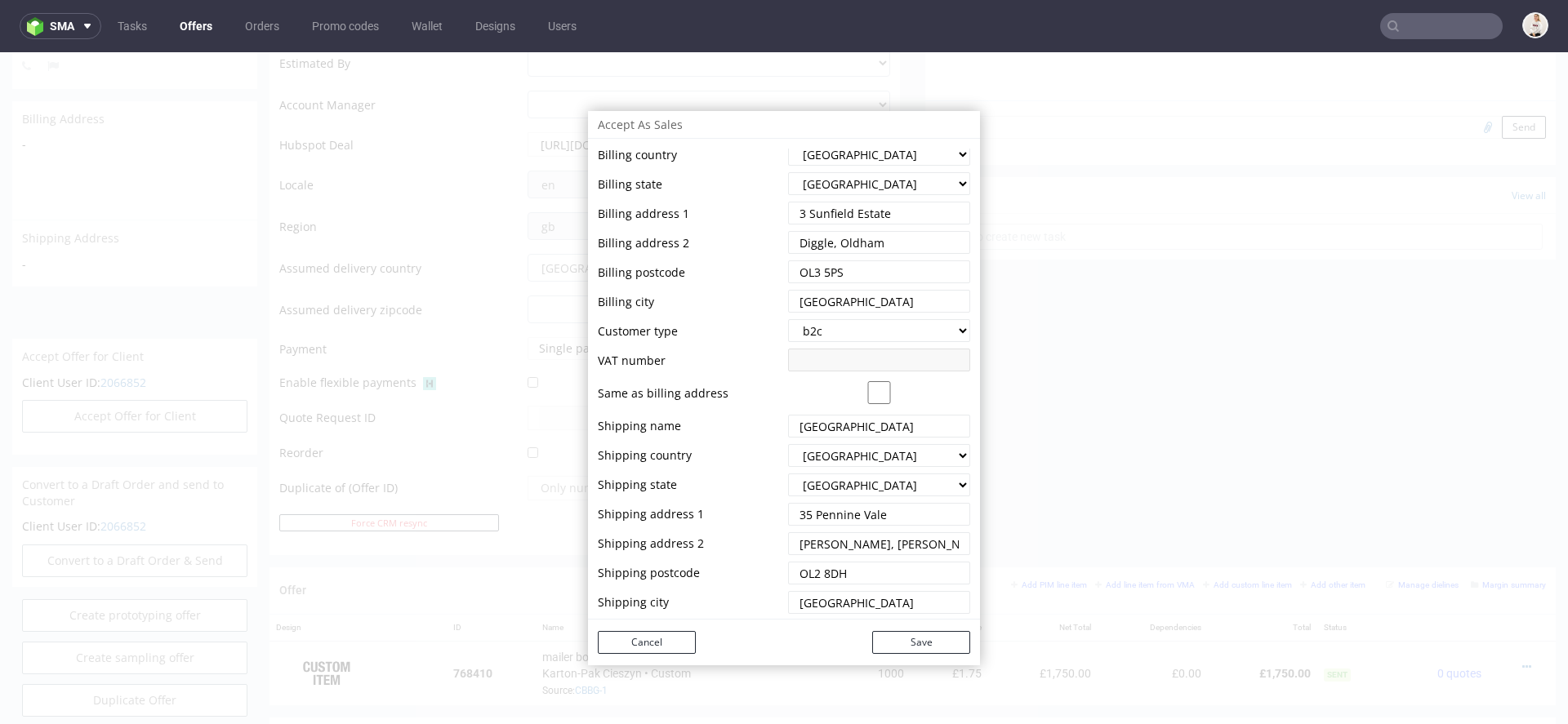
paste input "OL3 5DF"
type input "OL3 5DF"
click at [715, 557] on td at bounding box center [691, 558] width 186 height 3
click at [857, 575] on input "string" at bounding box center [879, 573] width 182 height 23
click at [733, 508] on td "Shipping address 1" at bounding box center [691, 514] width 186 height 26
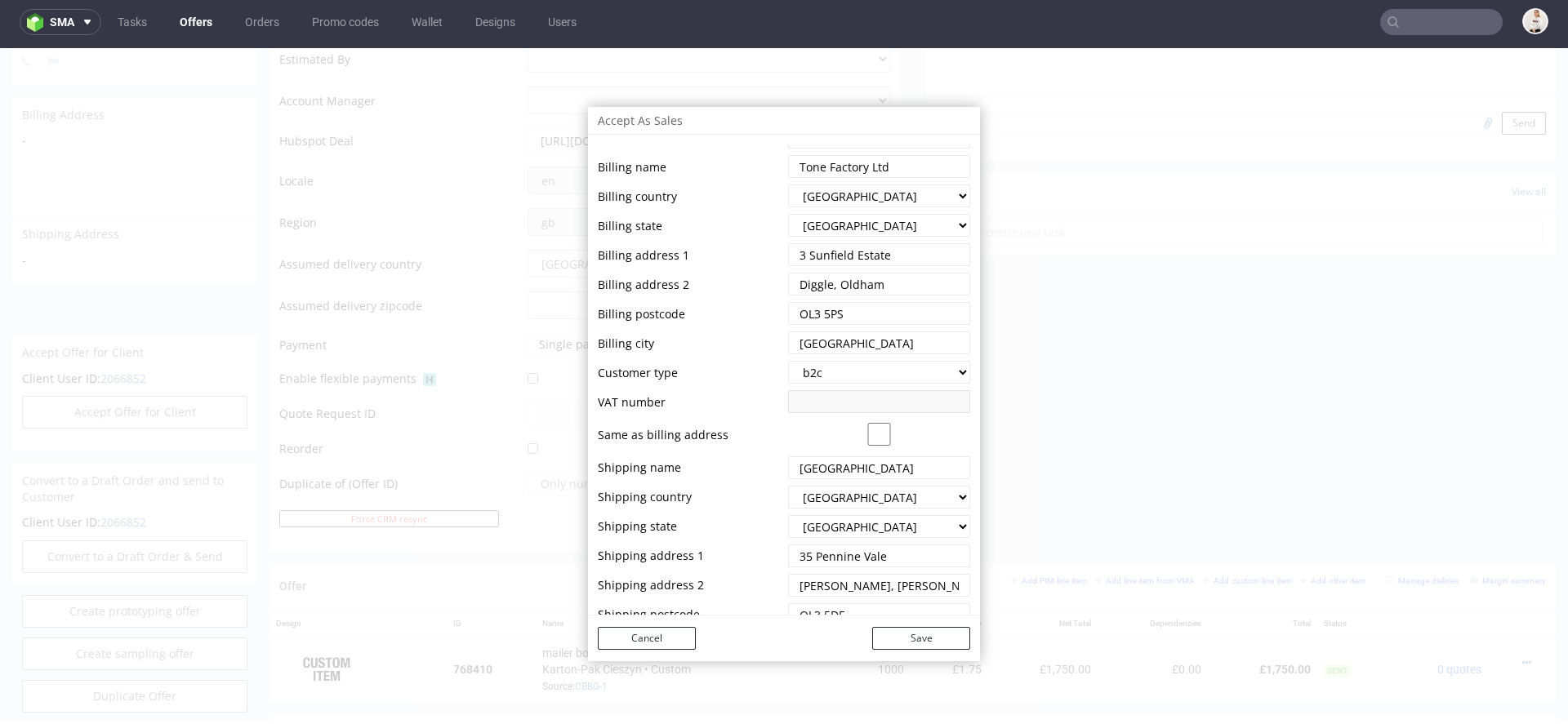
scroll to position [119, 0]
click at [816, 386] on td at bounding box center [876, 386] width 186 height 3
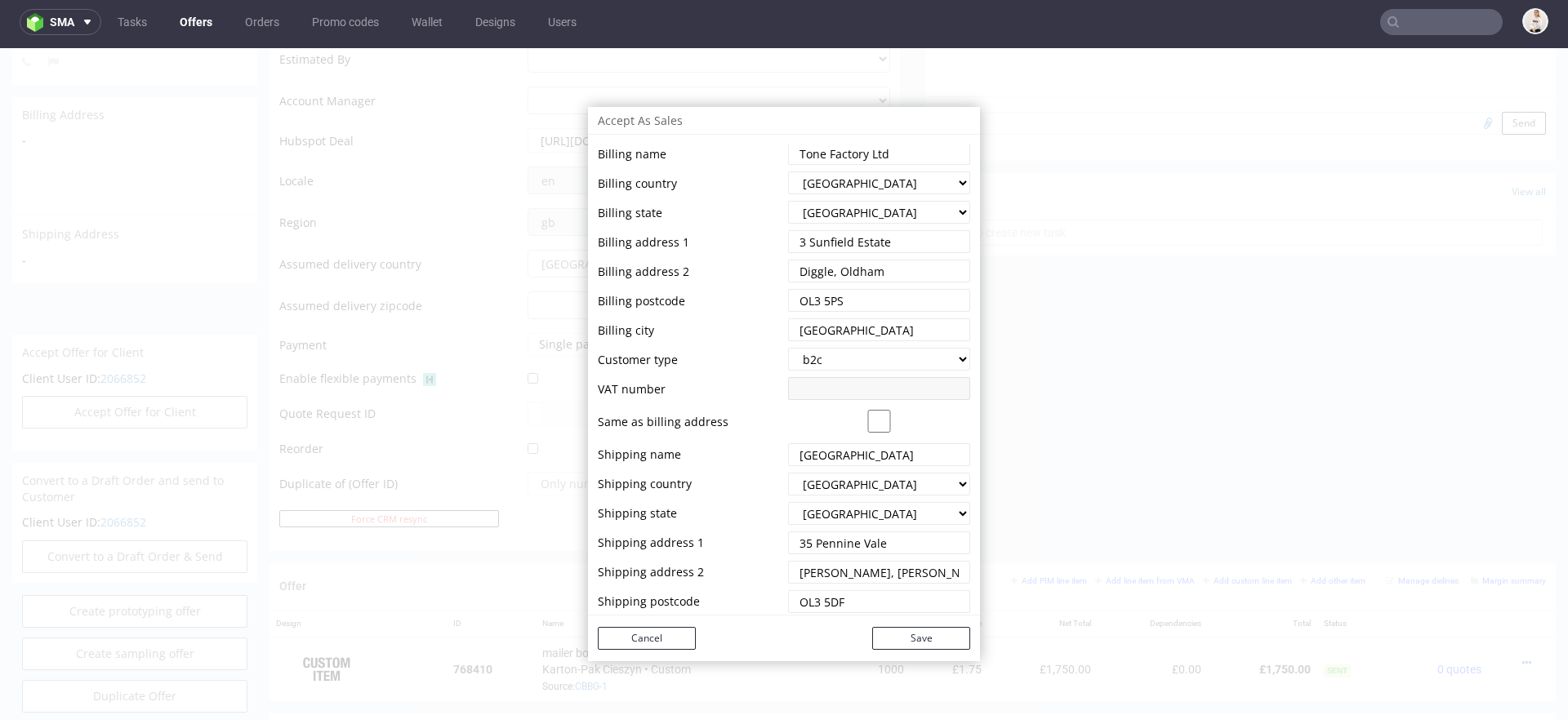
scroll to position [132, 0]
click at [867, 359] on select "--- b2b b2c" at bounding box center [879, 358] width 182 height 23
select select "b2b"
click at [788, 346] on select "--- b2b b2c" at bounding box center [879, 358] width 182 height 23
click at [864, 383] on input "string" at bounding box center [879, 387] width 182 height 23
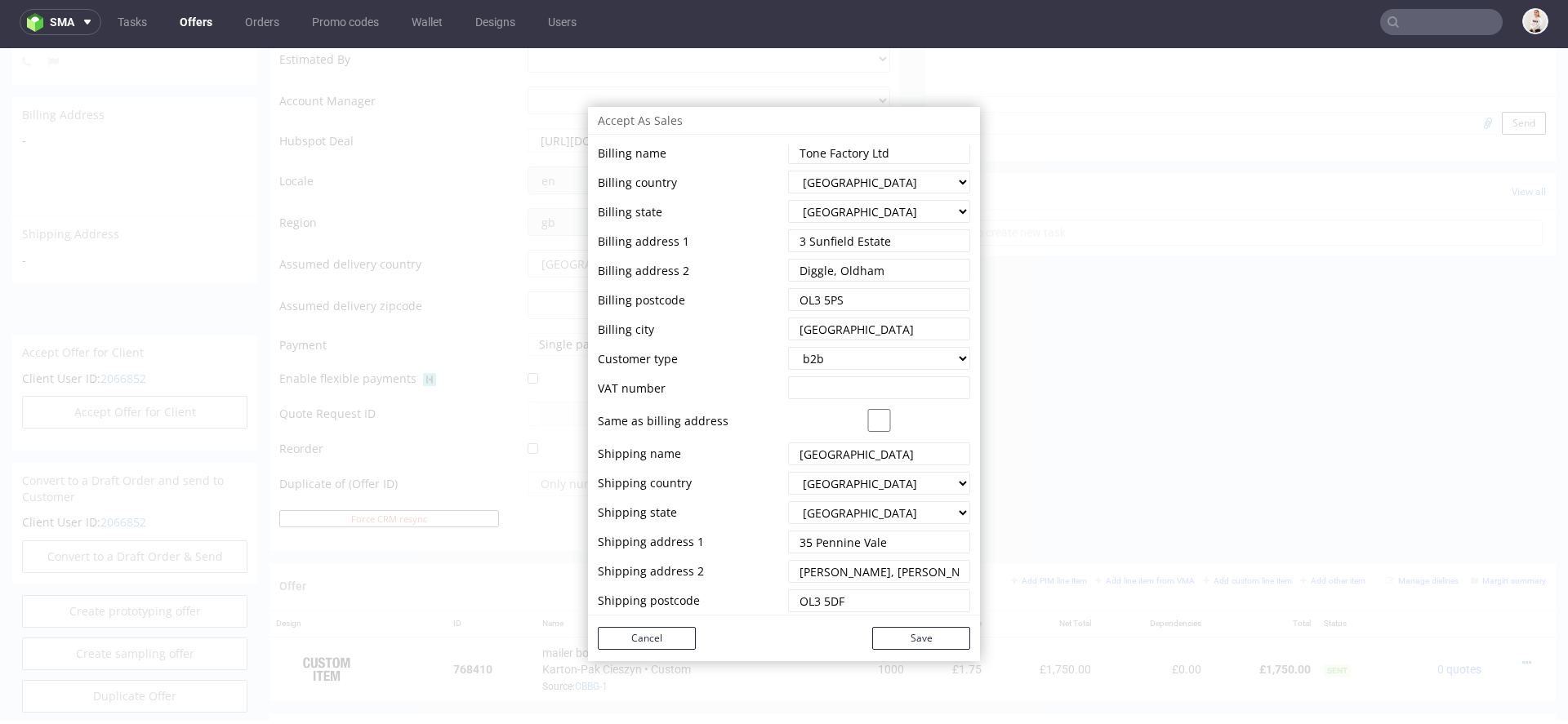
paste input "GB 470 8239 80"
type input "GB 470 8239 80"
click at [927, 639] on button "Save" at bounding box center [921, 638] width 98 height 23
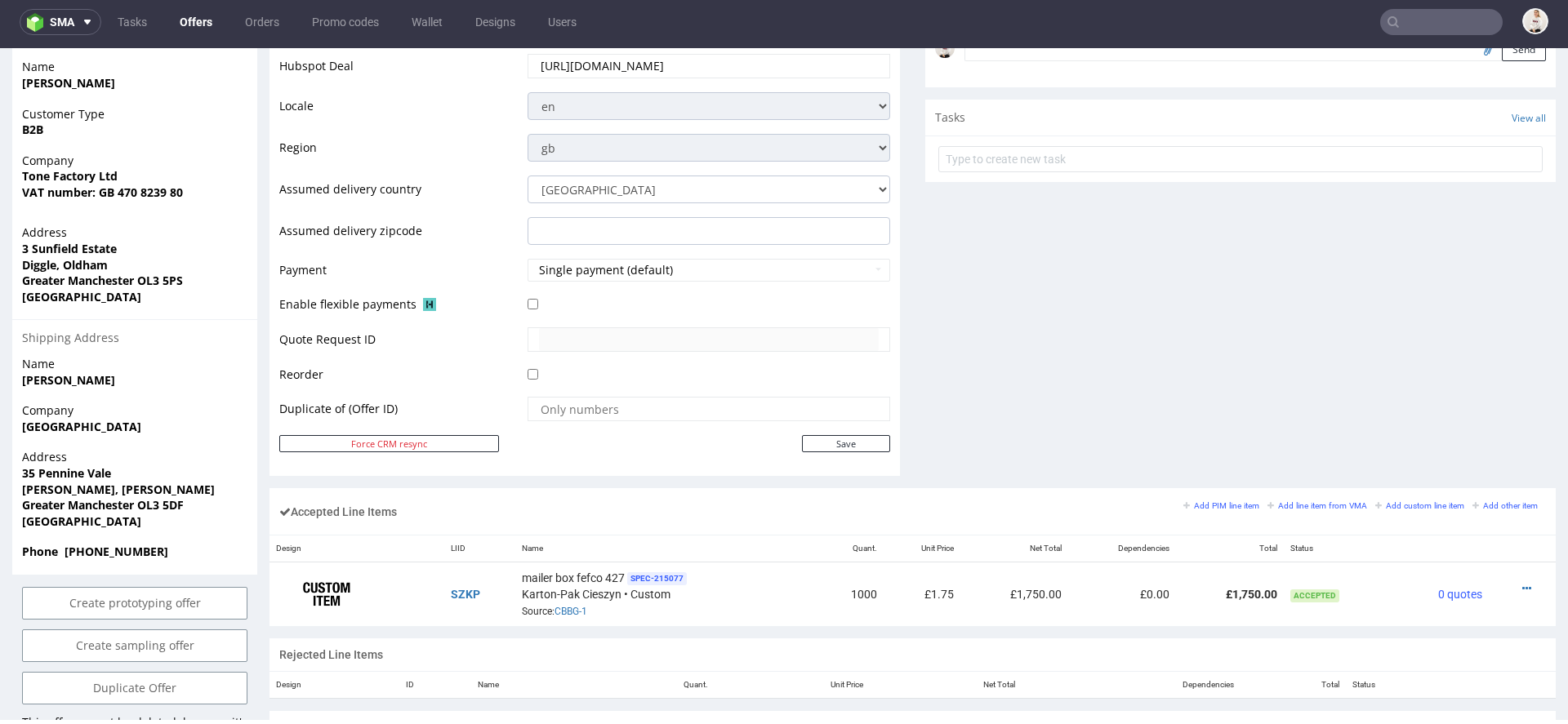
scroll to position [620, 0]
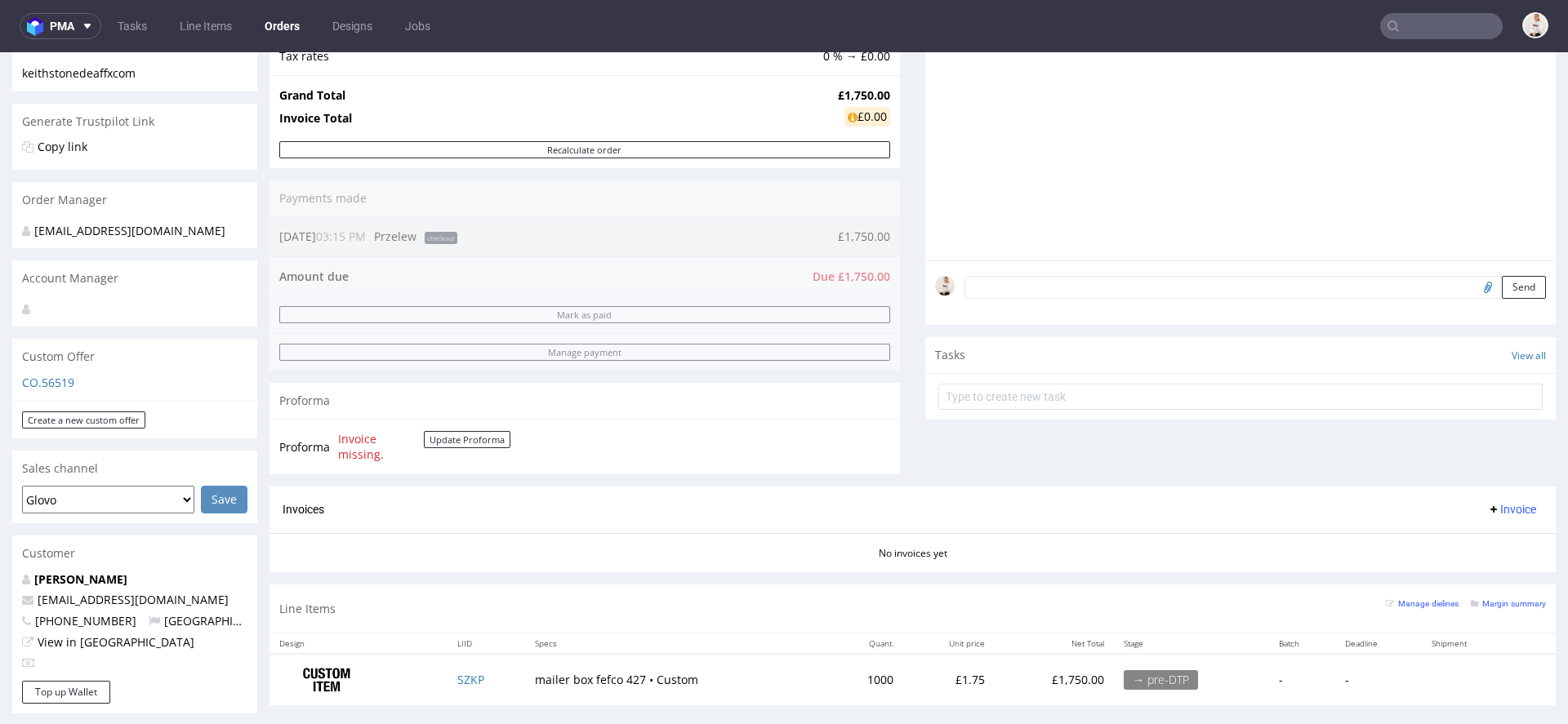
scroll to position [315, 0]
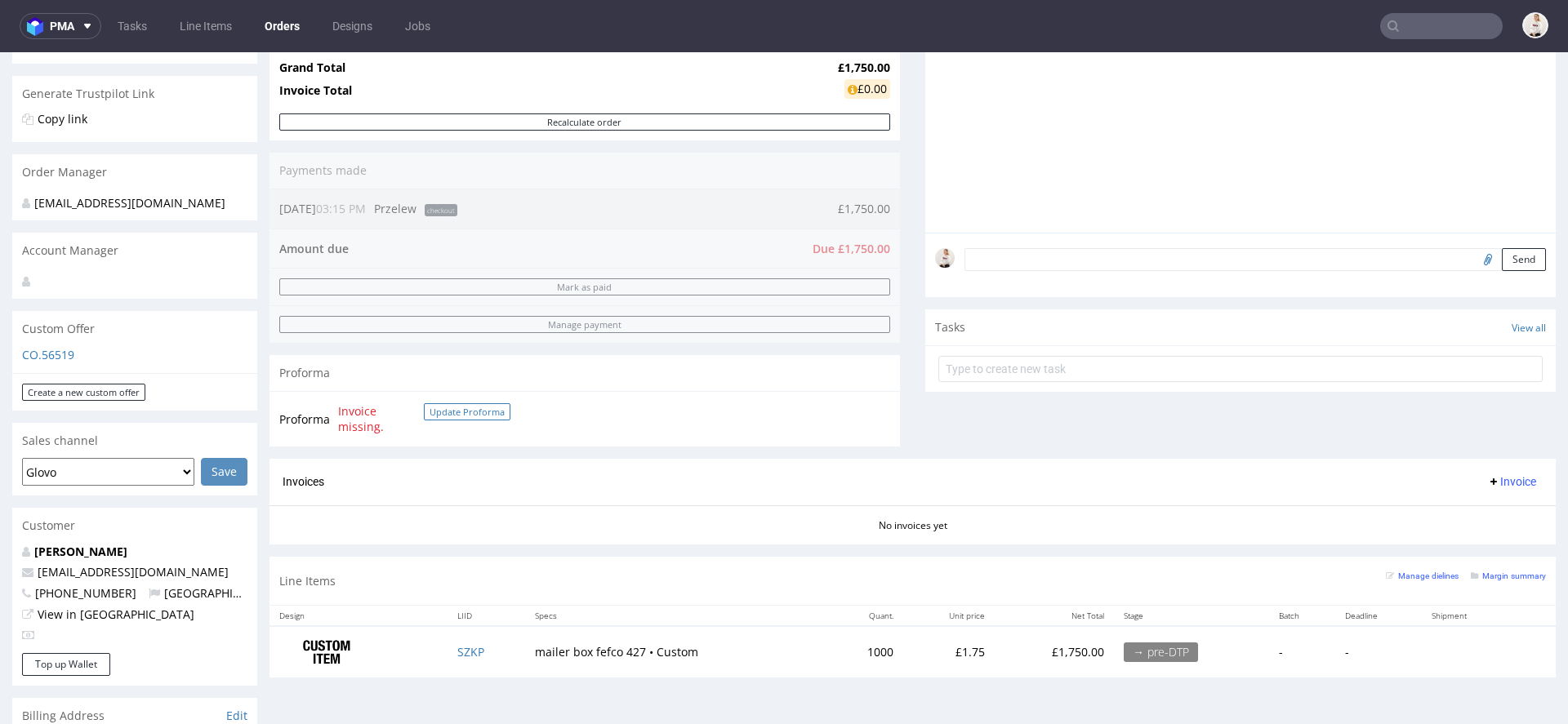
click at [470, 406] on button "Update Proforma" at bounding box center [467, 411] width 86 height 17
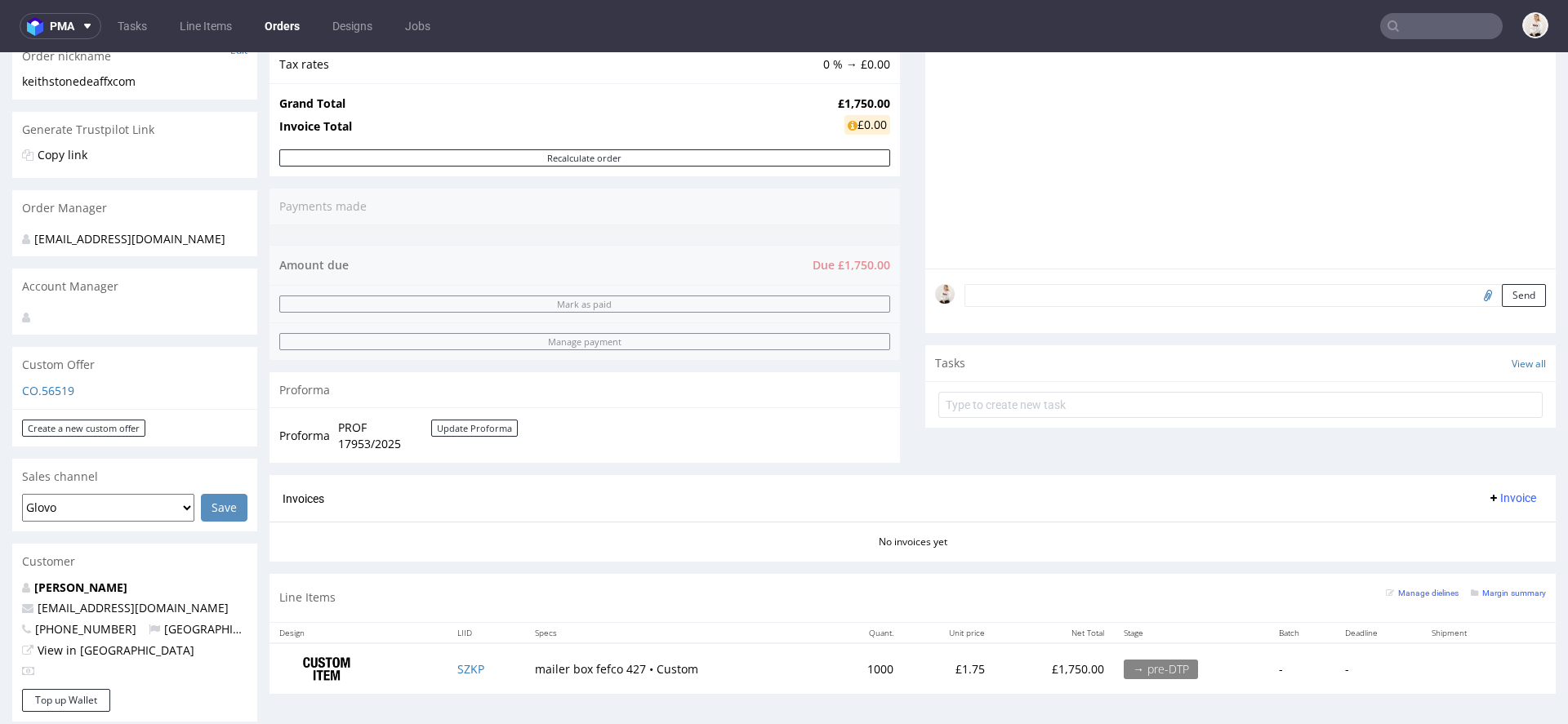
scroll to position [304, 0]
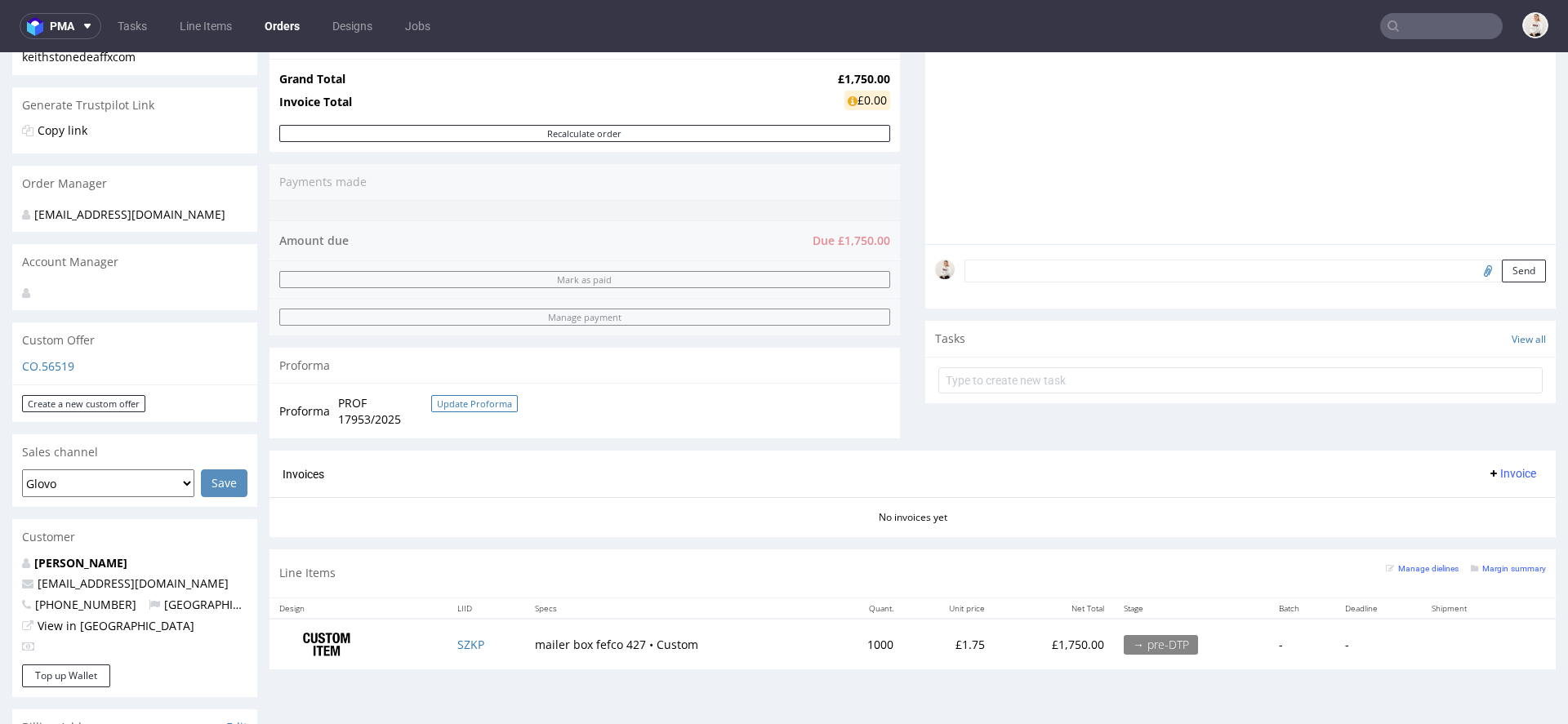
click at [471, 397] on button "Update Proforma" at bounding box center [474, 403] width 86 height 17
click at [352, 412] on span "PROF 17953/2025" at bounding box center [384, 410] width 93 height 32
click at [365, 422] on span "PROF 17953/2025" at bounding box center [384, 410] width 93 height 32
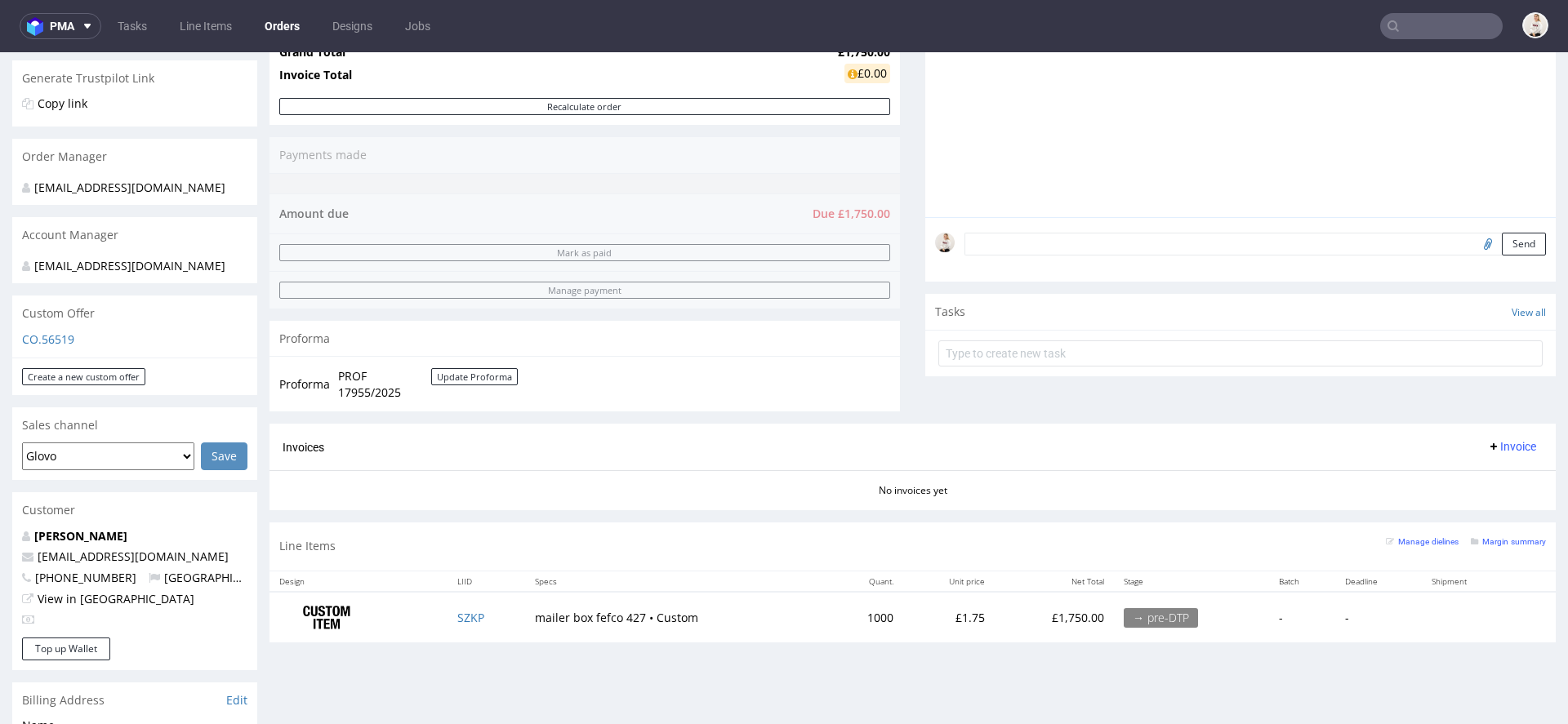
scroll to position [395, 0]
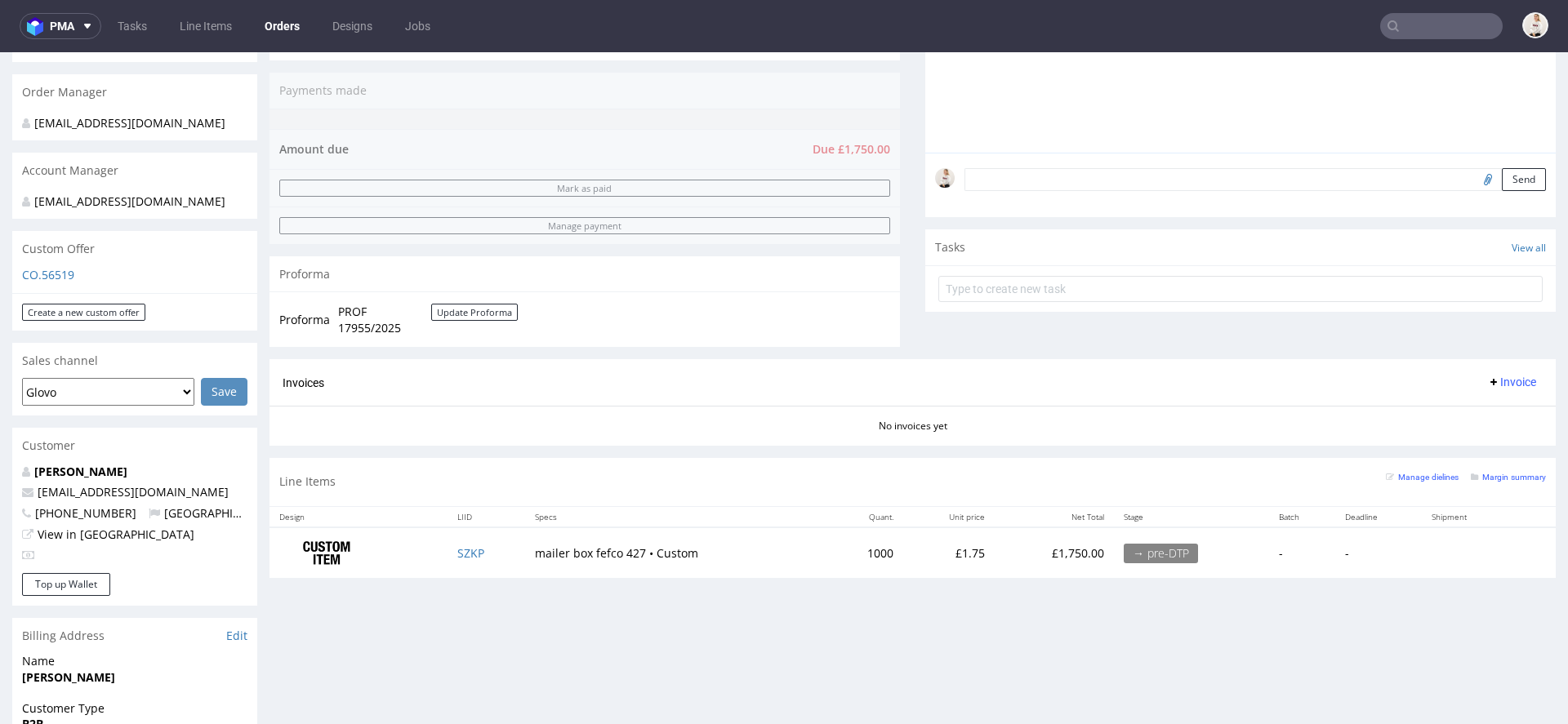
click at [371, 325] on span "PROF 17955/2025" at bounding box center [384, 319] width 93 height 32
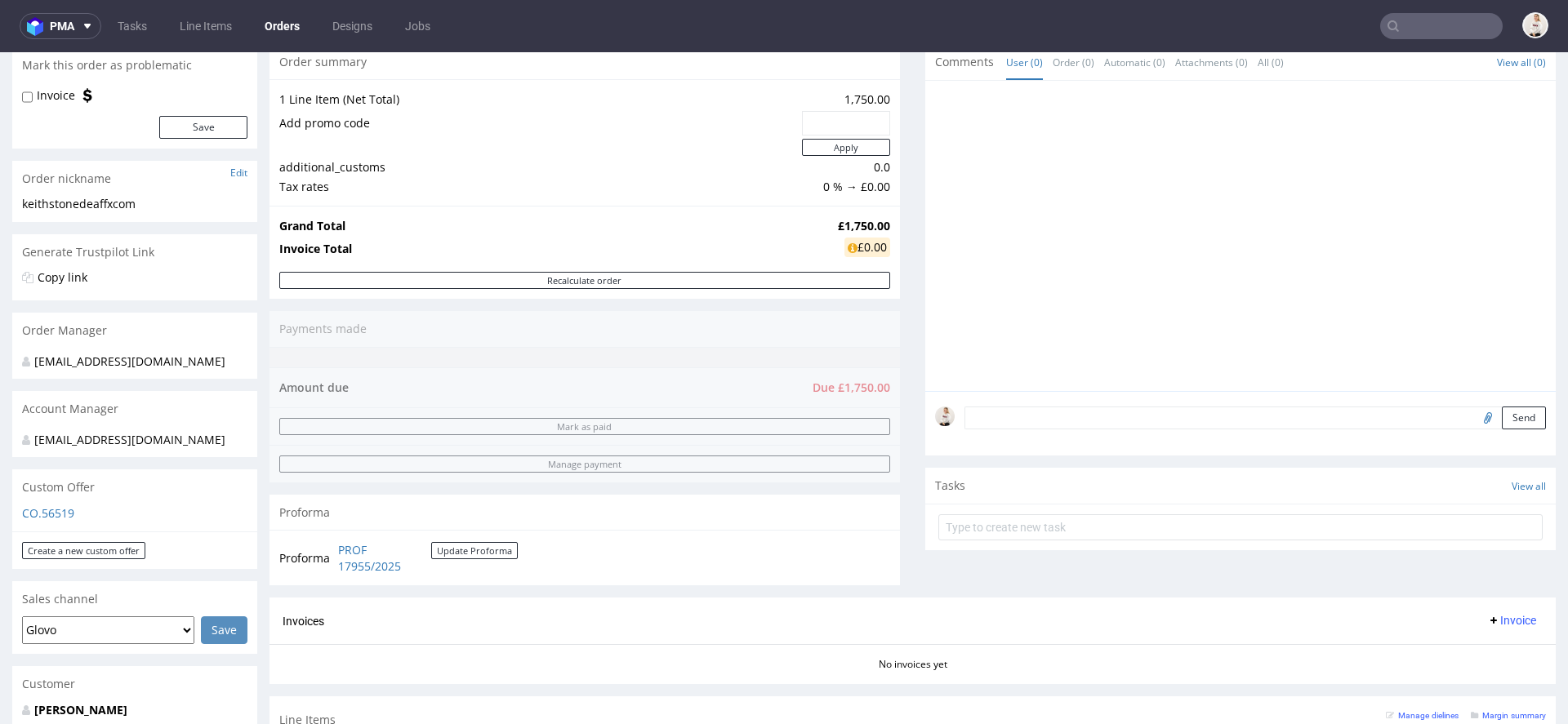
scroll to position [170, 0]
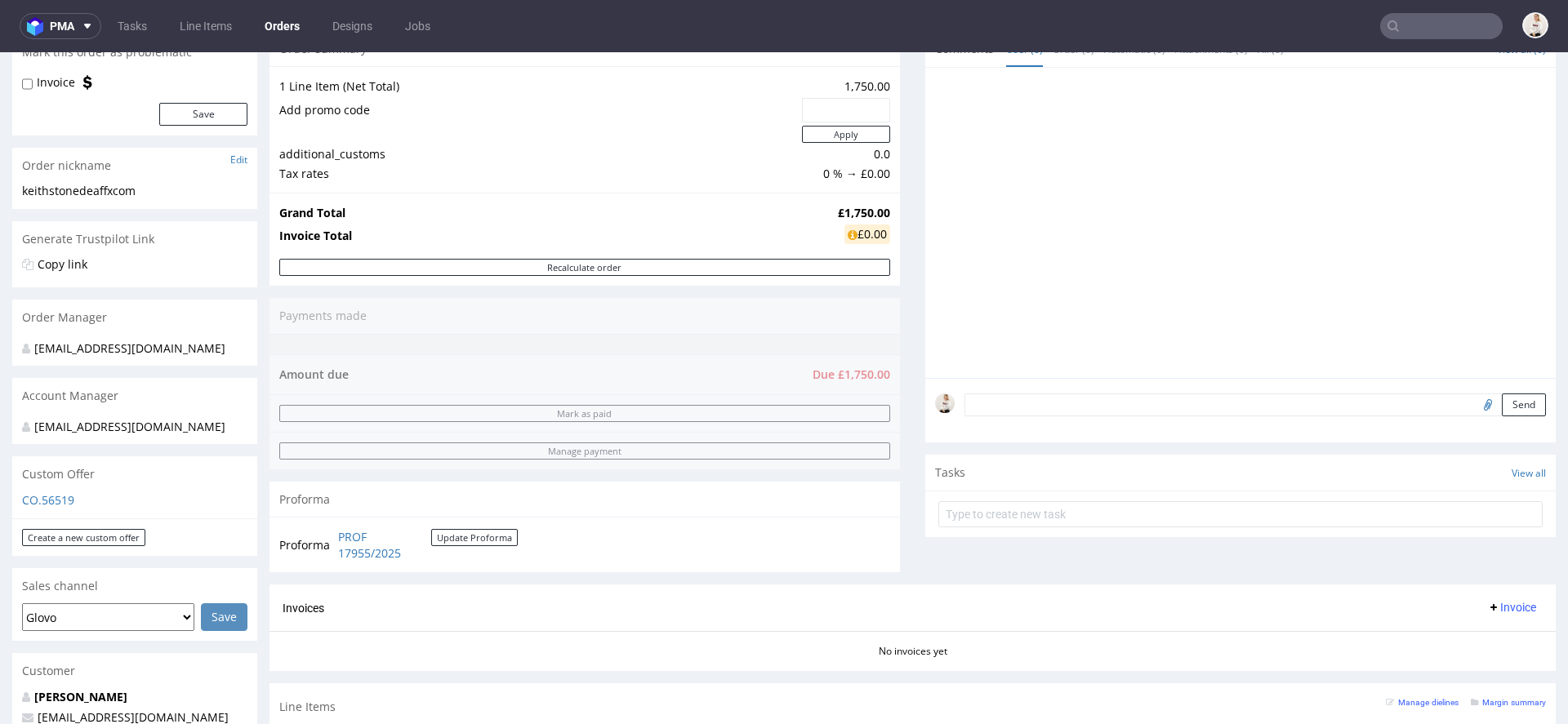
click at [352, 562] on div "Proforma PROF 17955/2025 Update Proforma" at bounding box center [584, 544] width 630 height 56
click at [351, 543] on link "PROF 17955/2025" at bounding box center [384, 544] width 93 height 32
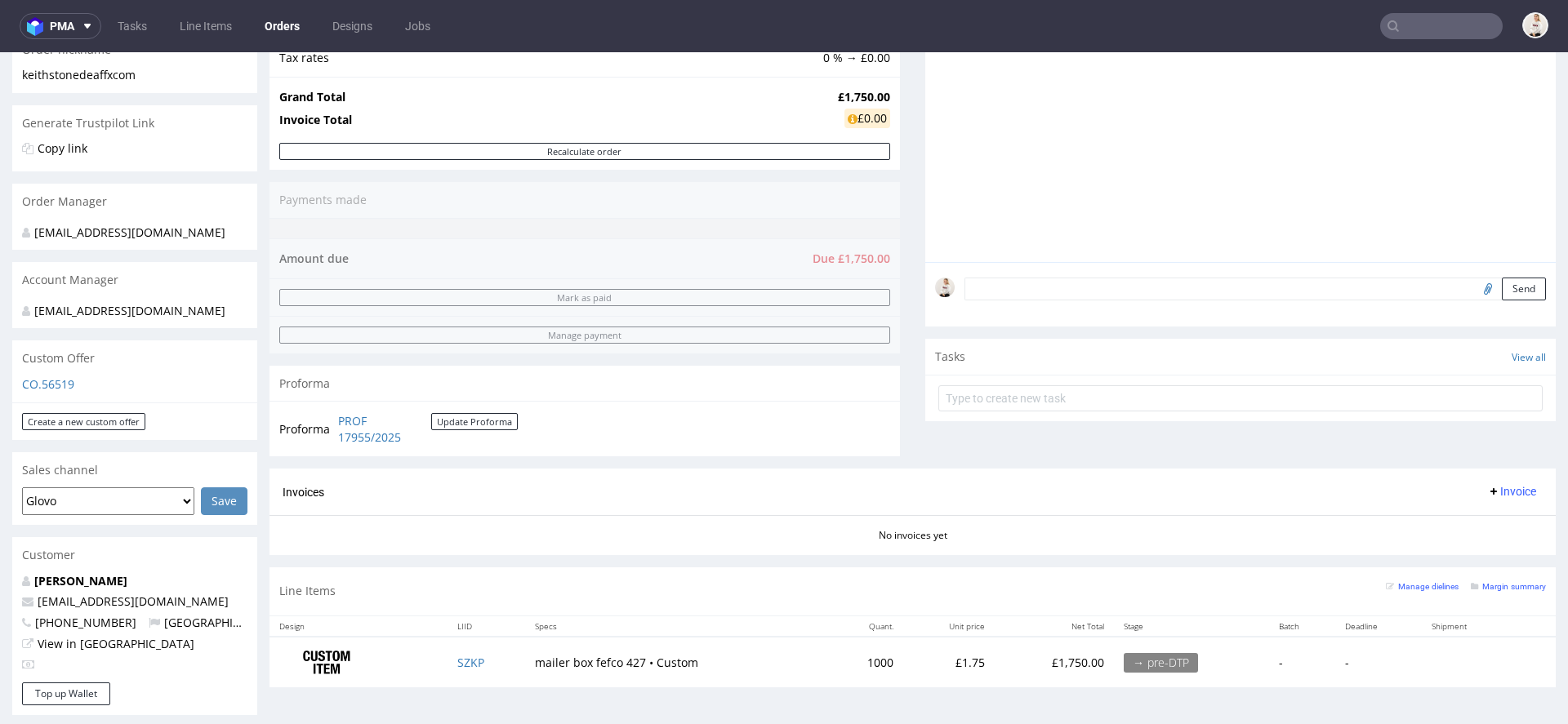
scroll to position [304, 0]
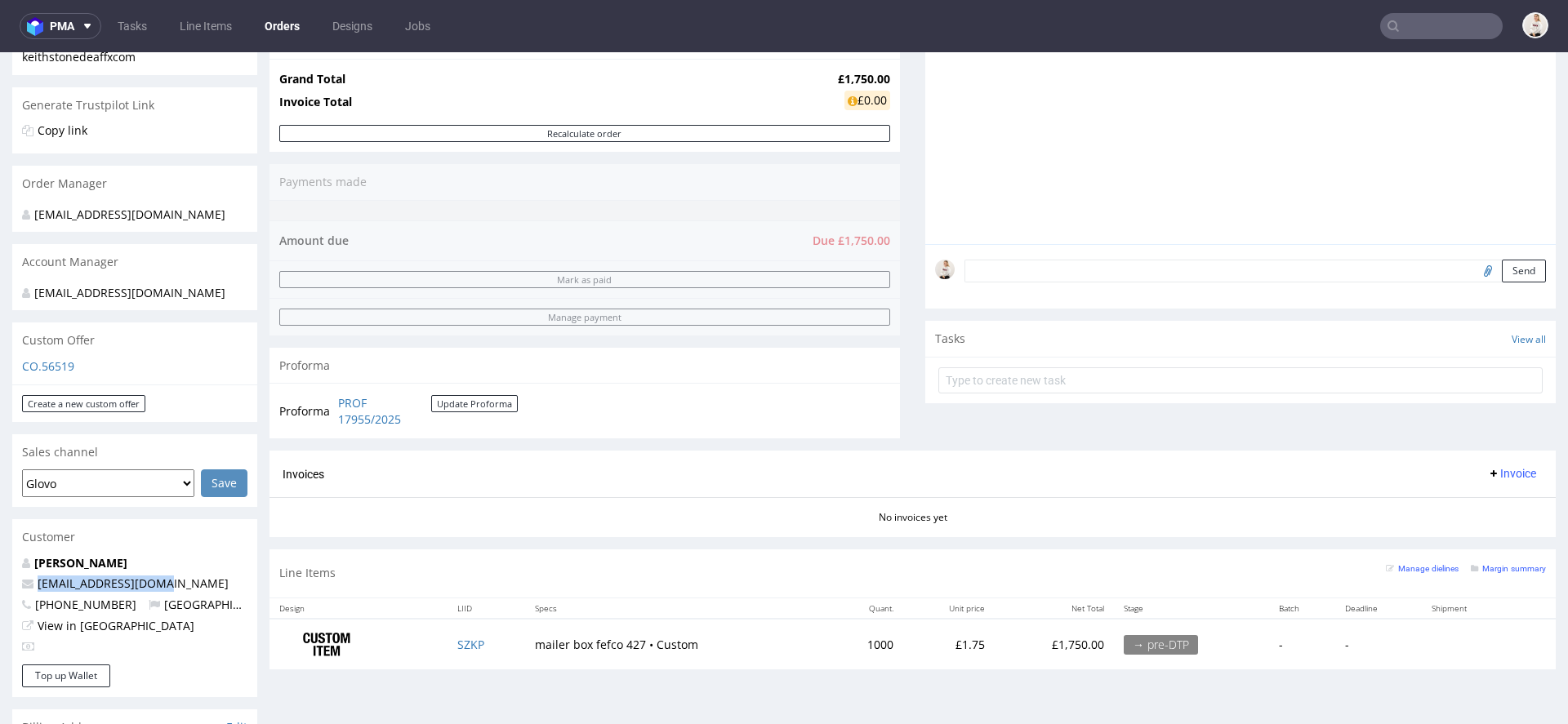
drag, startPoint x: 164, startPoint y: 598, endPoint x: 33, endPoint y: 607, distance: 131.3
click at [33, 592] on p "[EMAIL_ADDRESS][DOMAIN_NAME]" at bounding box center [135, 584] width 225 height 16
copy span "[EMAIL_ADDRESS][DOMAIN_NAME]"
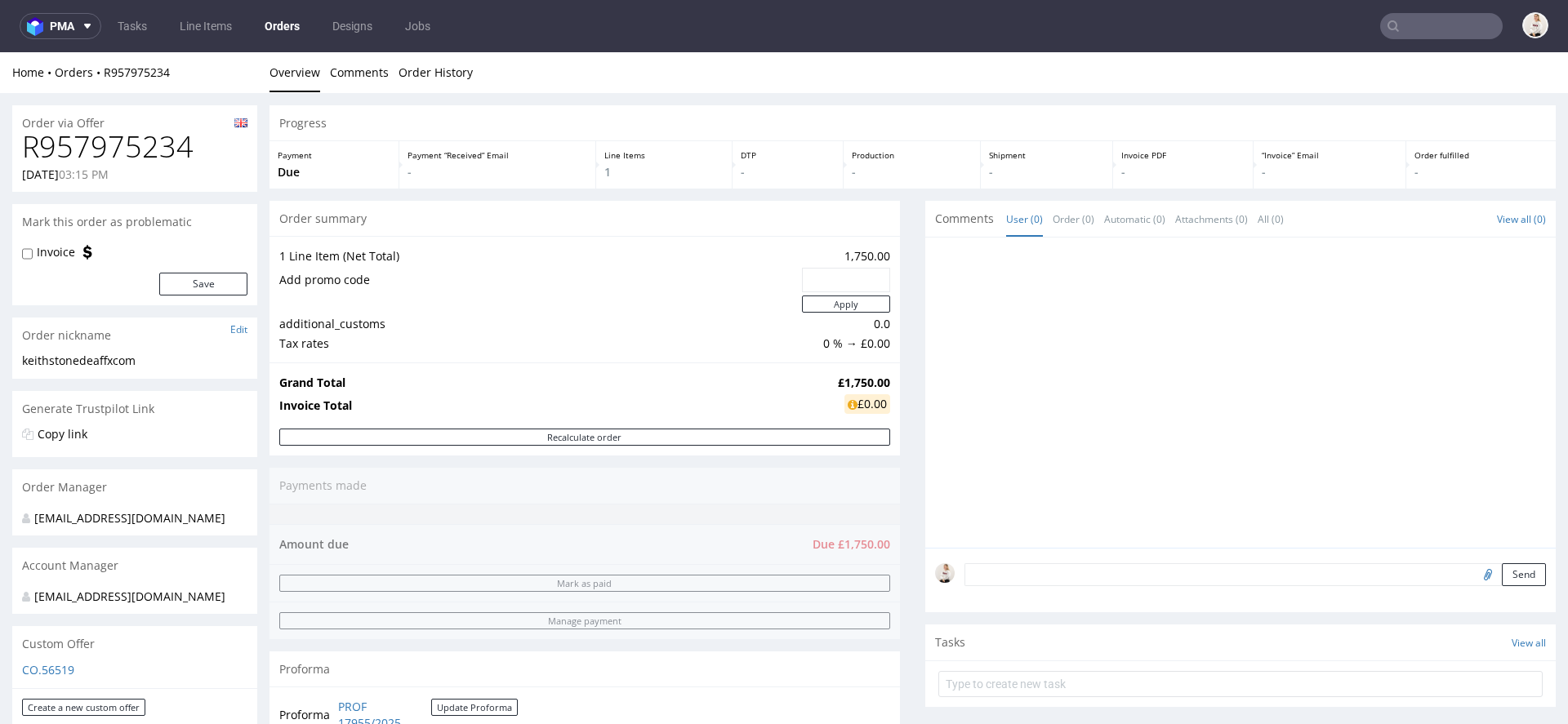
click at [142, 143] on h1 "R957975234" at bounding box center [135, 147] width 225 height 33
copy h1 "R957975234"
click at [160, 138] on h1 "R957975234" at bounding box center [135, 147] width 225 height 33
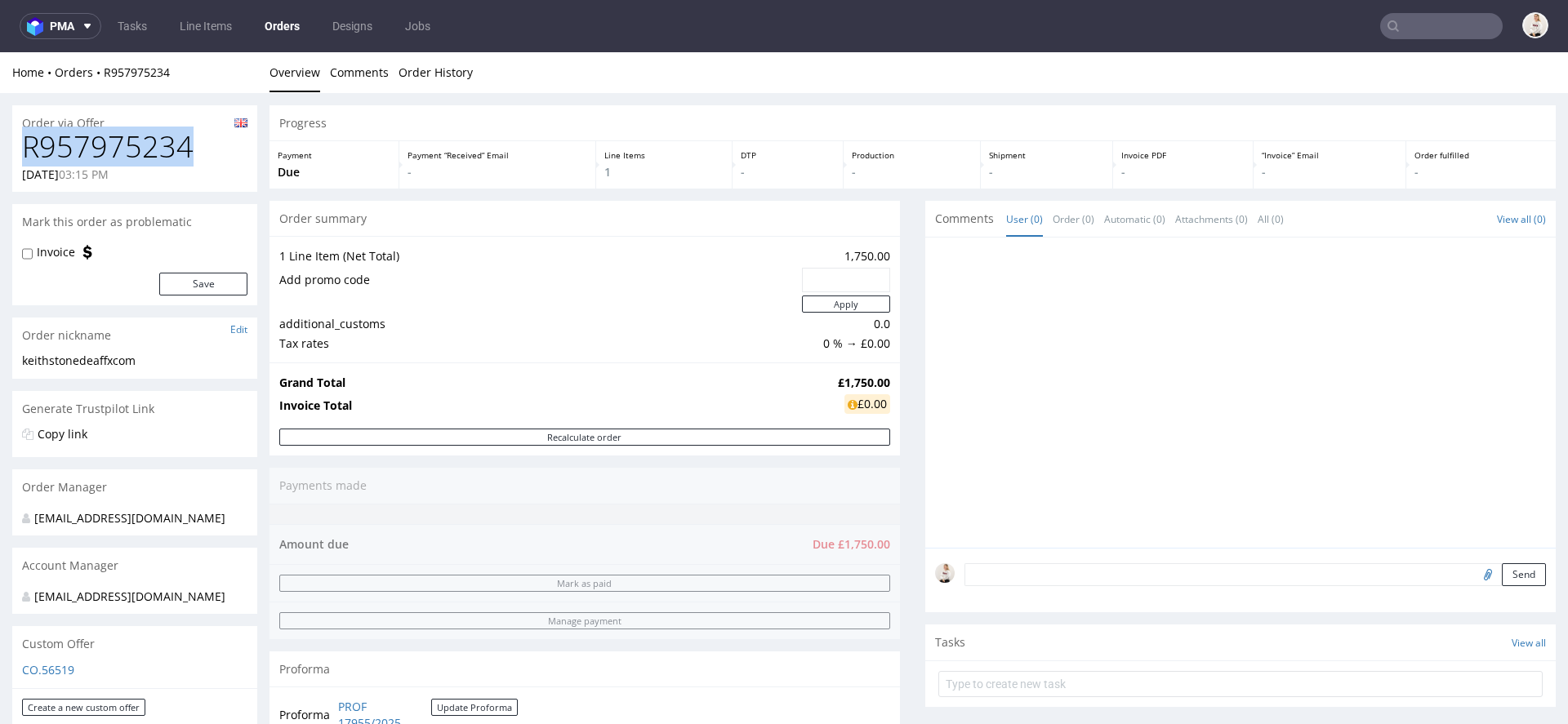
copy h1 "R957975234"
click at [838, 380] on strong "£1,750.00" at bounding box center [864, 382] width 53 height 16
copy strong "£1,750.00"
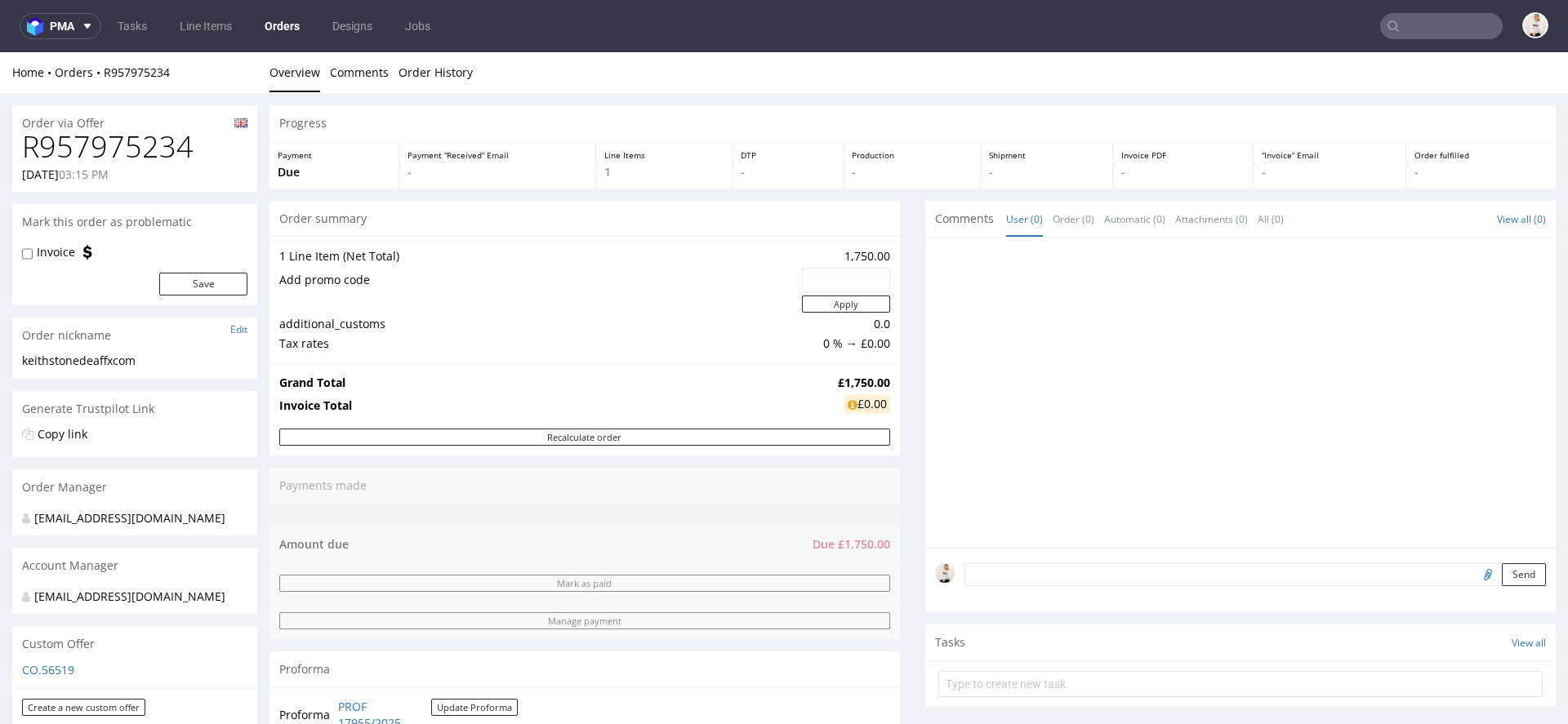
click at [1263, 587] on div "Send" at bounding box center [1239, 580] width 630 height 66
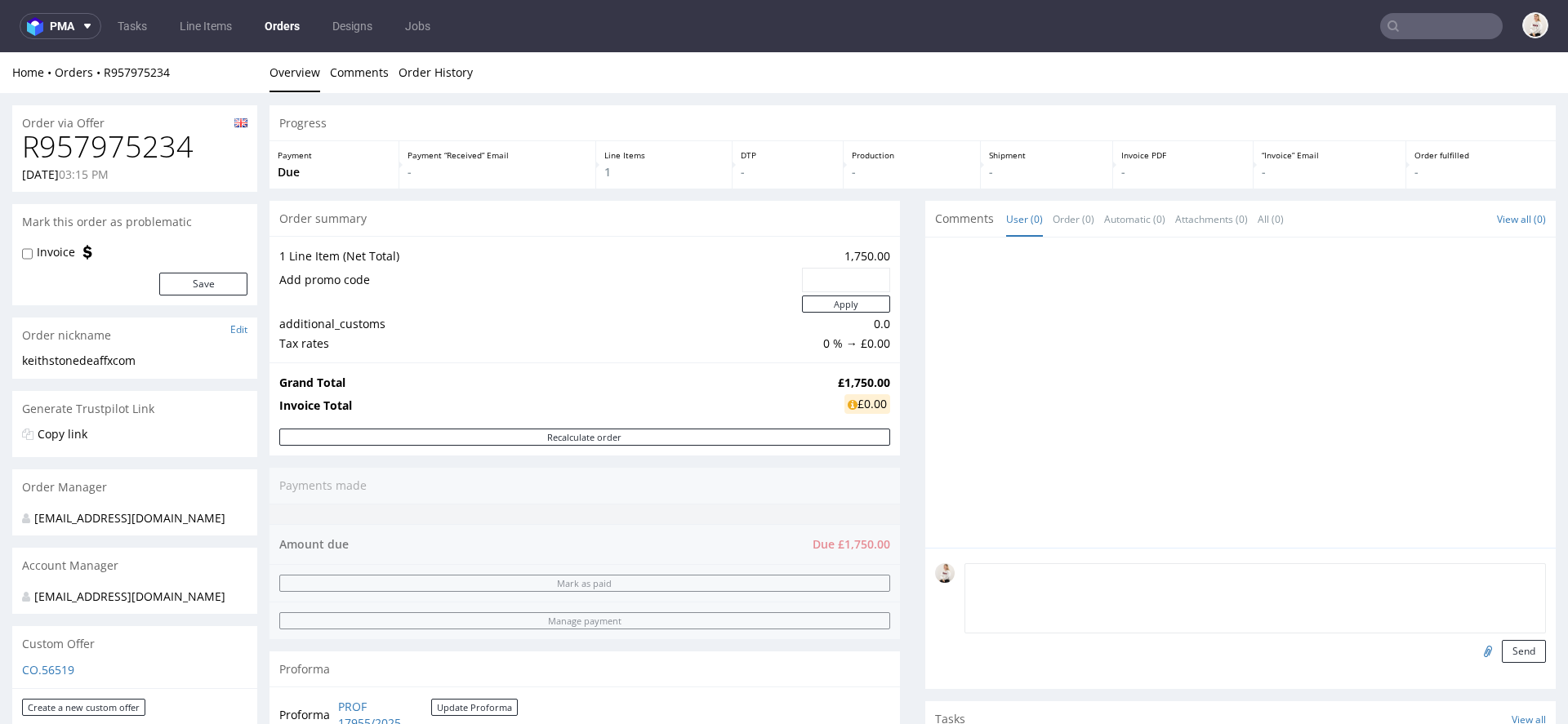
click at [1253, 582] on textarea at bounding box center [1255, 598] width 582 height 70
paste textarea "payment schedule 1/2 upfront and 1/2 when ready to ship"
type textarea "payment schedule 1/2 upfront and 1/2 when ready to ship"
click at [1501, 650] on button "Send" at bounding box center [1524, 651] width 44 height 23
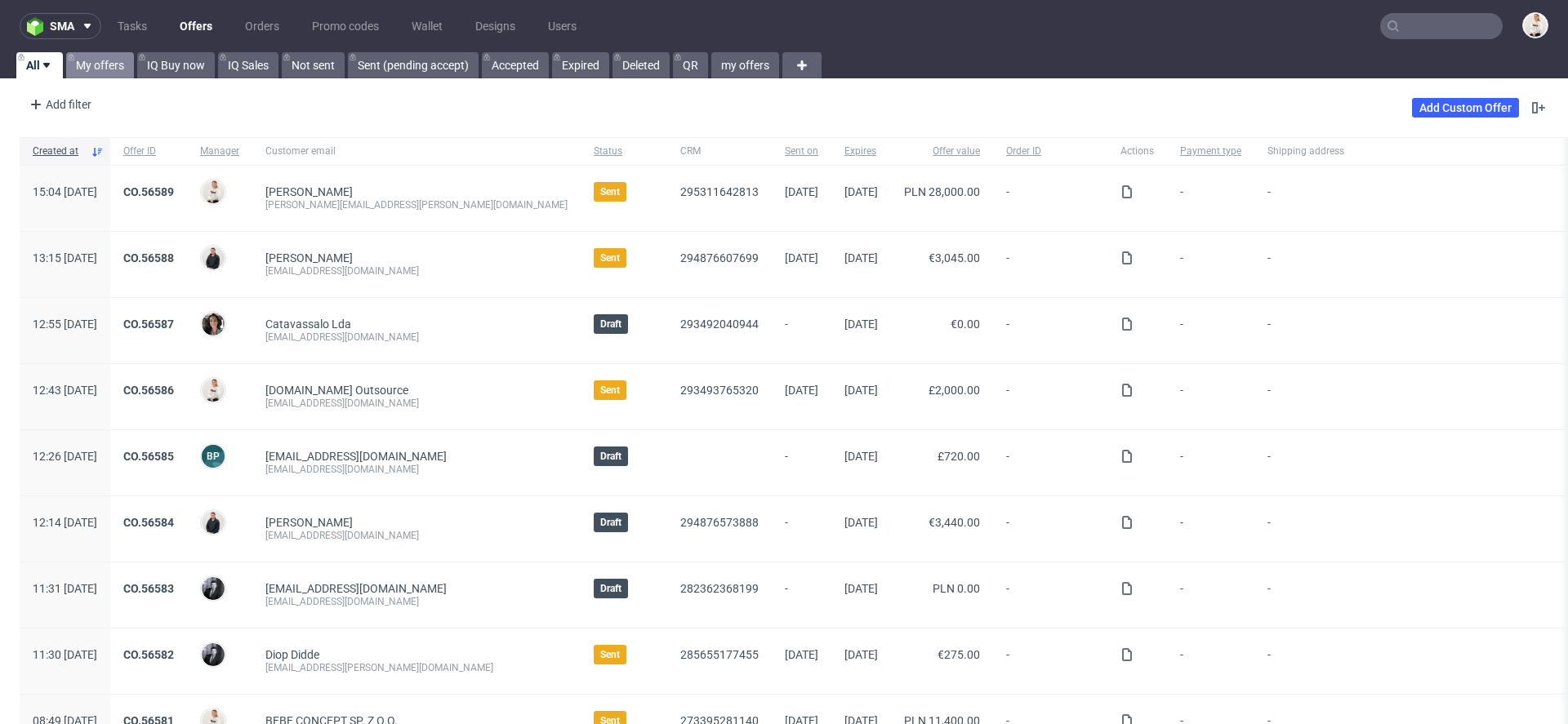
click at [98, 74] on link "My offers" at bounding box center [100, 66] width 68 height 26
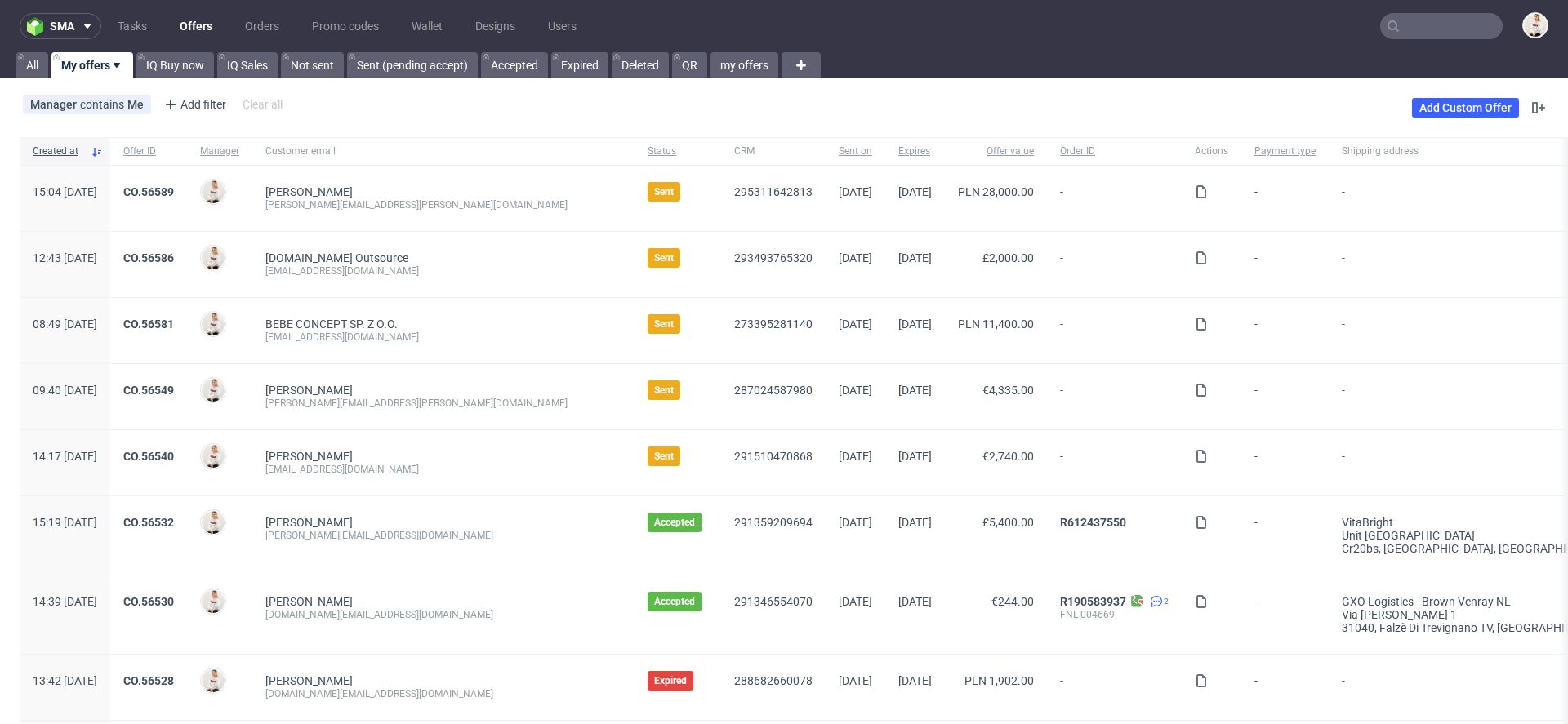
click at [1422, 32] on input "text" at bounding box center [1441, 26] width 122 height 26
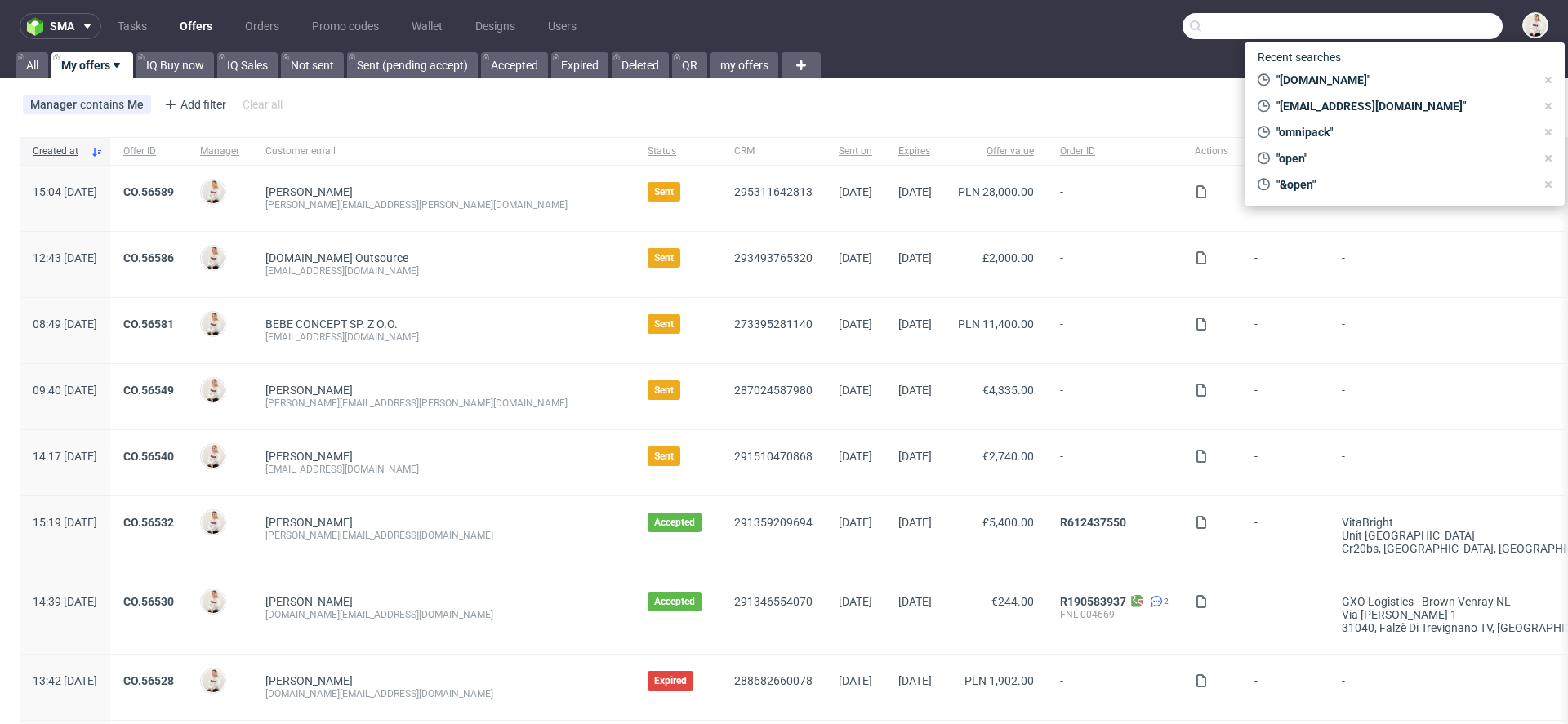
click at [188, 32] on link "Offers" at bounding box center [196, 26] width 53 height 26
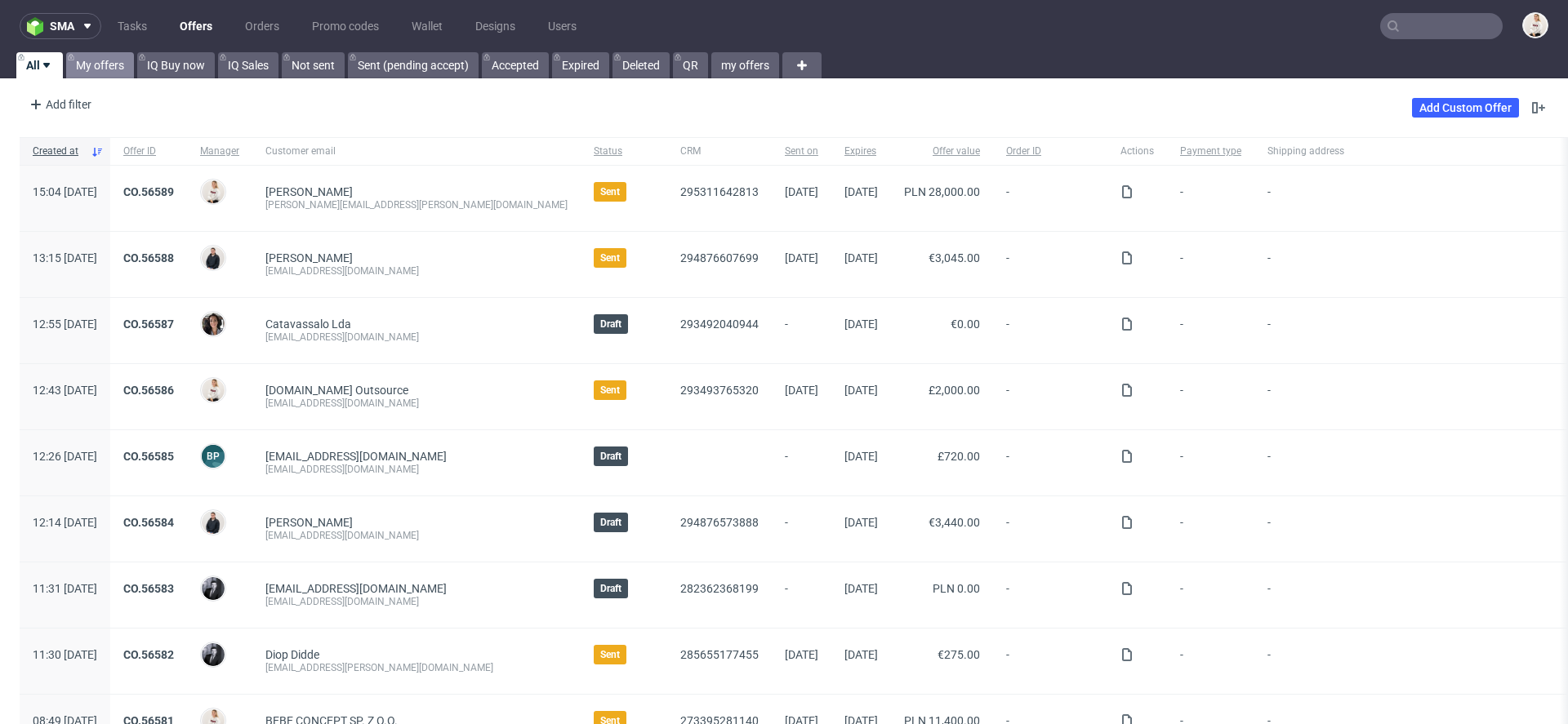
click at [119, 63] on link "My offers" at bounding box center [100, 66] width 68 height 26
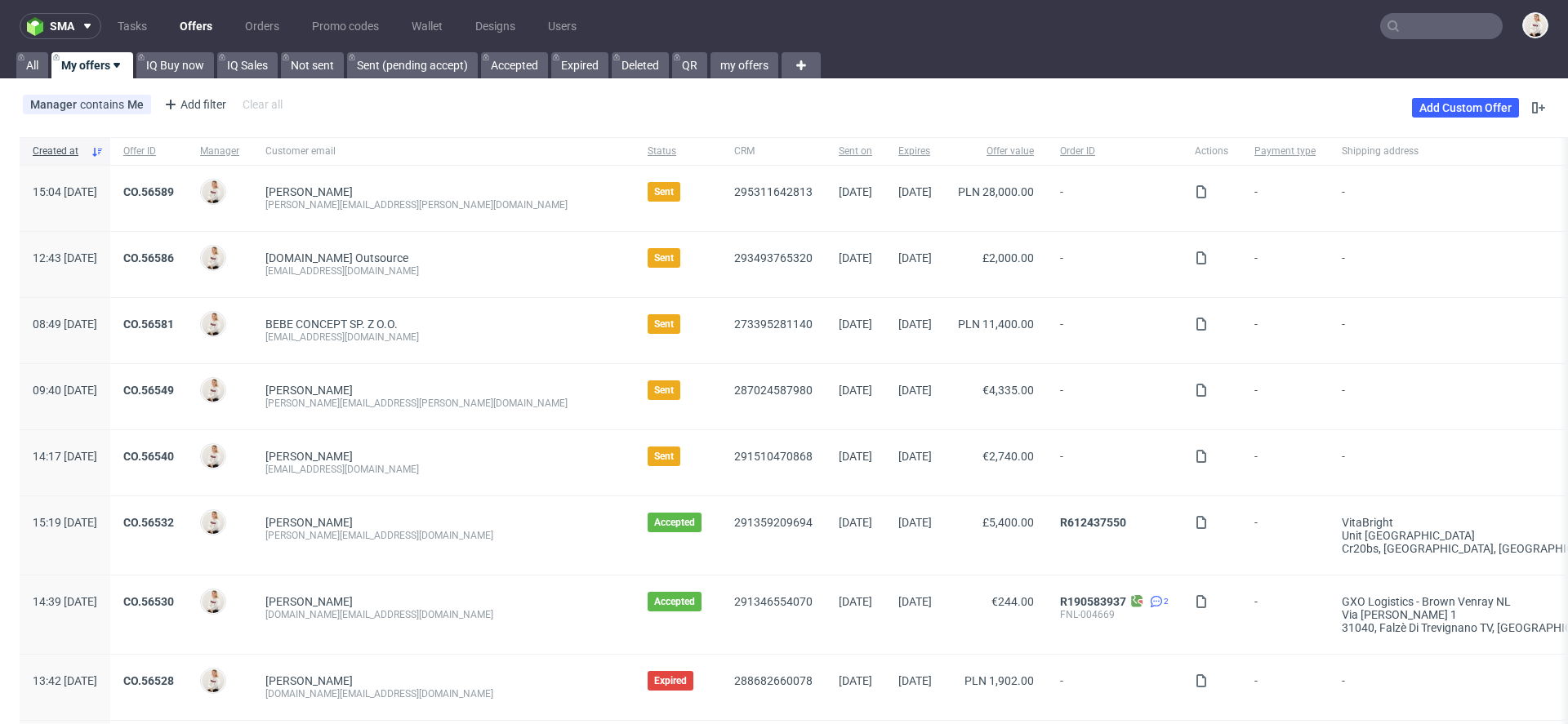
click at [194, 33] on link "Offers" at bounding box center [196, 26] width 53 height 26
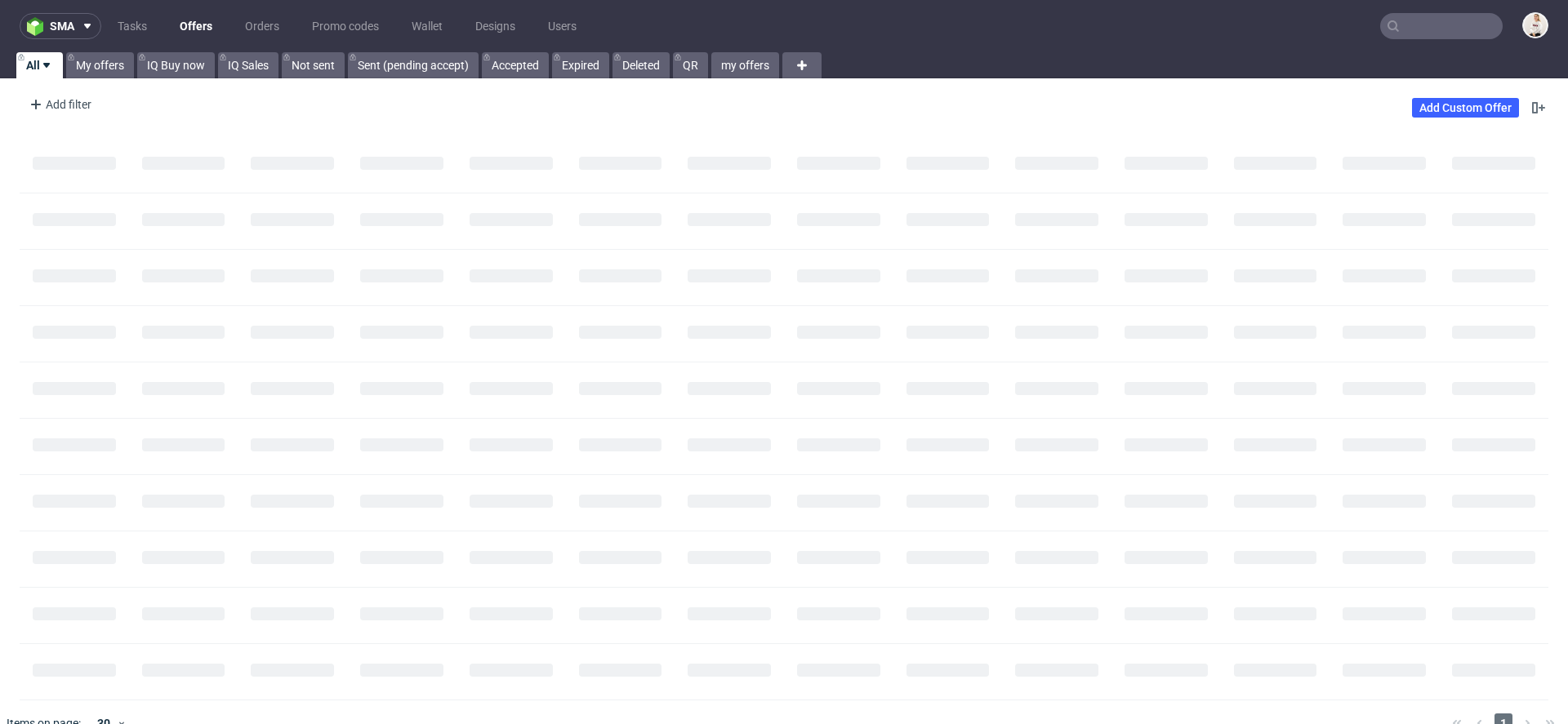
click at [1451, 27] on input "text" at bounding box center [1441, 26] width 122 height 26
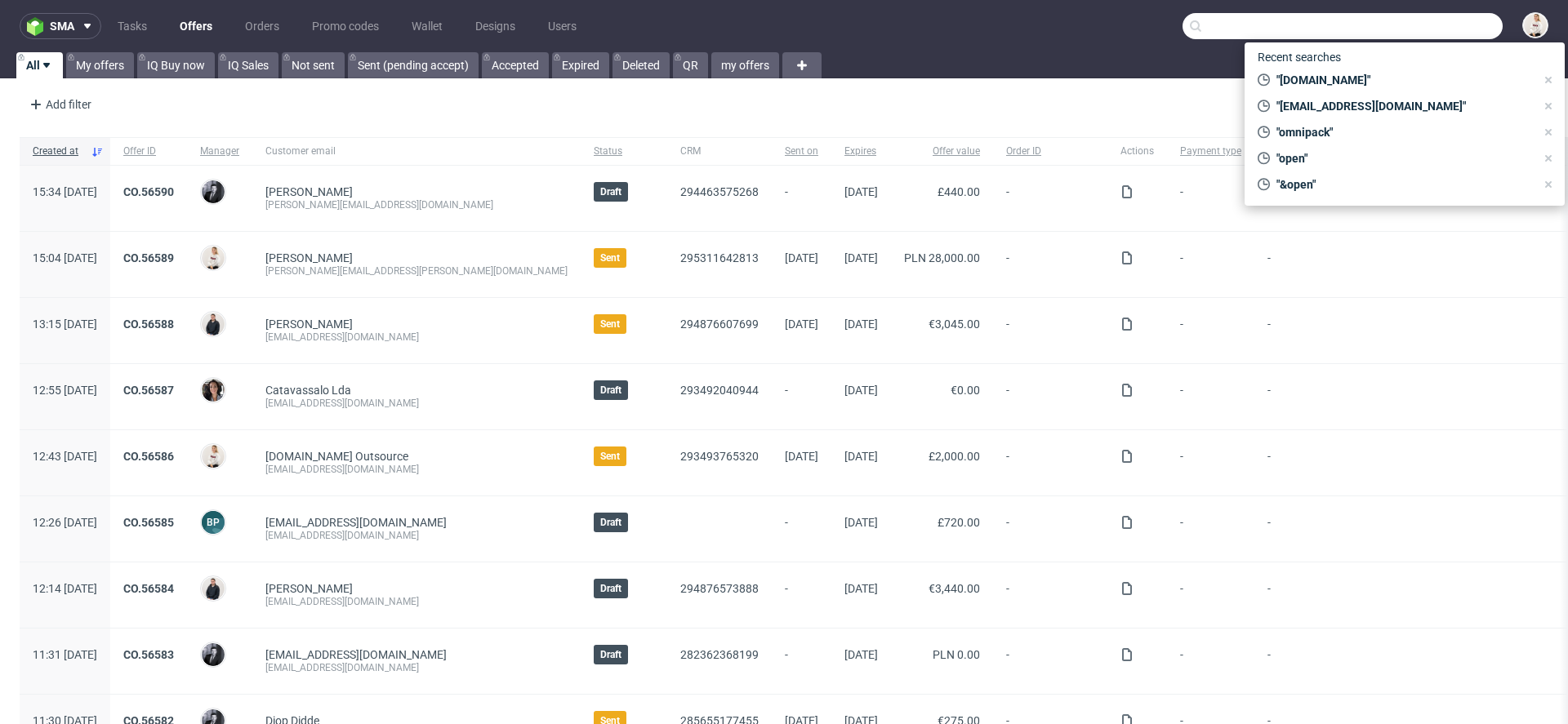
paste input "[EMAIL_ADDRESS][DOMAIN_NAME]"
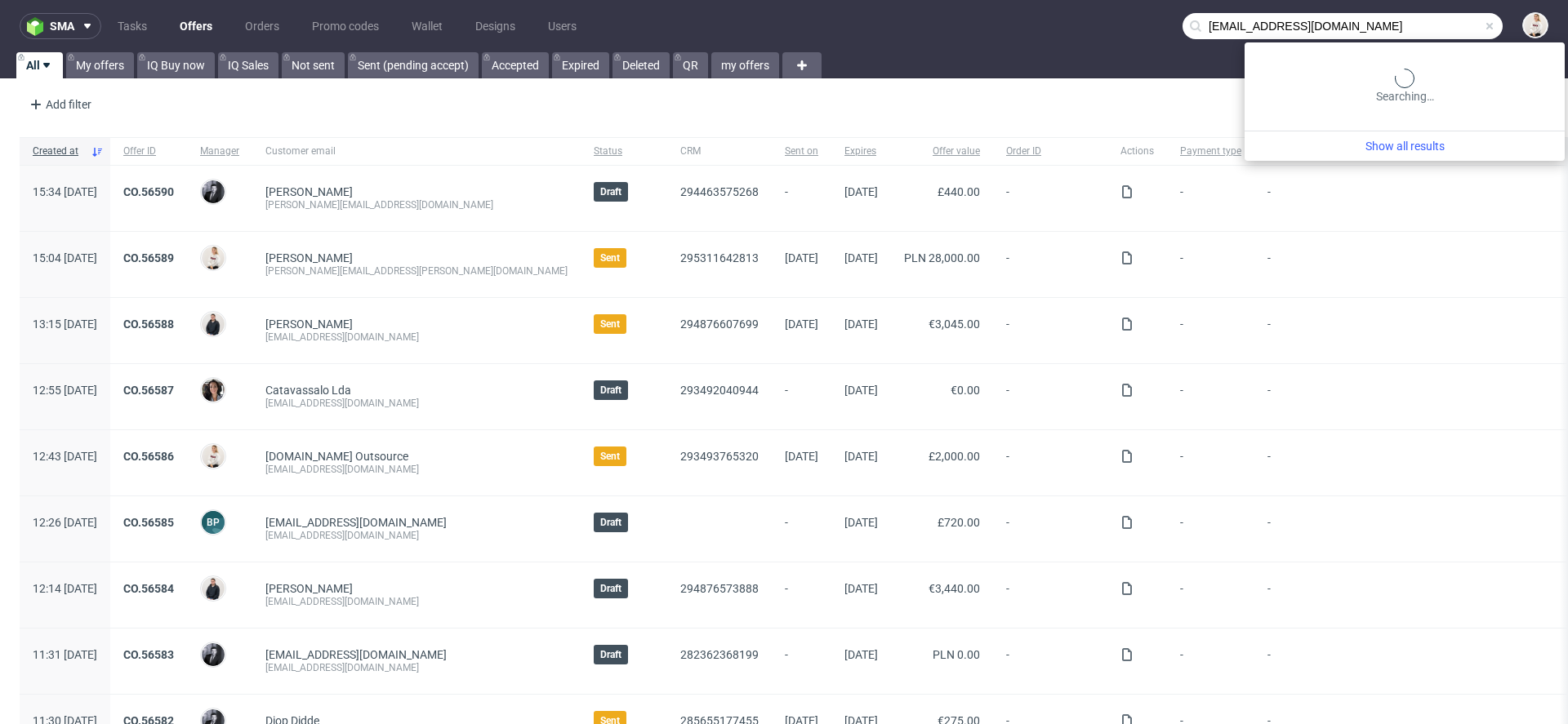
type input "[EMAIL_ADDRESS][DOMAIN_NAME]"
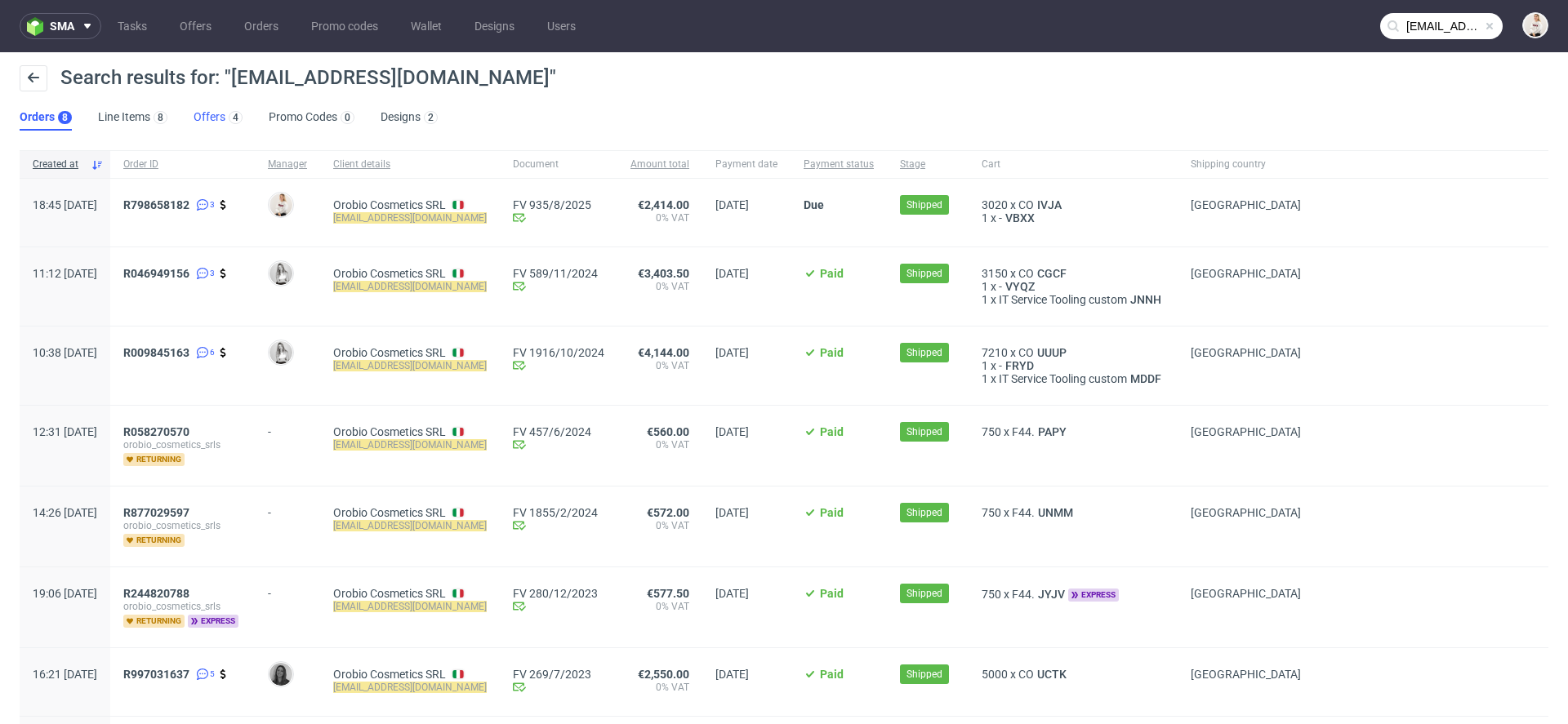
click at [209, 117] on link "Offers 4" at bounding box center [218, 117] width 49 height 26
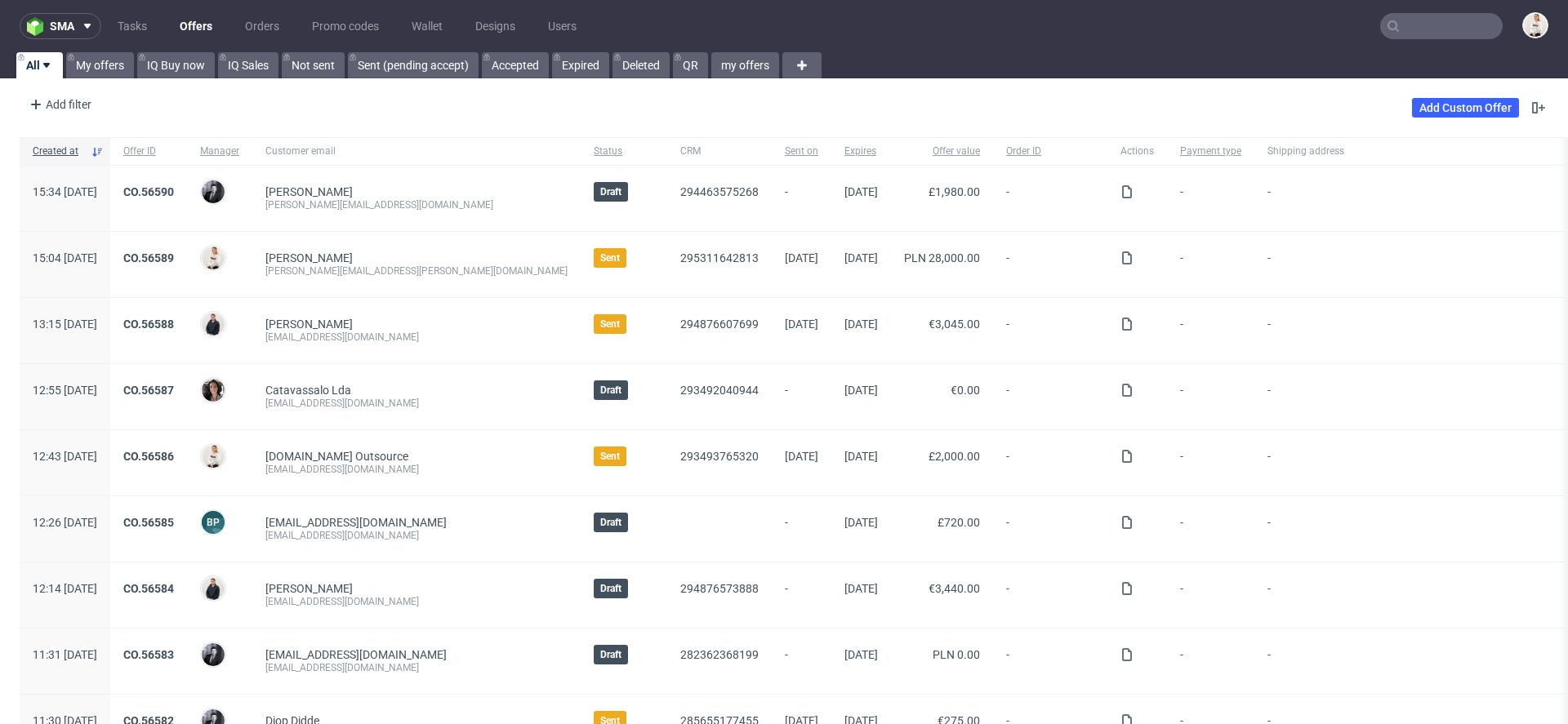
click at [1467, 13] on input "text" at bounding box center [1441, 26] width 122 height 26
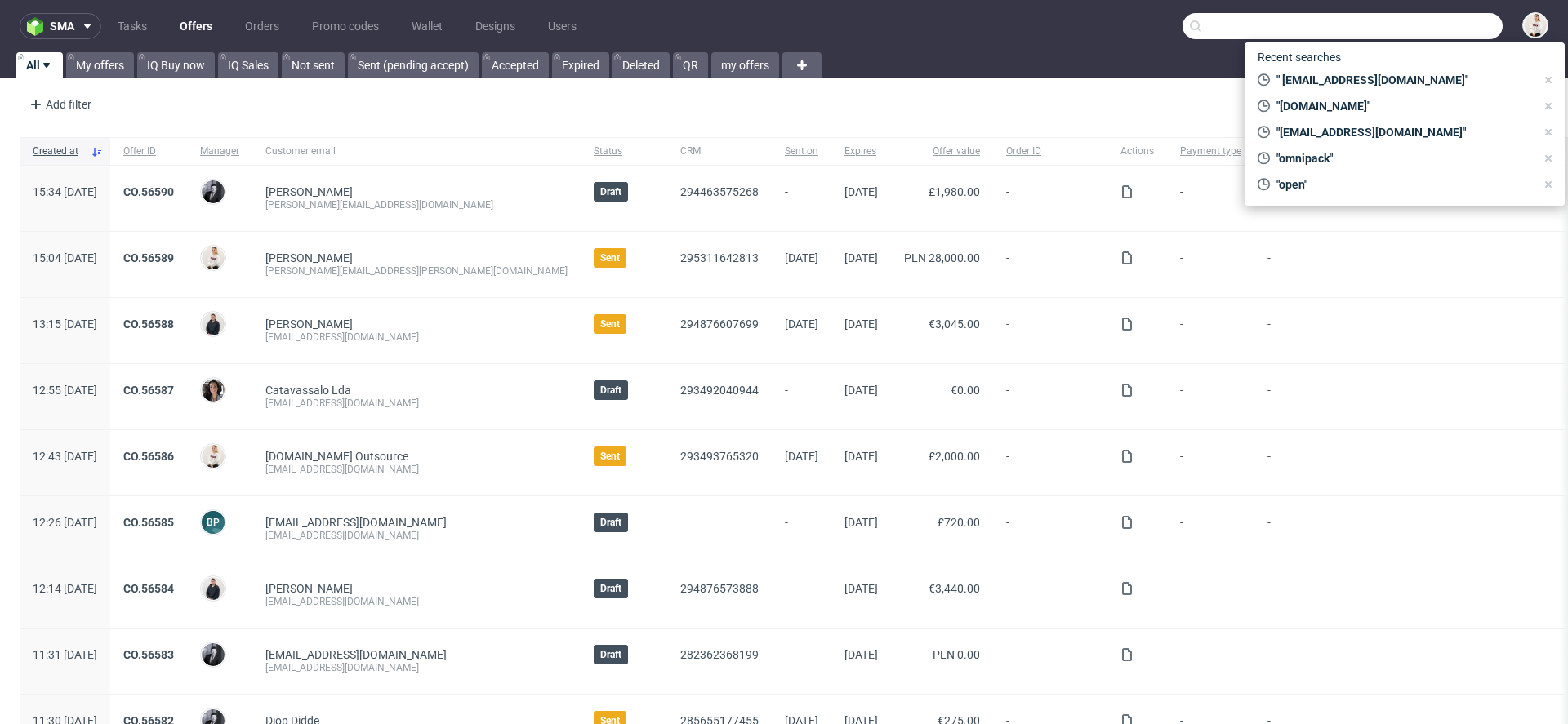
paste input "[EMAIL_ADDRESS][DOMAIN_NAME]"
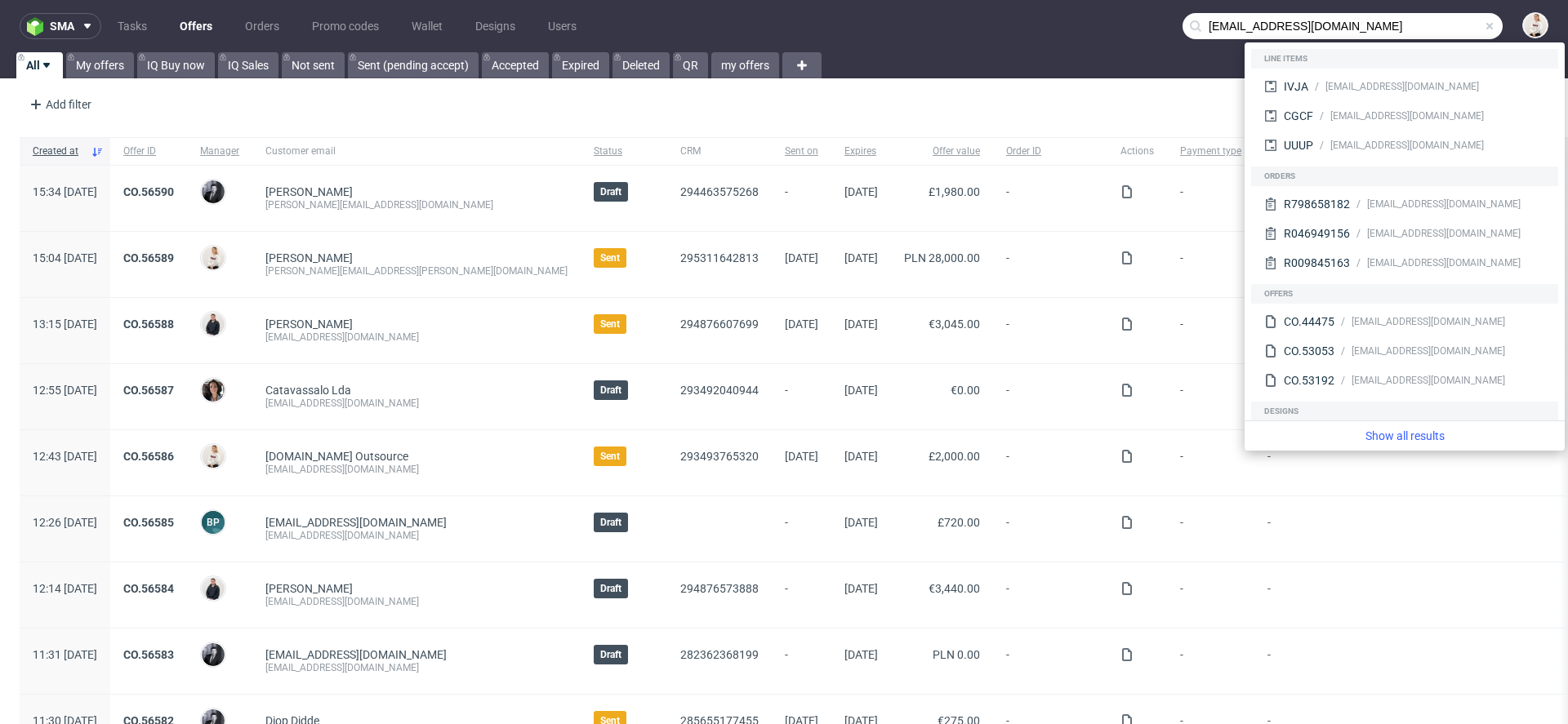
drag, startPoint x: 1217, startPoint y: 23, endPoint x: 1128, endPoint y: 18, distance: 89.1
click at [1130, 18] on nav "sma Tasks Offers Orders Promo codes Wallet Designs Users [EMAIL_ADDRESS][DOMAIN…" at bounding box center [784, 26] width 1568 height 53
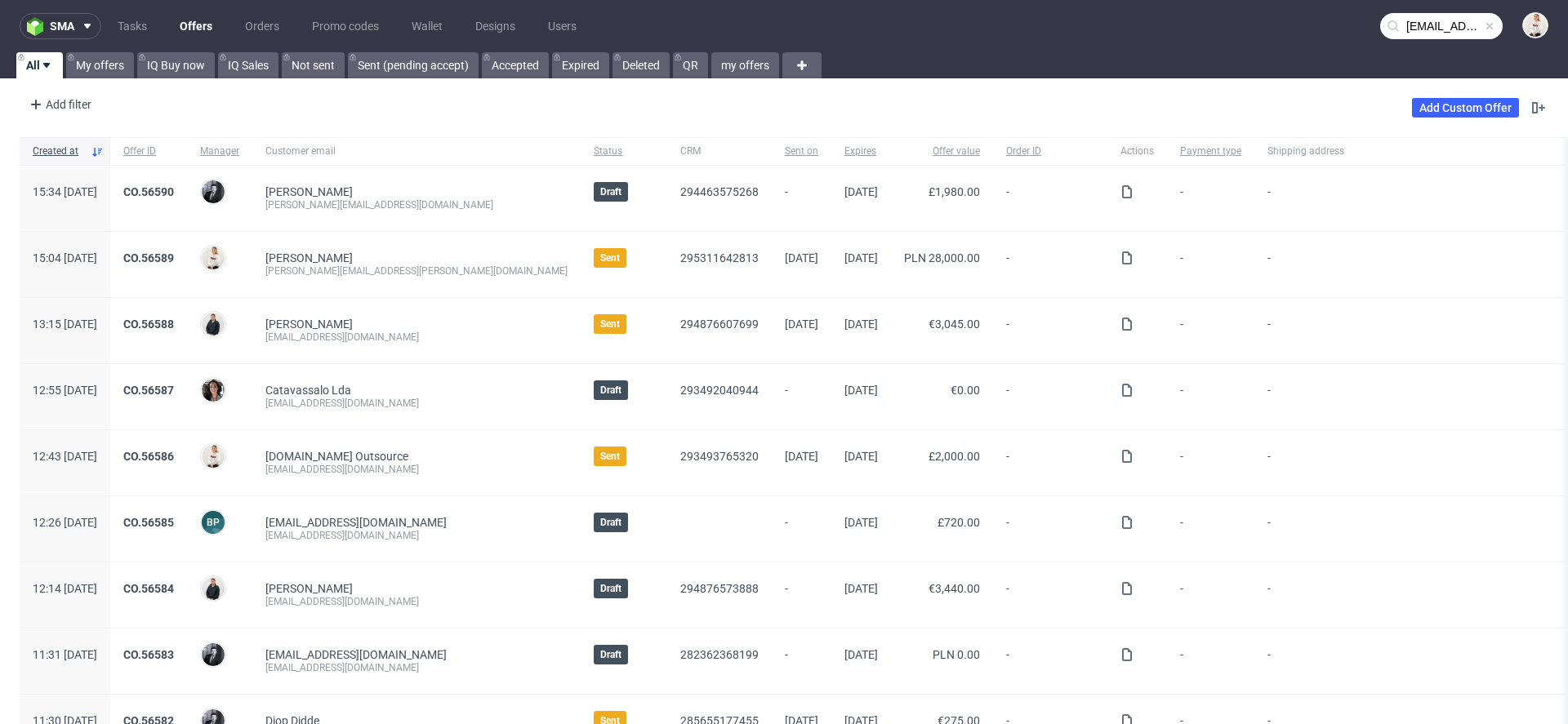
type input "[EMAIL_ADDRESS][DOMAIN_NAME]"
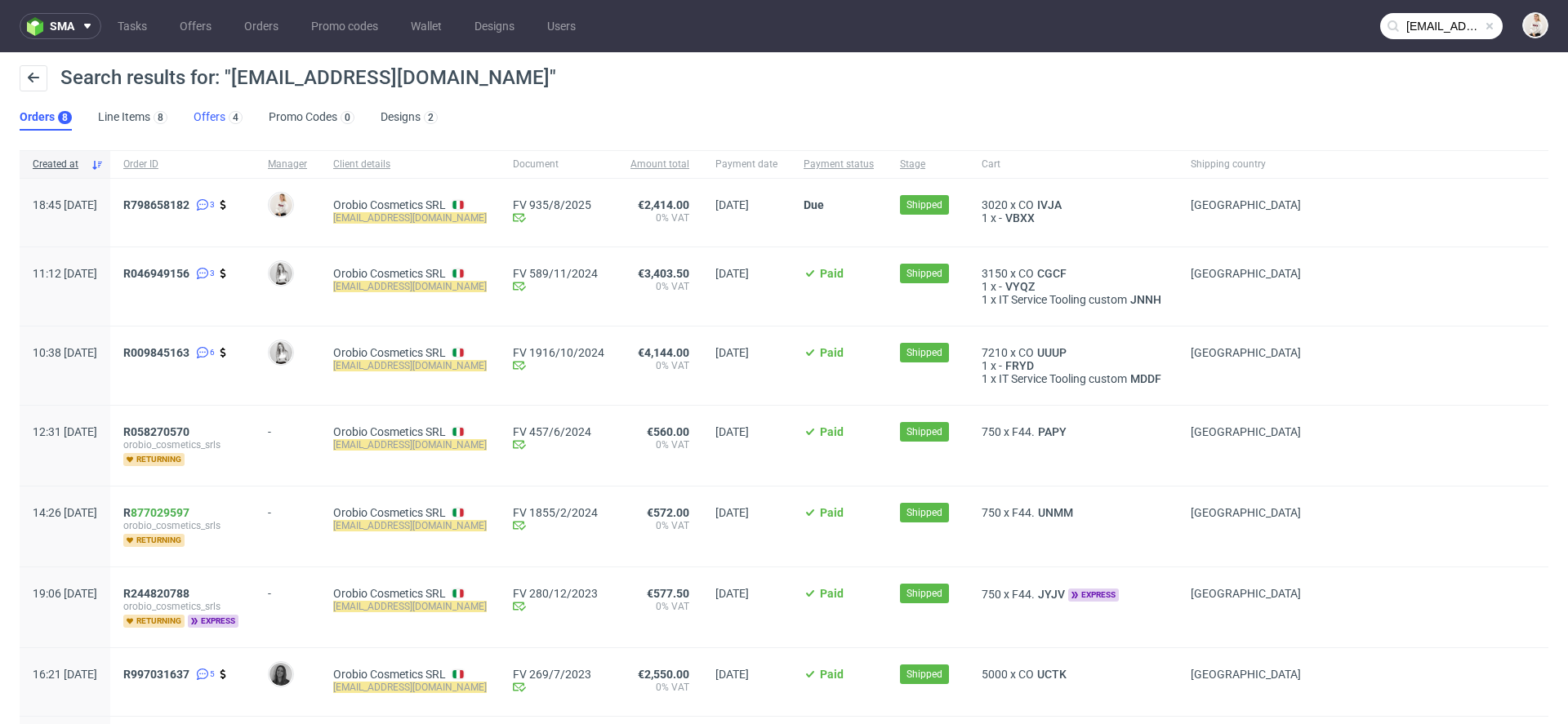
click at [225, 122] on div "4" at bounding box center [233, 117] width 17 height 16
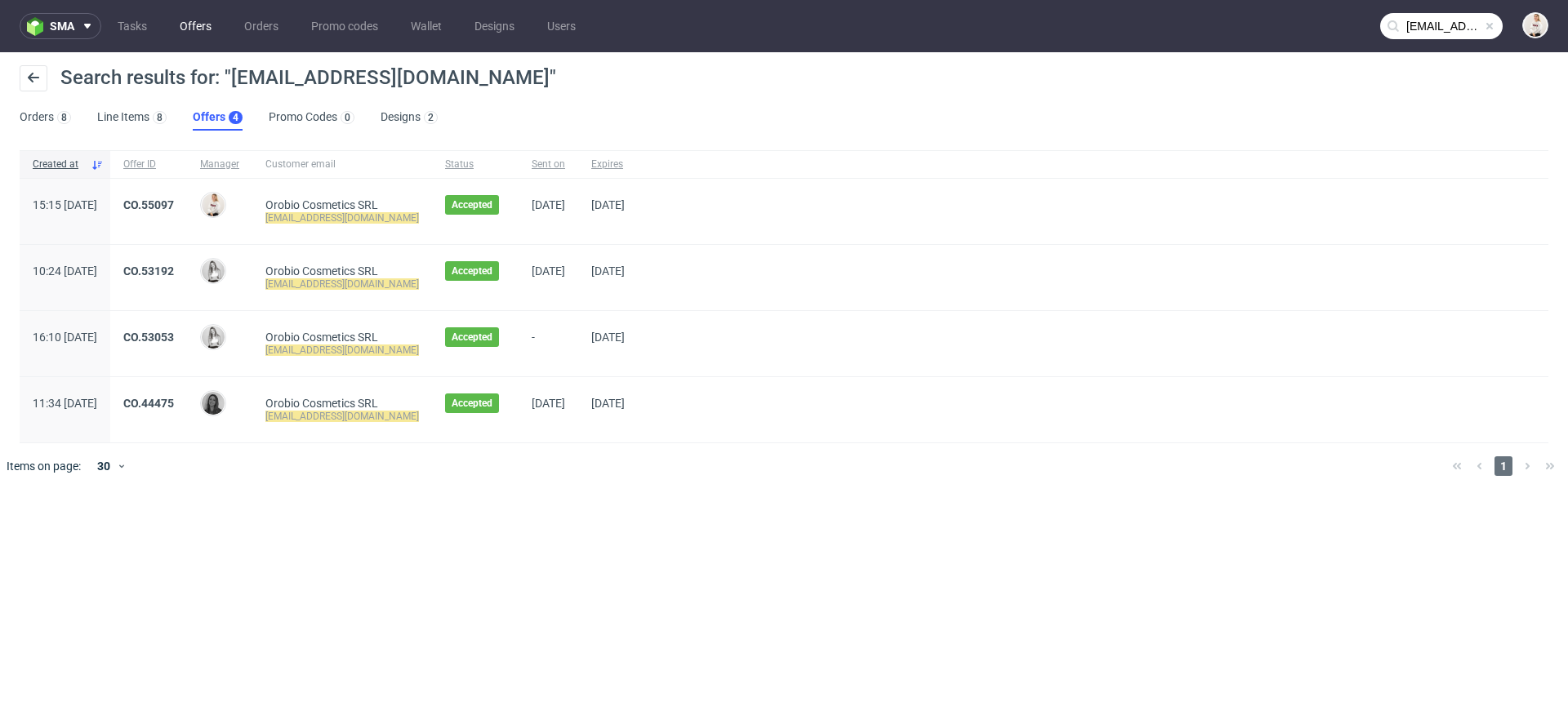
click at [205, 34] on link "Offers" at bounding box center [195, 26] width 52 height 26
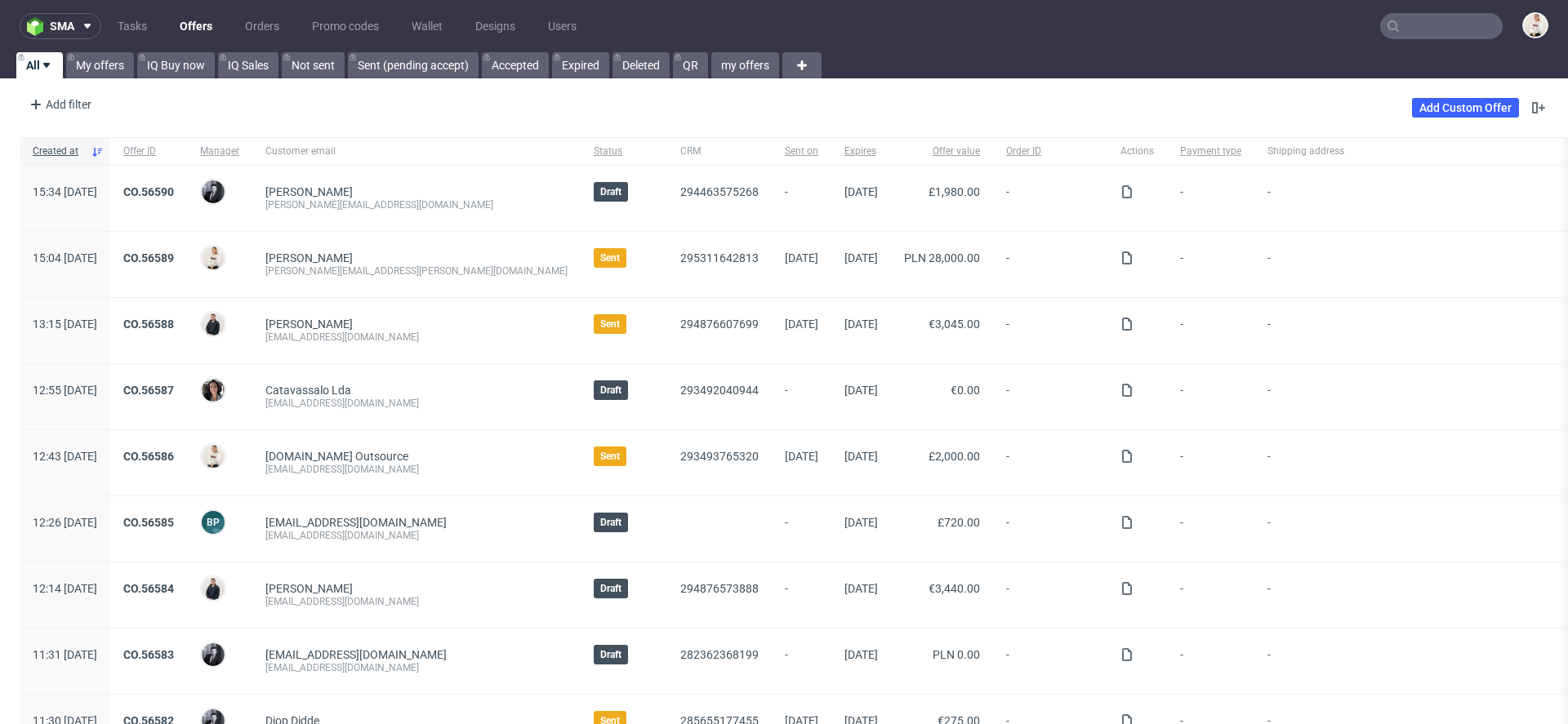
click at [1440, 12] on nav "sma Tasks Offers Orders Promo codes Wallet Designs Users" at bounding box center [784, 26] width 1568 height 53
click at [1440, 25] on input "text" at bounding box center [1441, 26] width 122 height 26
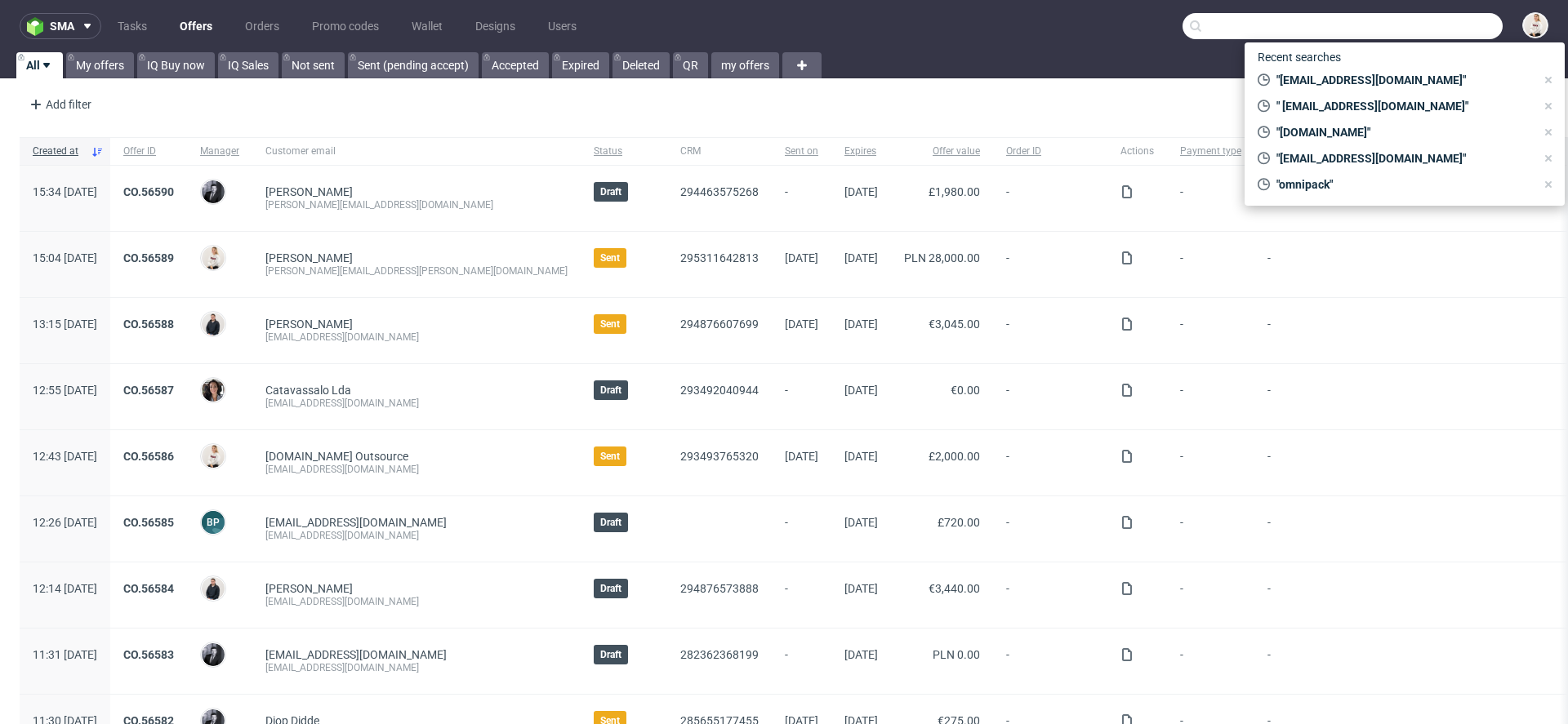
paste input "[EMAIL_ADDRESS][DOMAIN_NAME]"
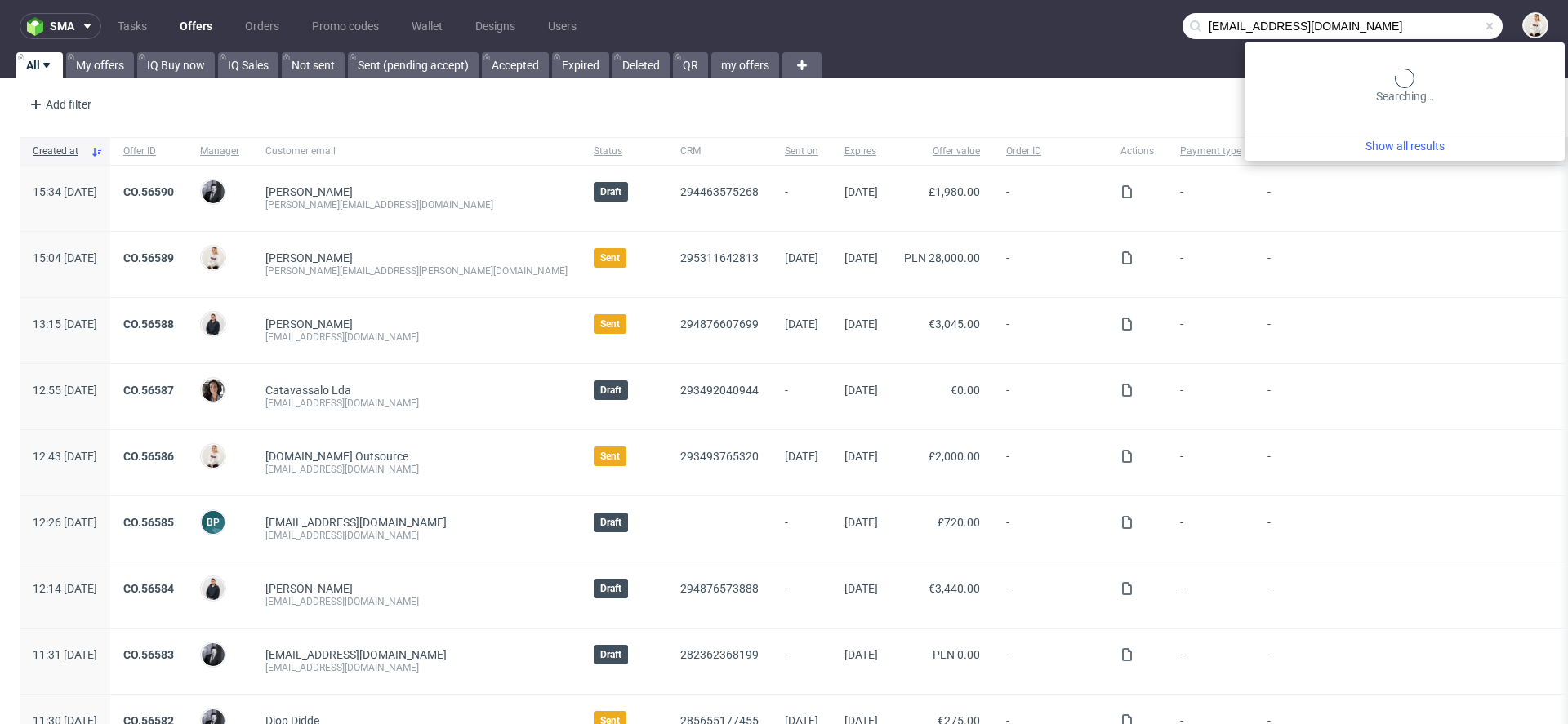
type input "[EMAIL_ADDRESS][DOMAIN_NAME]"
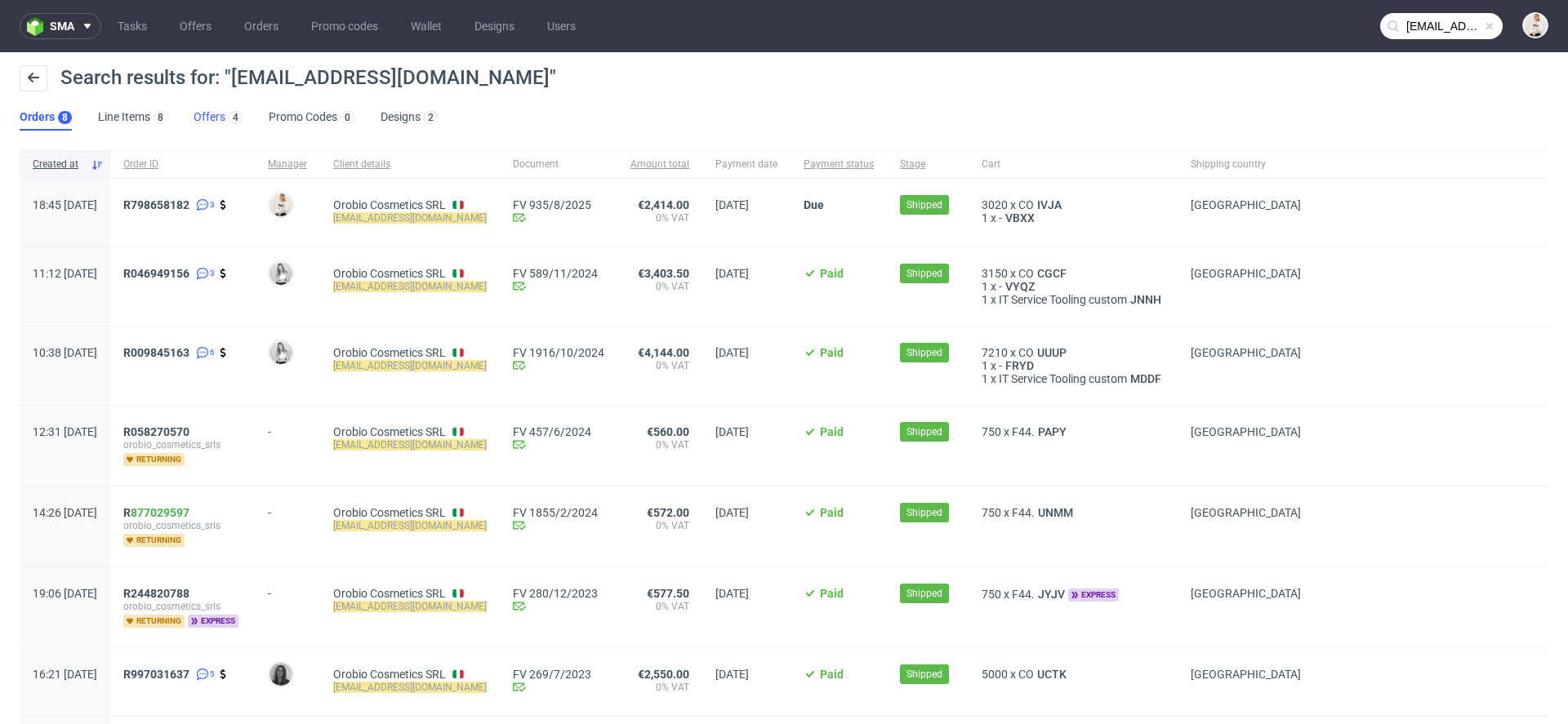
click at [225, 111] on div "4" at bounding box center [233, 117] width 17 height 16
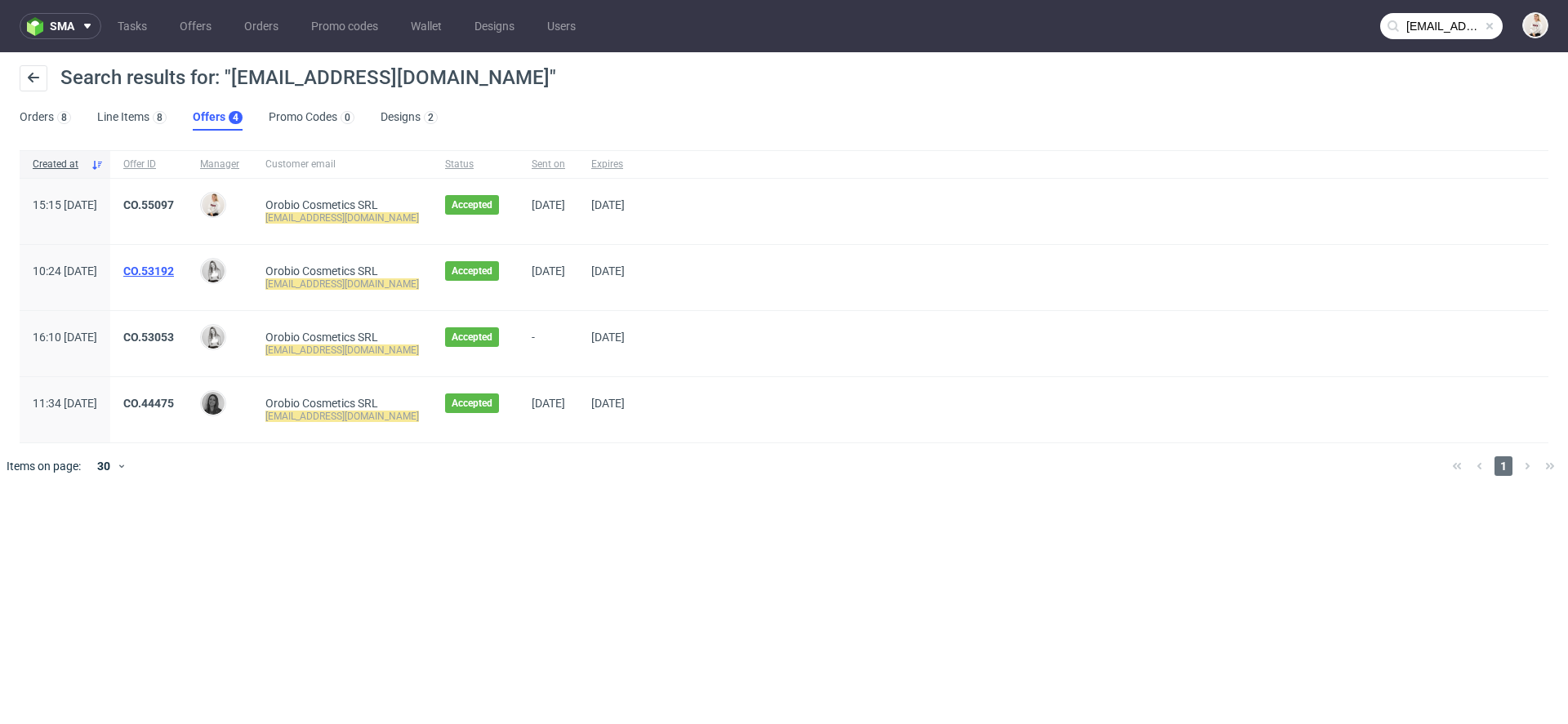
click at [174, 268] on link "CO.53192" at bounding box center [149, 271] width 51 height 13
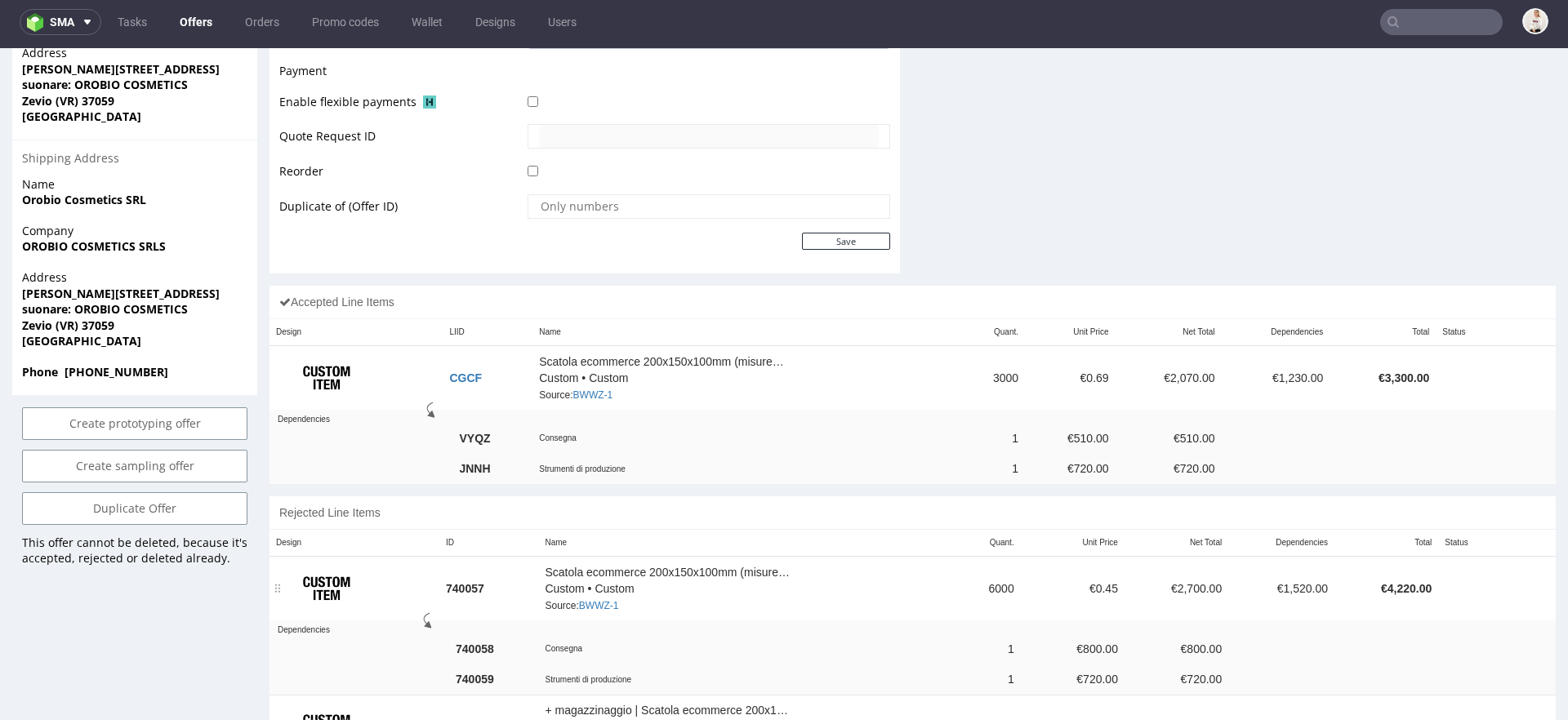
scroll to position [968, 0]
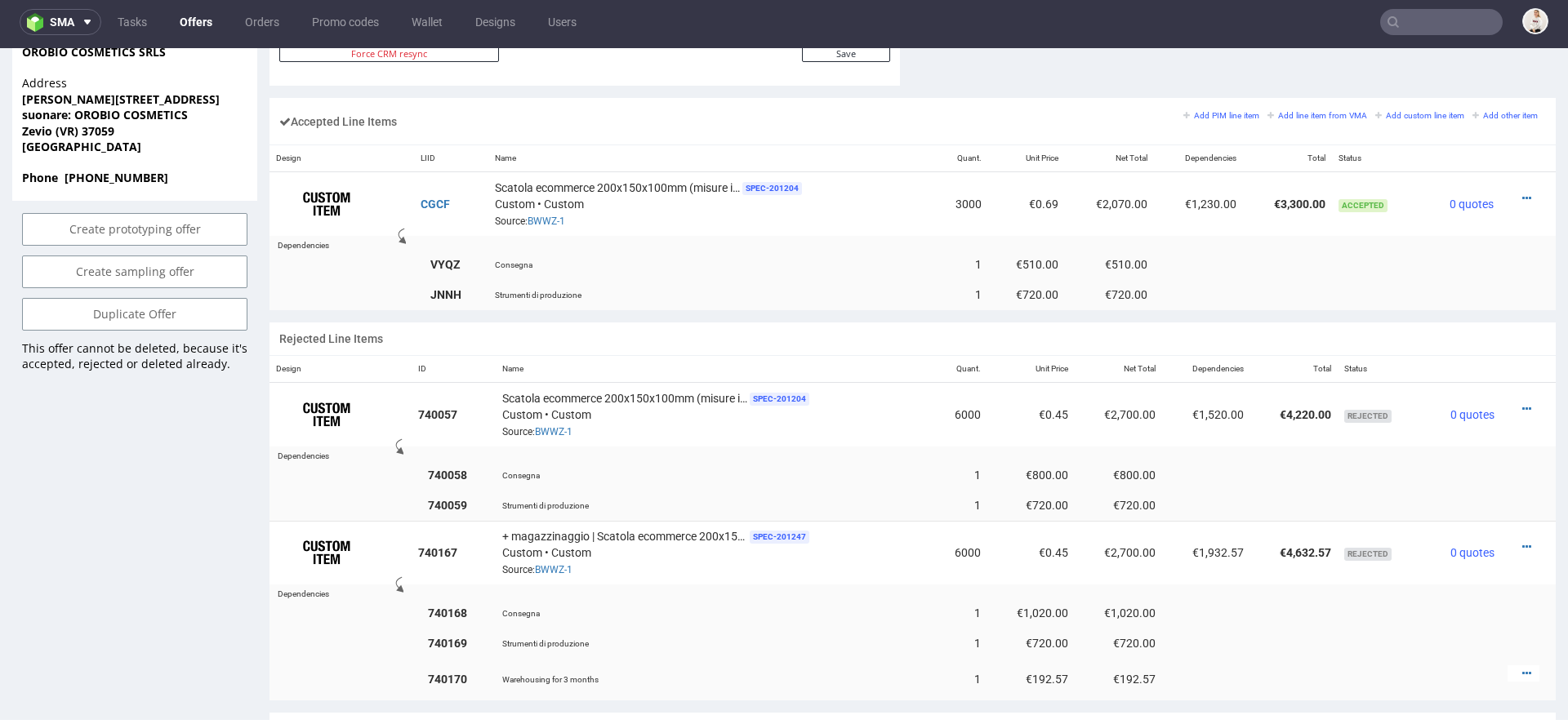
type input "[EMAIL_ADDRESS][DOMAIN_NAME]"
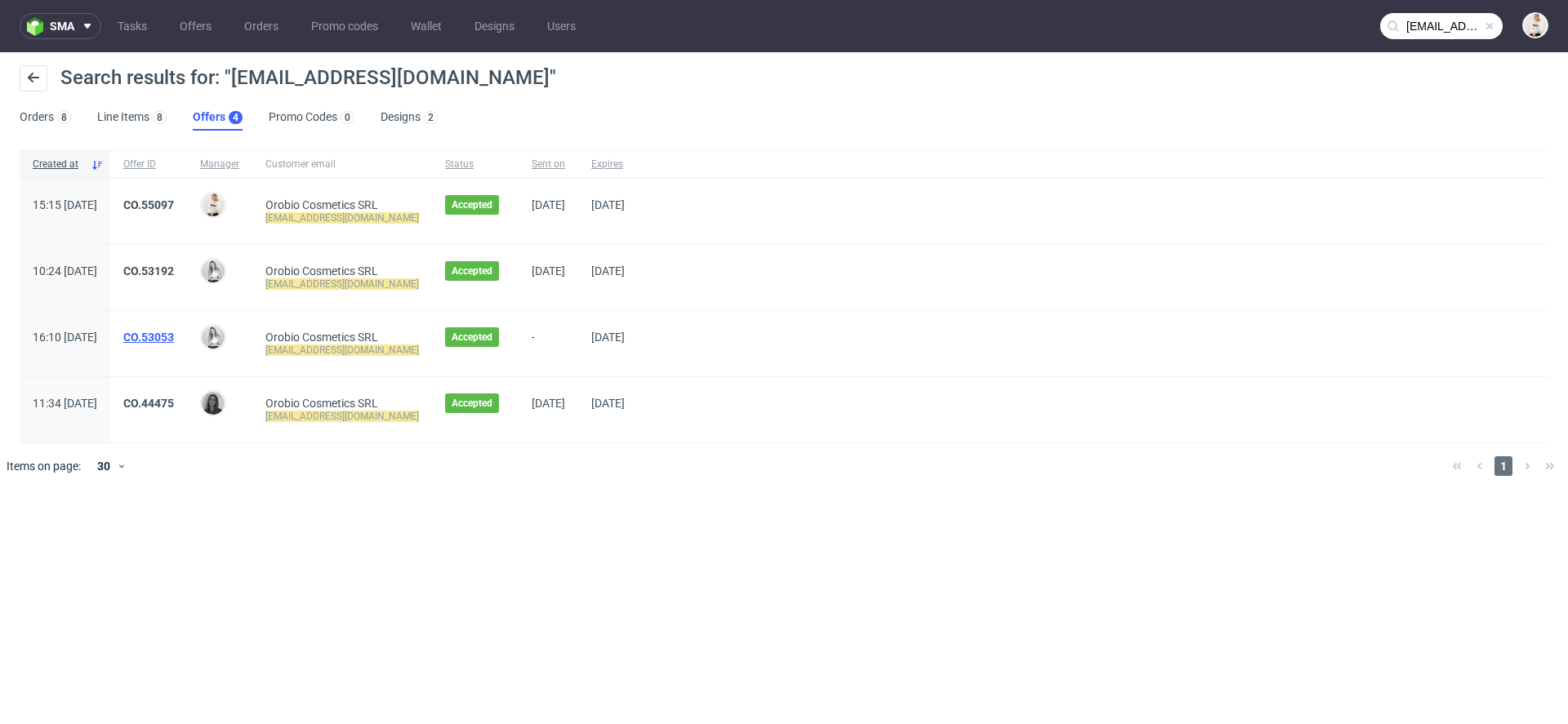
click at [174, 331] on link "CO.53053" at bounding box center [149, 337] width 51 height 13
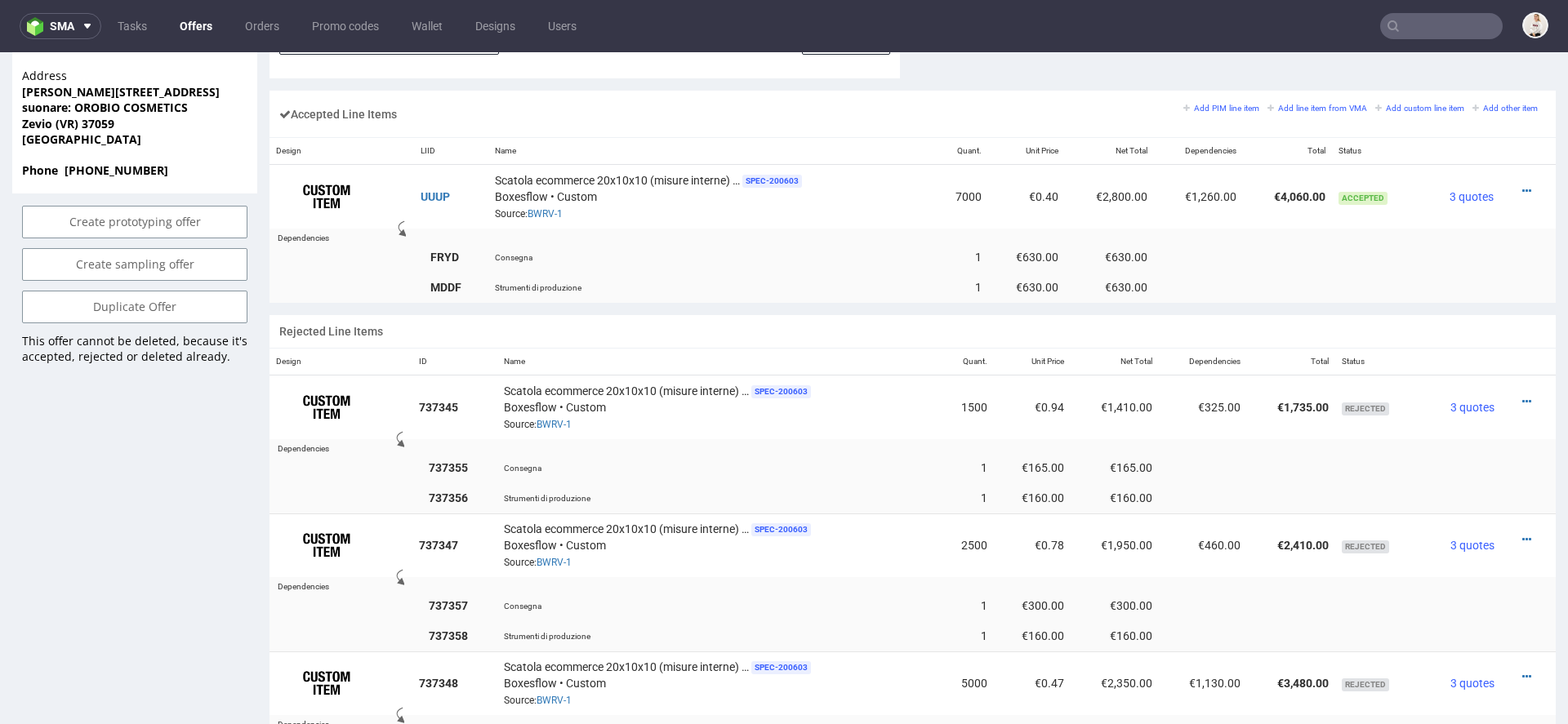
scroll to position [977, 0]
click at [549, 210] on link "BWRV-1" at bounding box center [545, 216] width 35 height 11
click at [435, 187] on td "UUUP" at bounding box center [451, 199] width 74 height 65
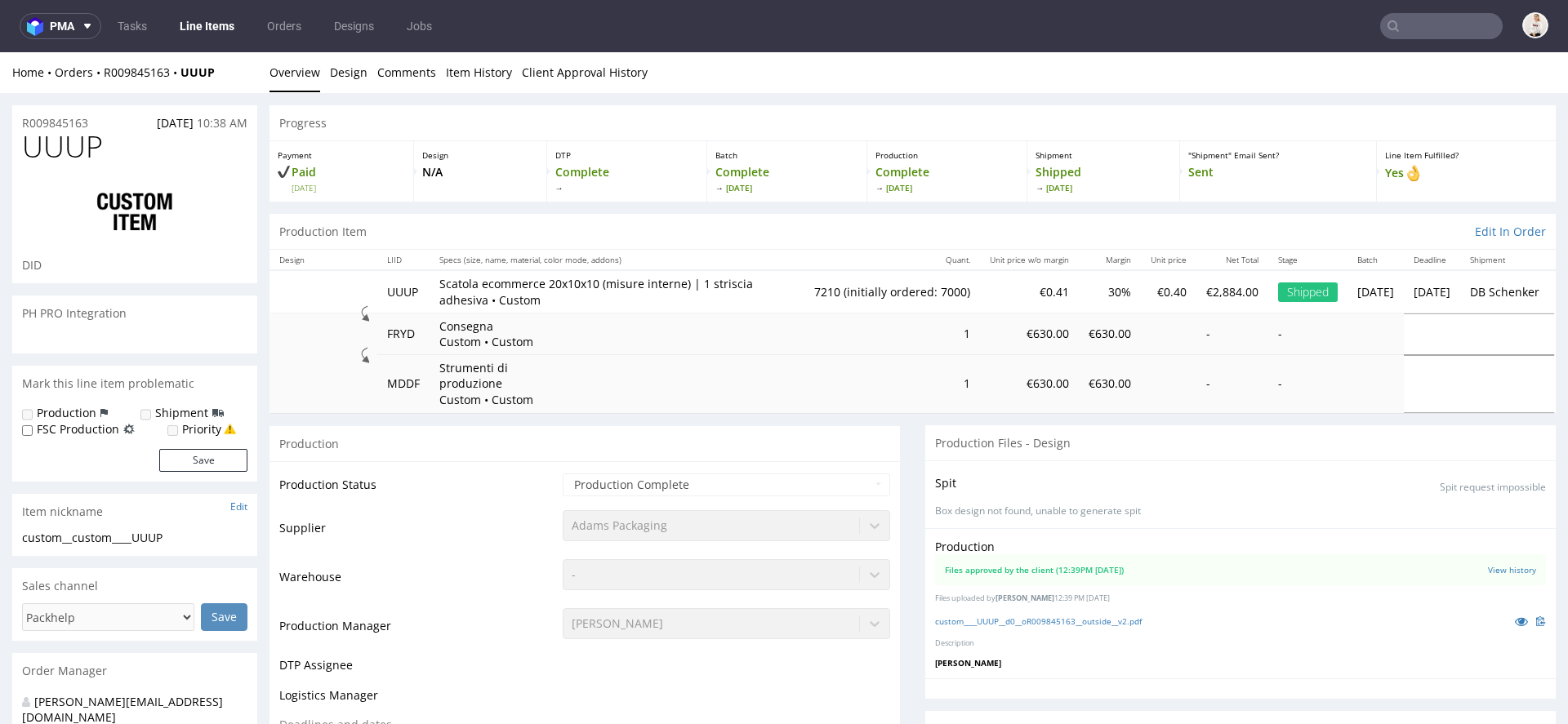
scroll to position [102, 0]
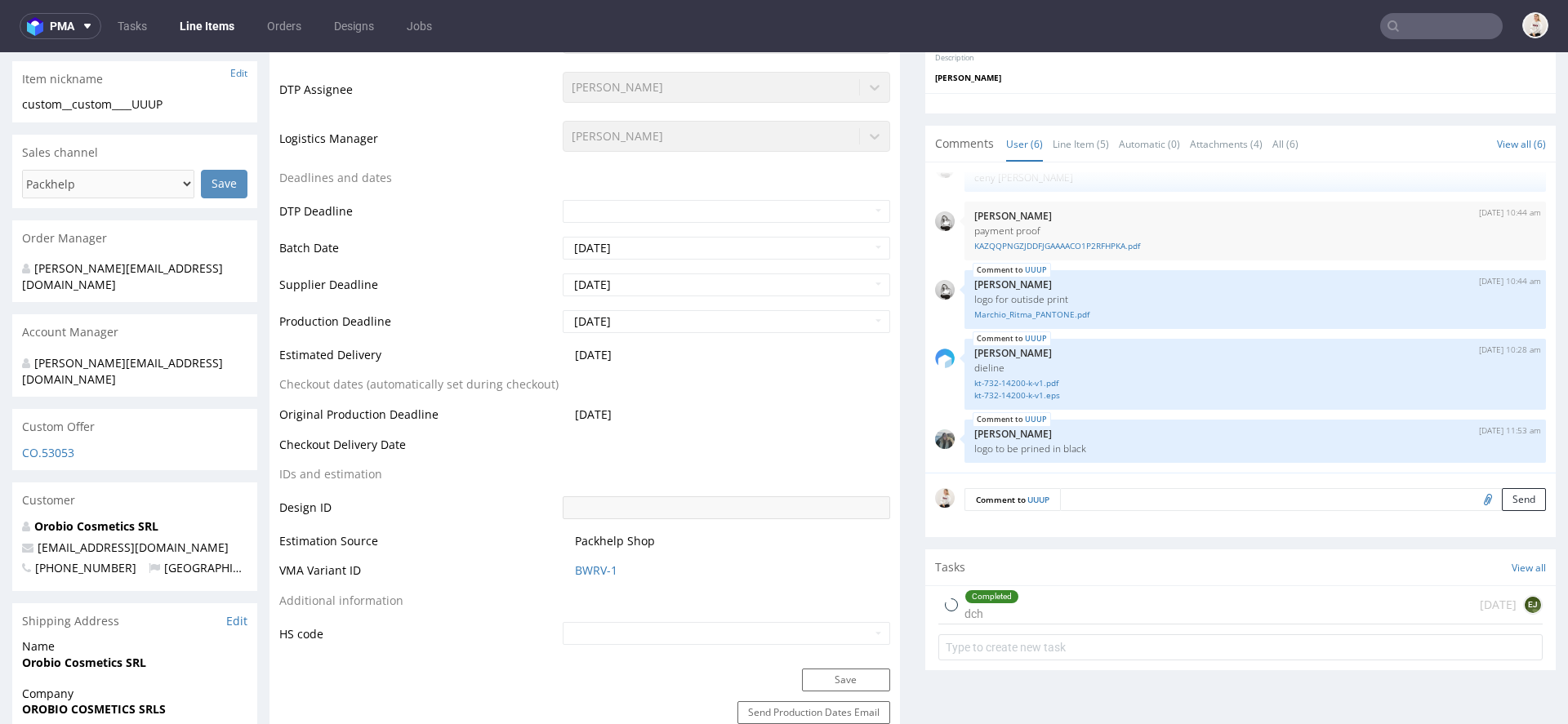
select select "in_progress"
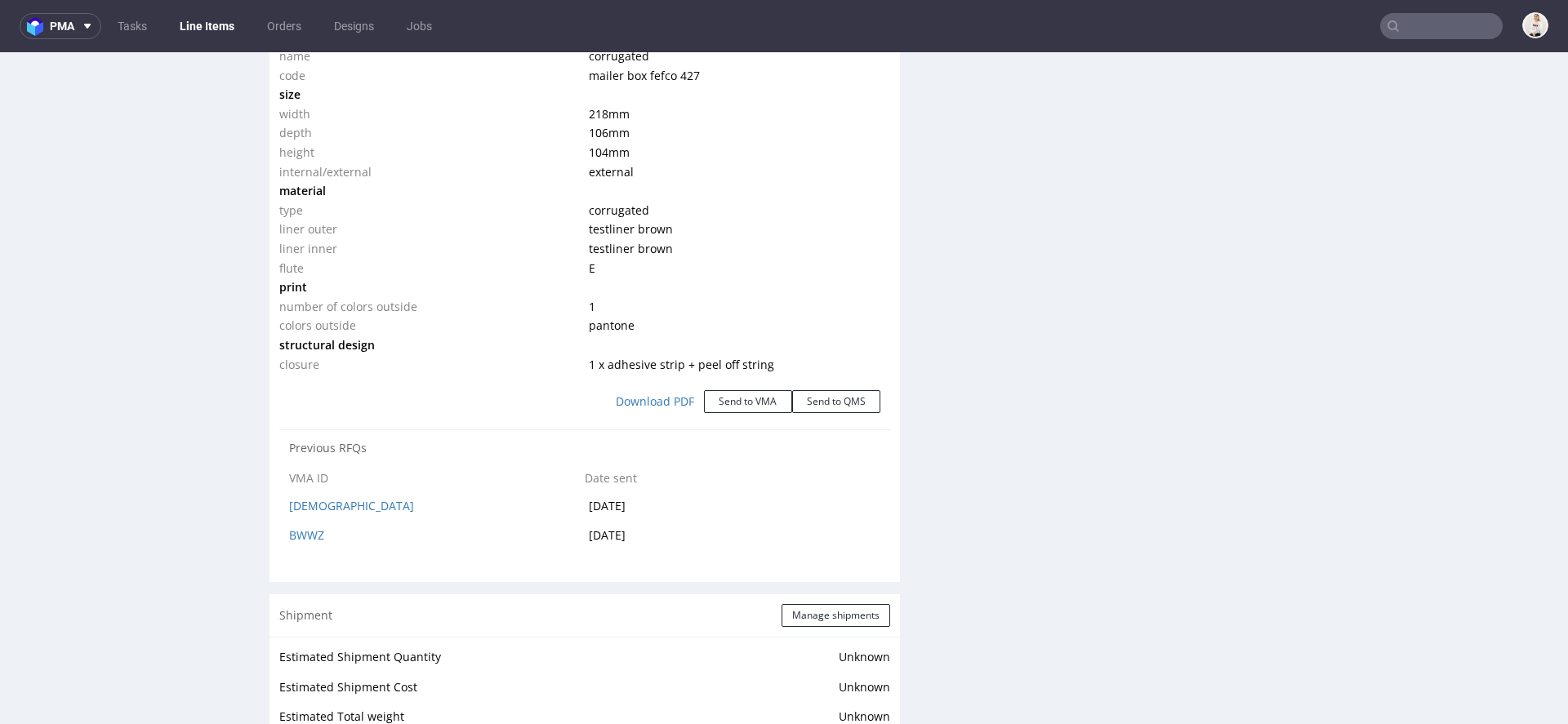
scroll to position [1769, 0]
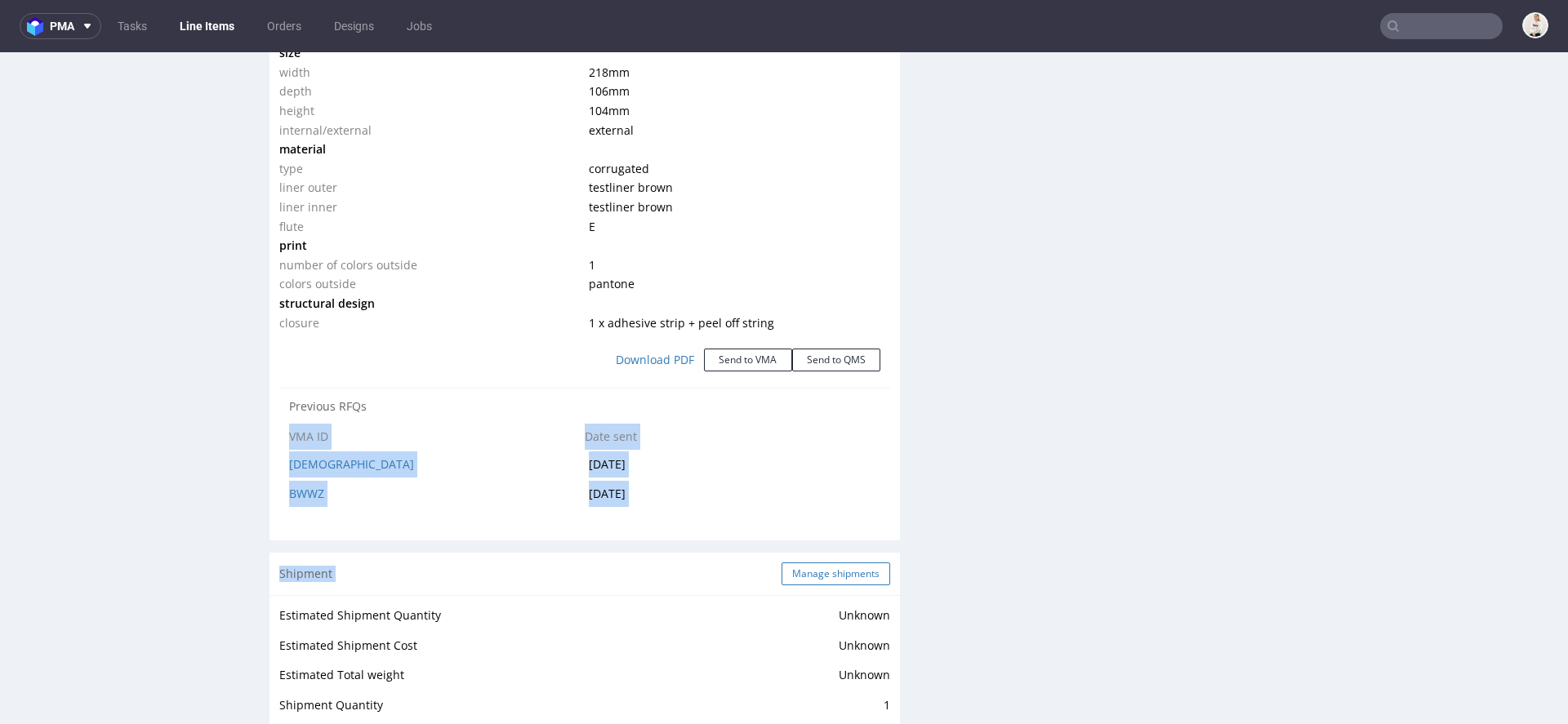
drag, startPoint x: 790, startPoint y: 535, endPoint x: 789, endPoint y: 568, distance: 33.0
click at [790, 570] on div "Production Production Status Waiting for Artwork Waiting for Diecut Waiting for…" at bounding box center [584, 40] width 630 height 2768
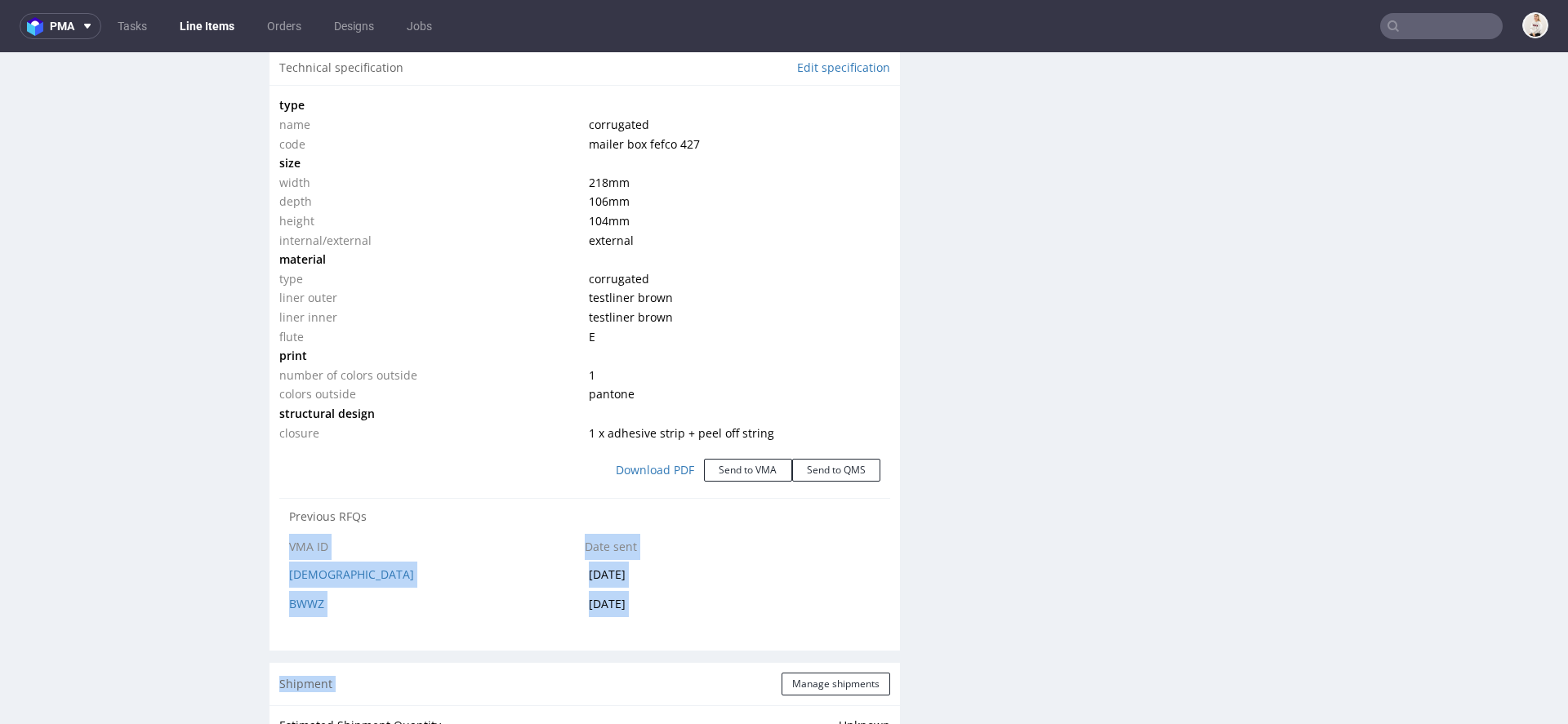
scroll to position [1661, 0]
click at [762, 466] on button "Send to VMA" at bounding box center [747, 468] width 88 height 23
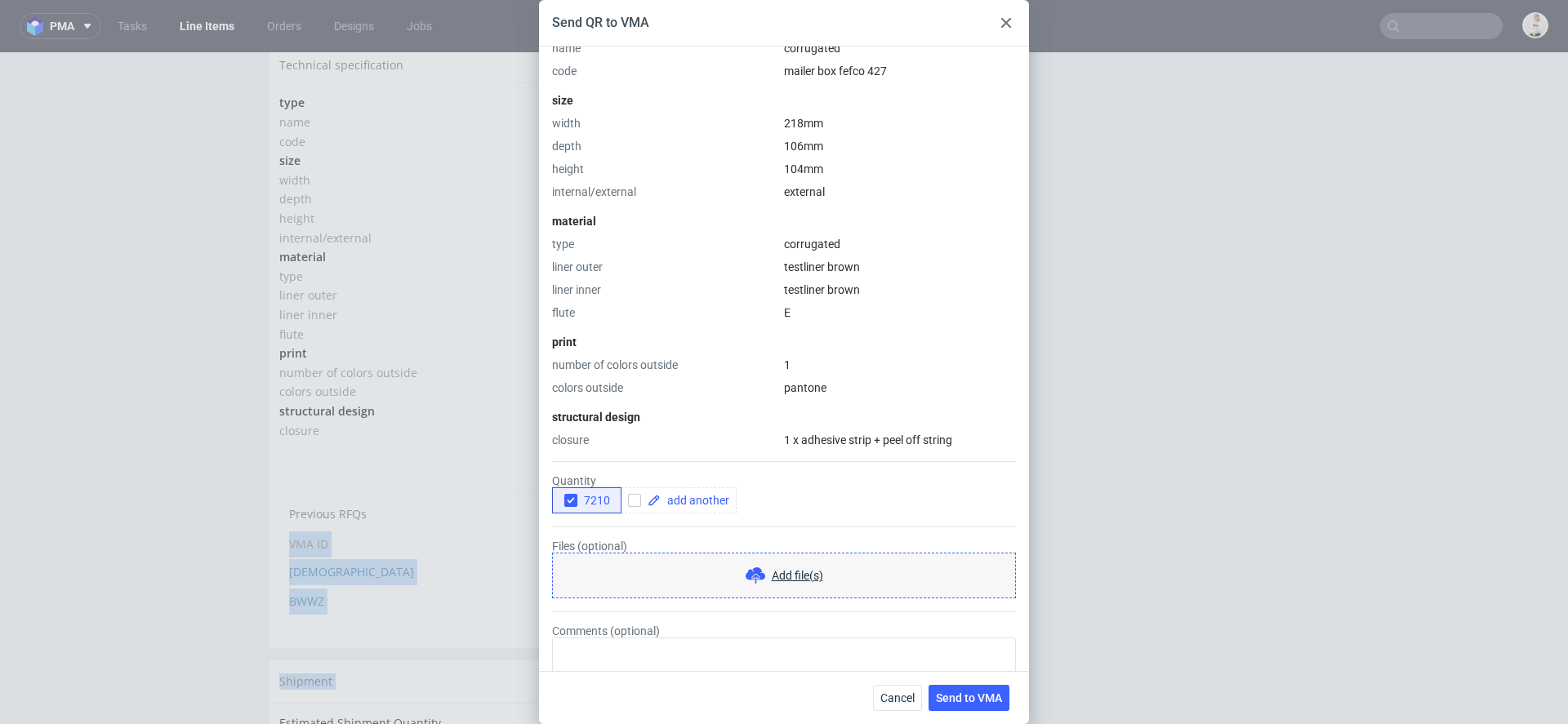
scroll to position [279, 0]
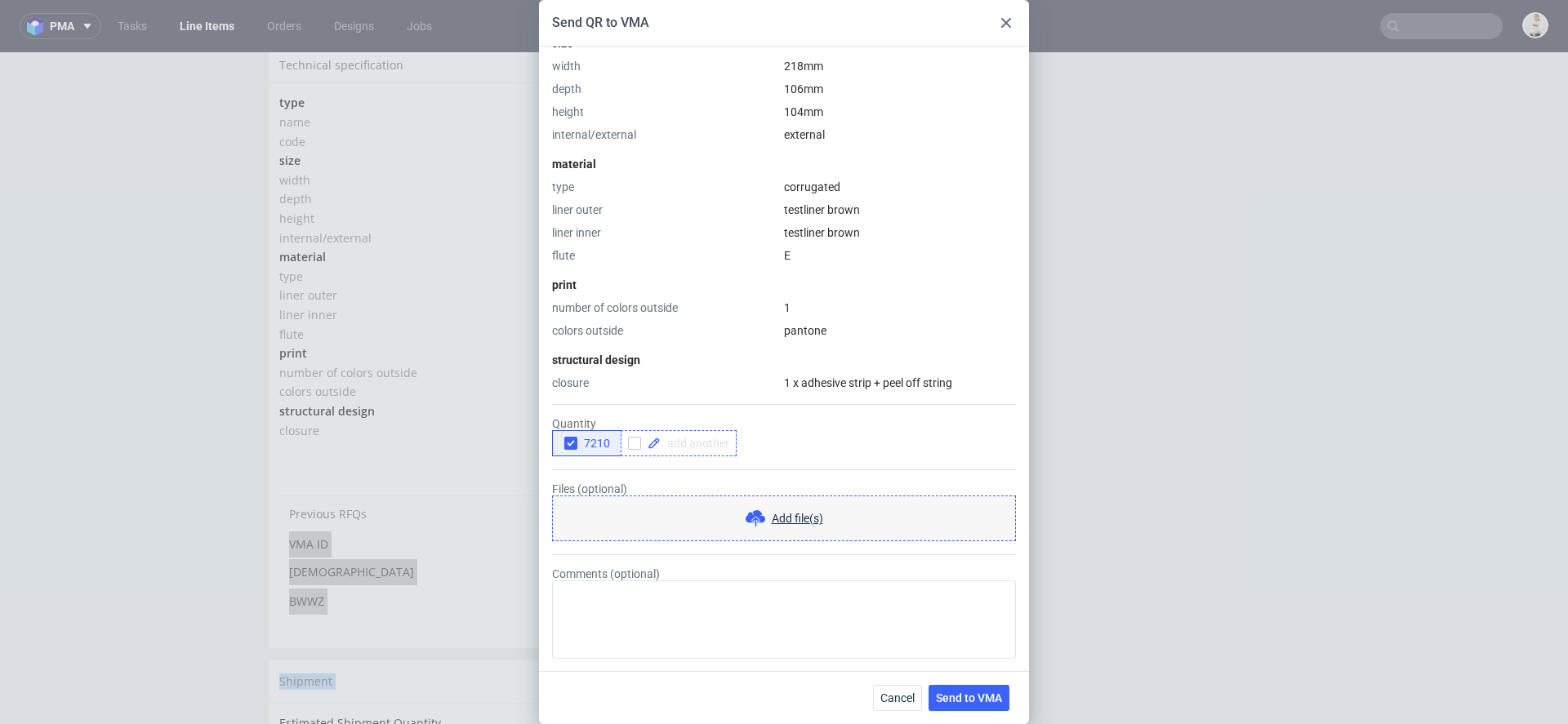
click at [683, 438] on span at bounding box center [694, 443] width 68 height 11
checkbox input "true"
click at [586, 448] on span "7210" at bounding box center [594, 443] width 33 height 13
click at [984, 708] on button "Send to VMA" at bounding box center [968, 698] width 80 height 26
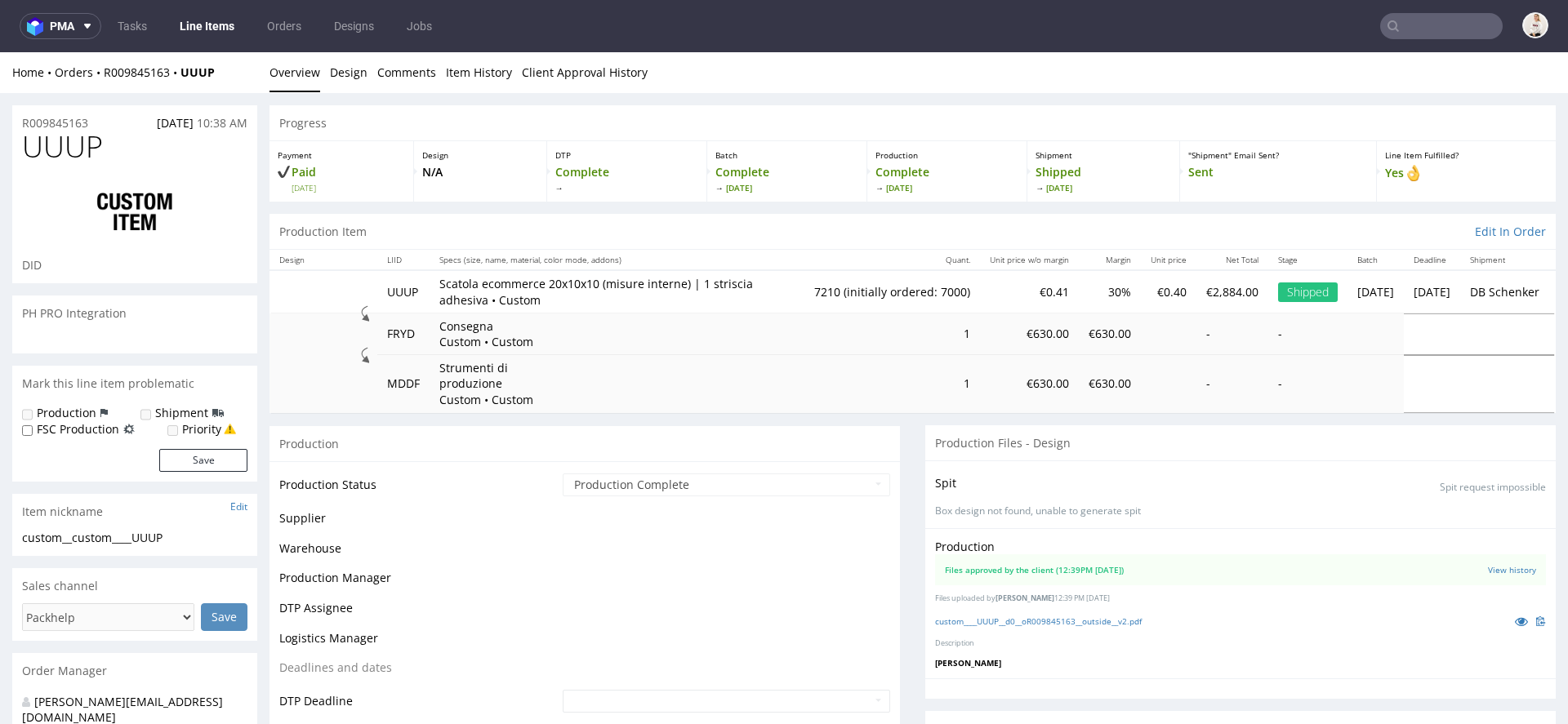
select select "in_progress"
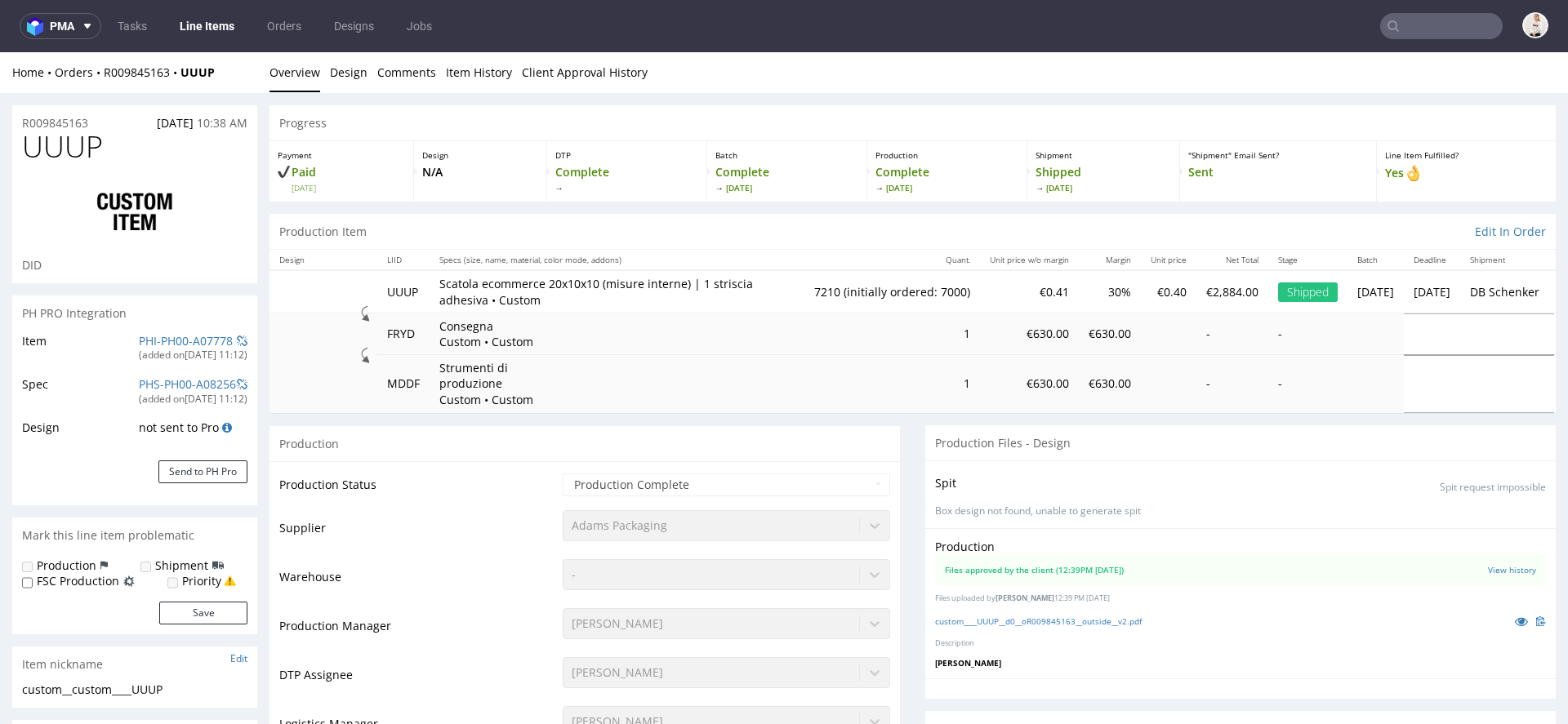
scroll to position [102, 0]
